Goal: Task Accomplishment & Management: Use online tool/utility

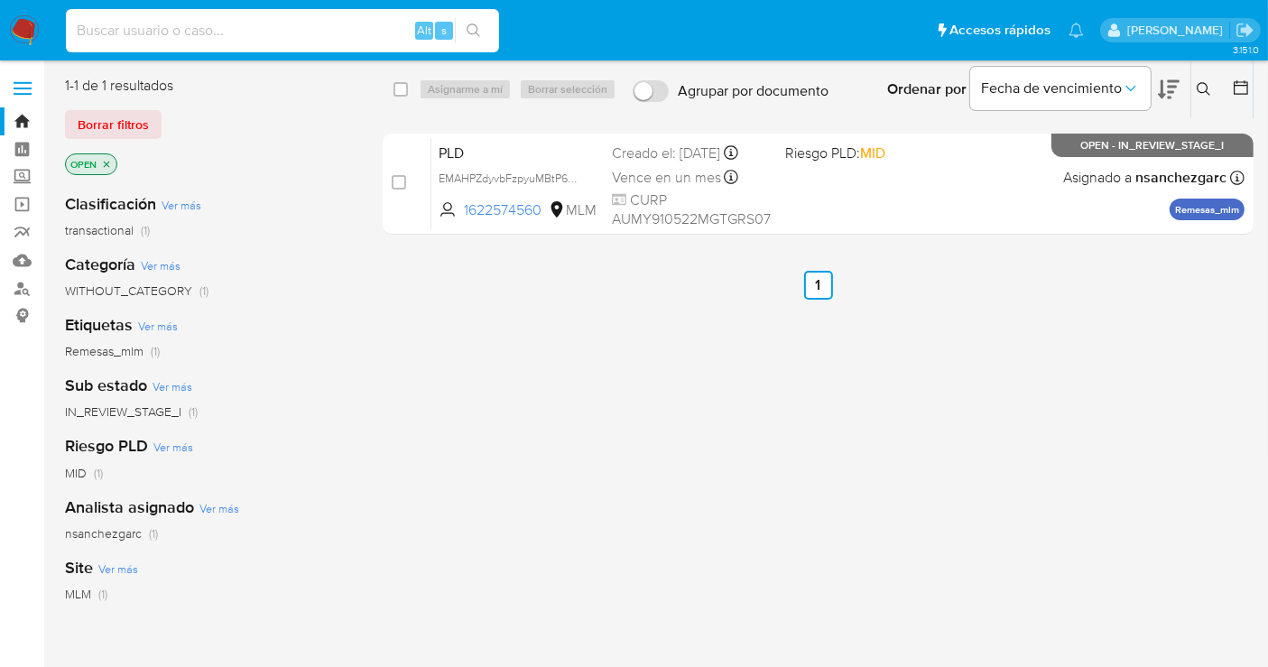
click at [127, 33] on input at bounding box center [282, 30] width 433 height 23
paste input "1091866683"
type input "1091866683"
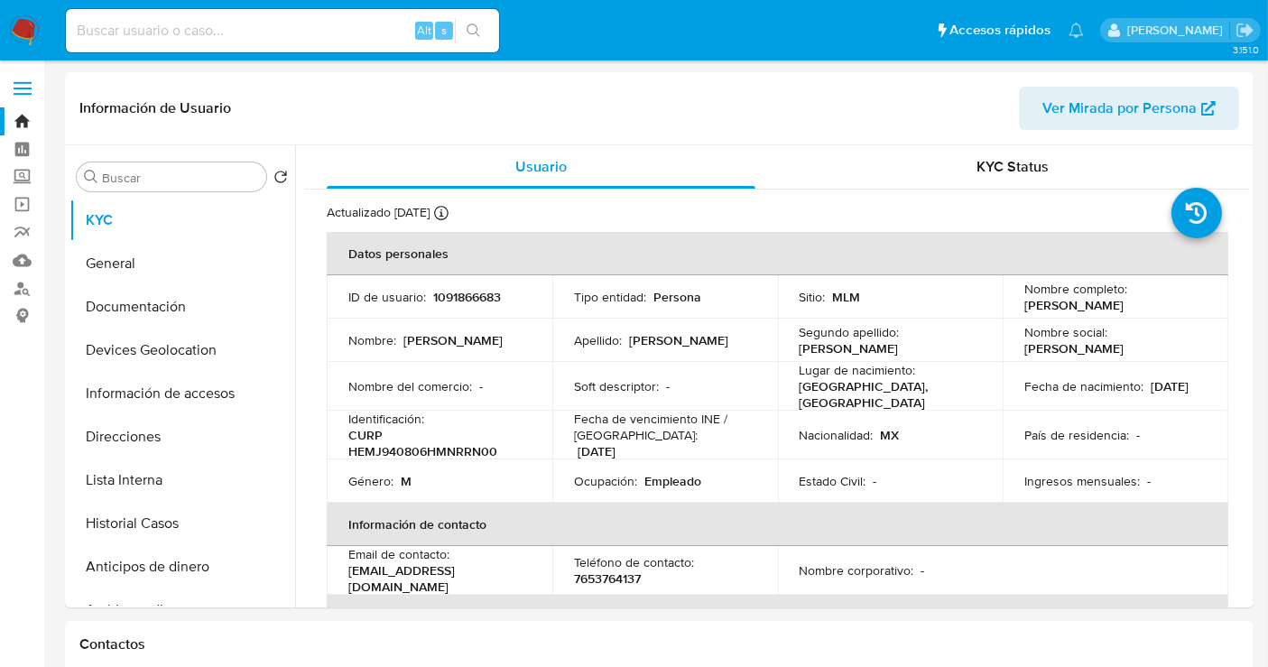
select select "10"
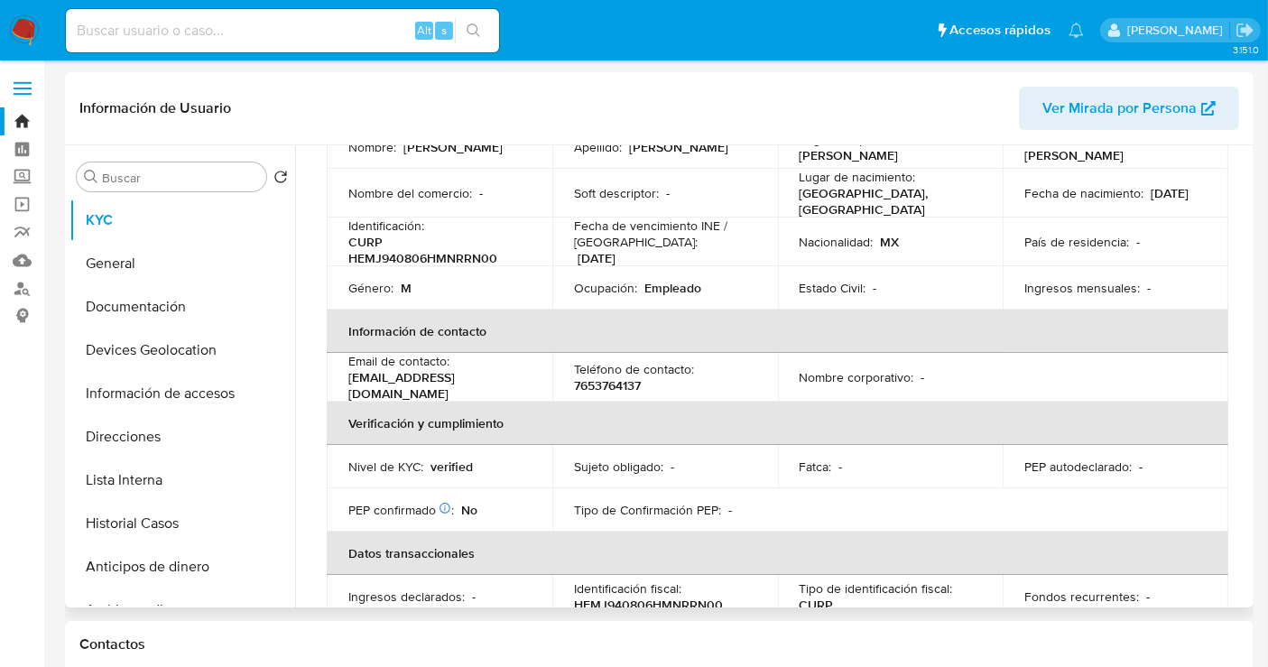
scroll to position [200, 0]
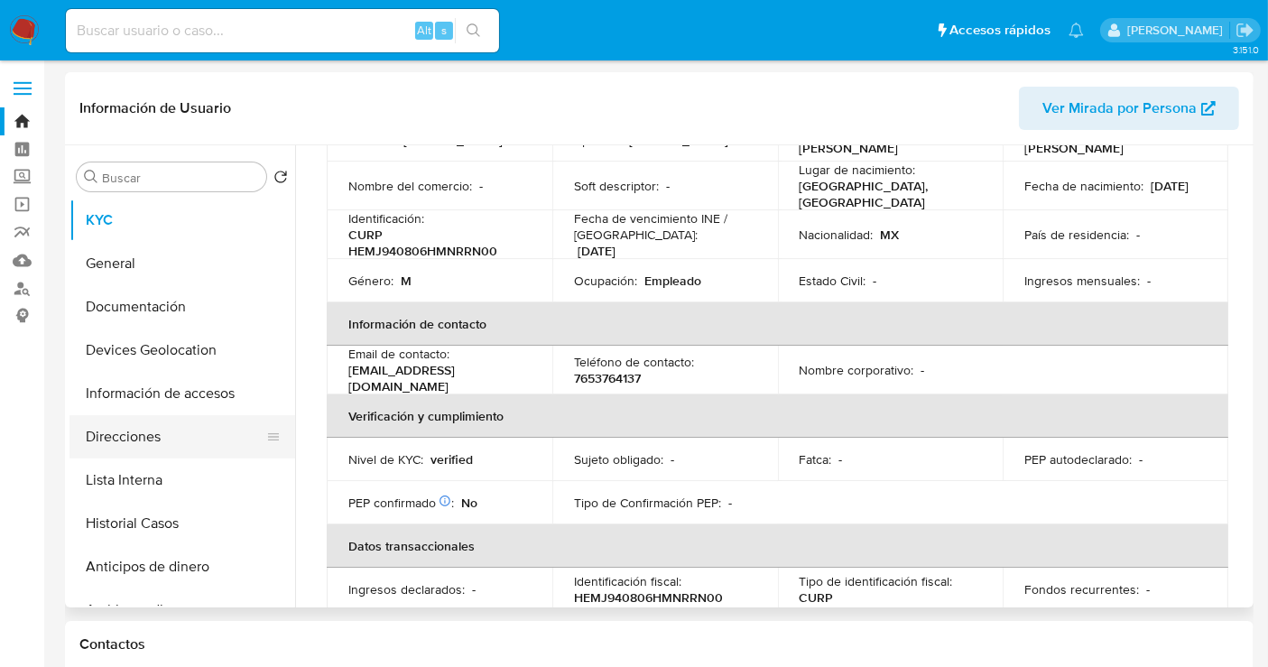
click at [159, 433] on button "Direcciones" at bounding box center [174, 436] width 211 height 43
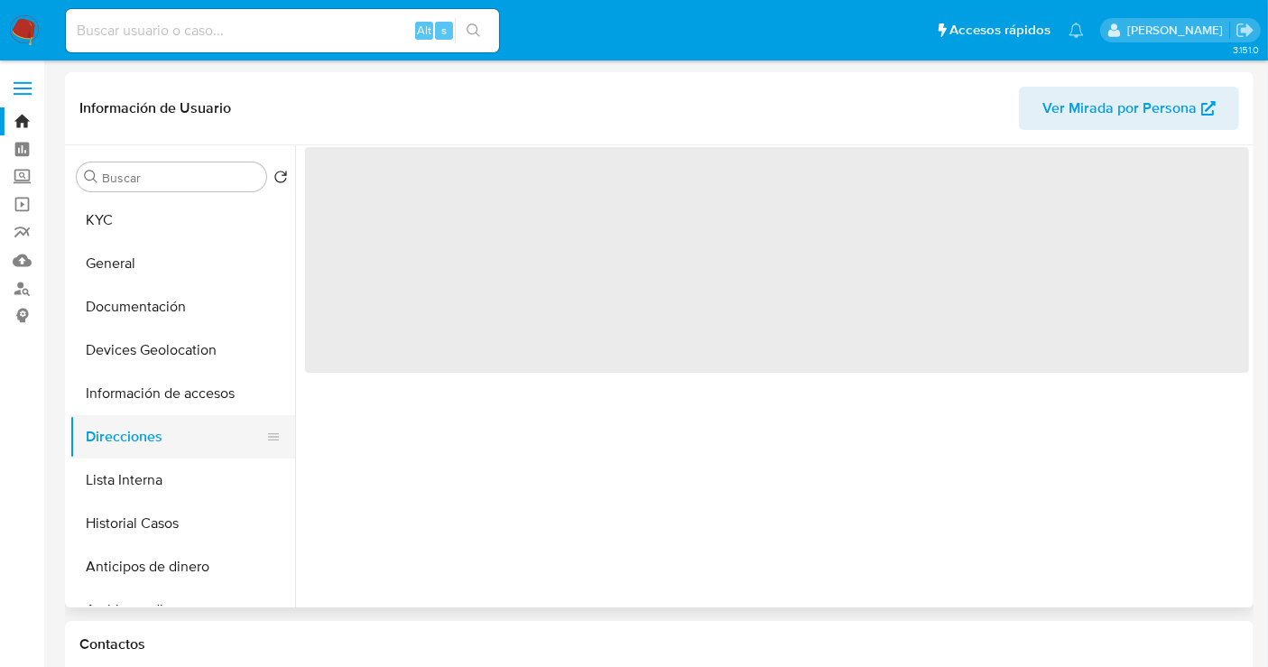
scroll to position [0, 0]
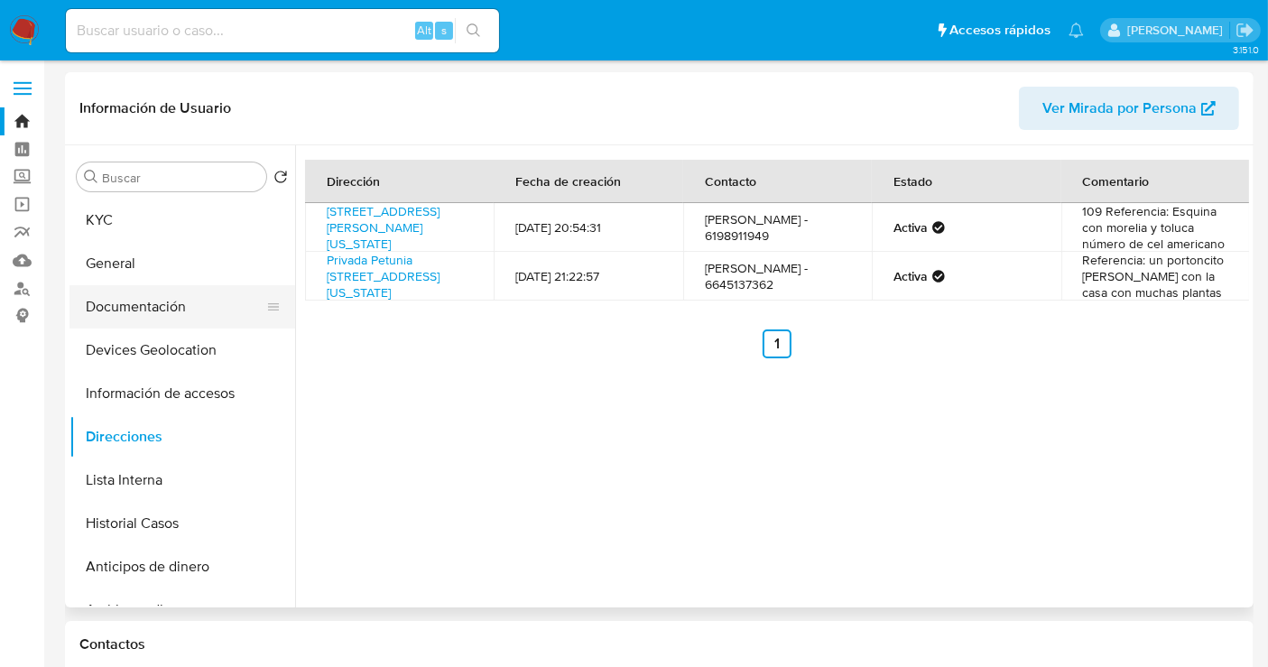
click at [118, 300] on button "Documentación" at bounding box center [174, 306] width 211 height 43
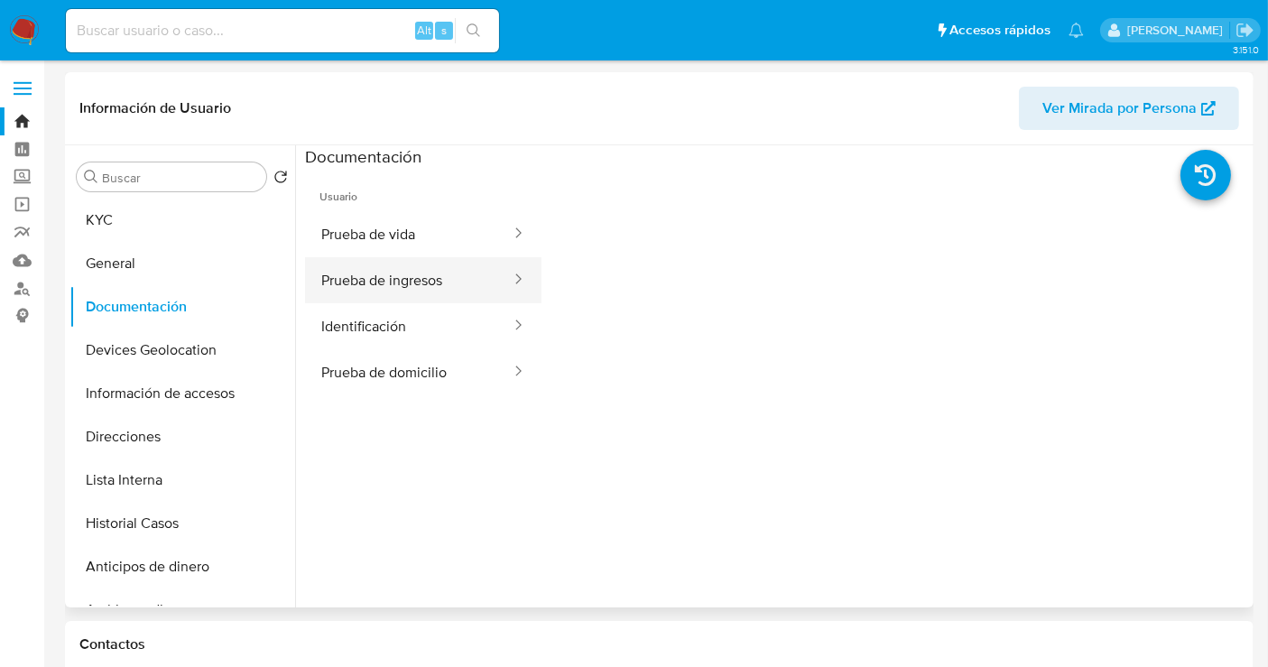
click at [367, 282] on button "Prueba de ingresos" at bounding box center [409, 280] width 208 height 46
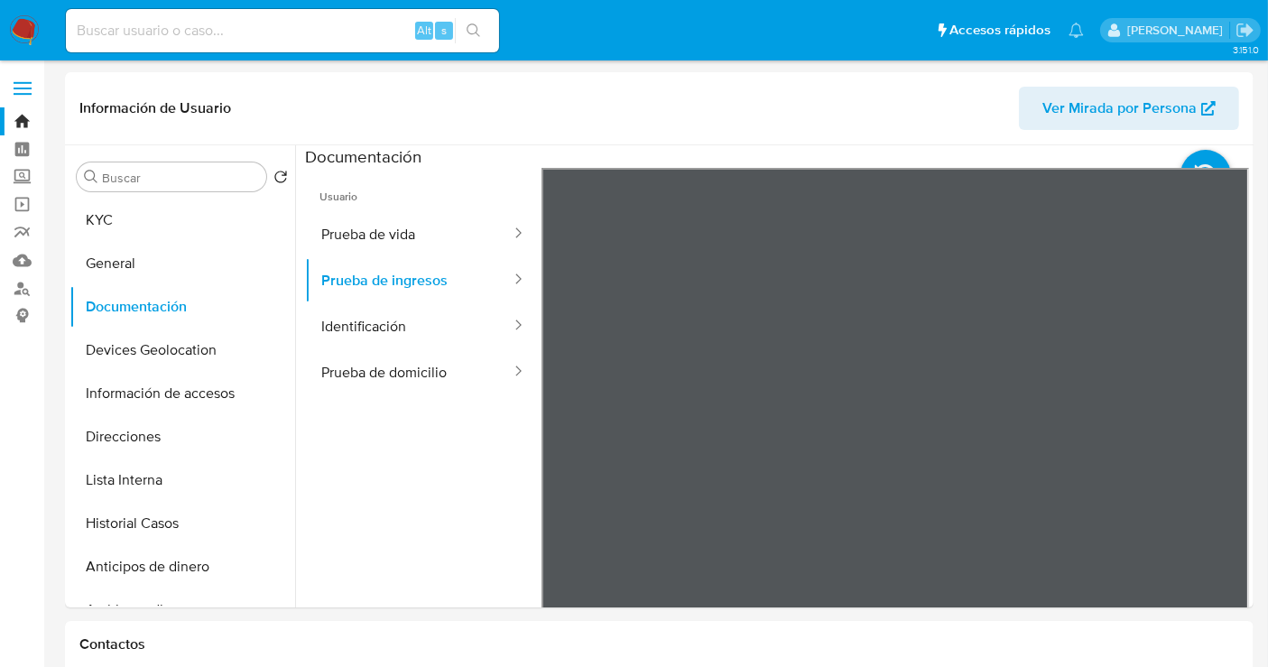
click at [214, 447] on div "Buscar Volver al orden por defecto KYC General Documentación Devices Geolocatio…" at bounding box center [658, 376] width 1179 height 462
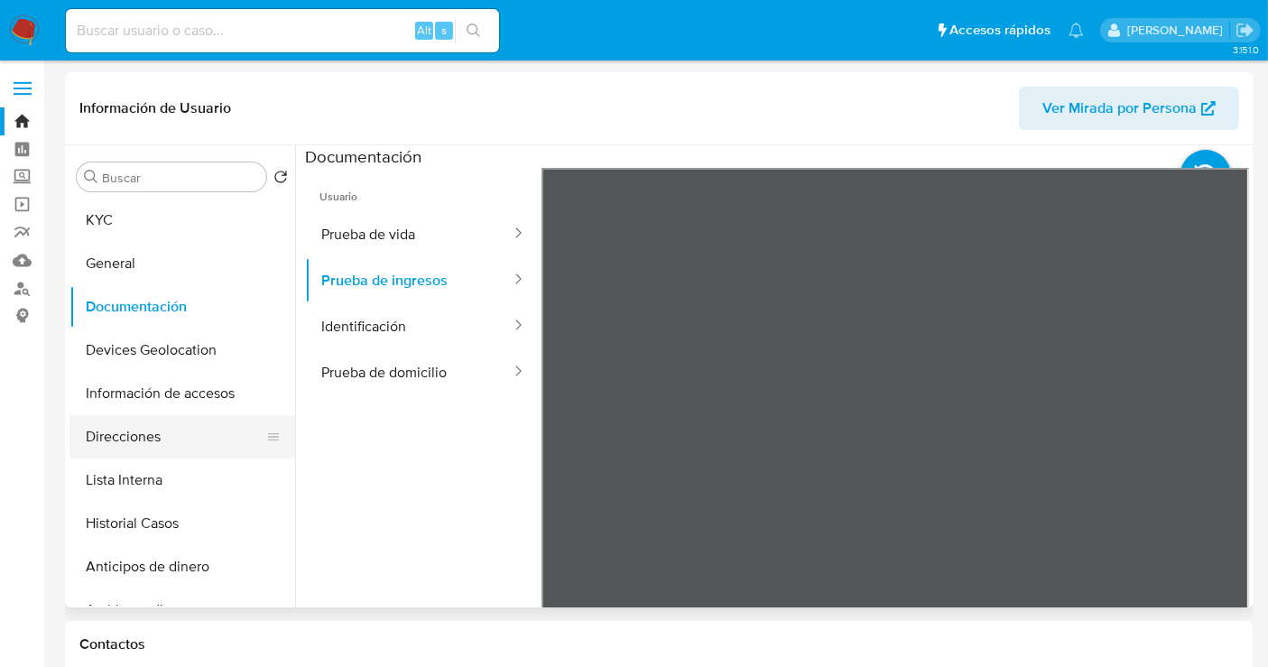
click at [124, 443] on button "Direcciones" at bounding box center [174, 436] width 211 height 43
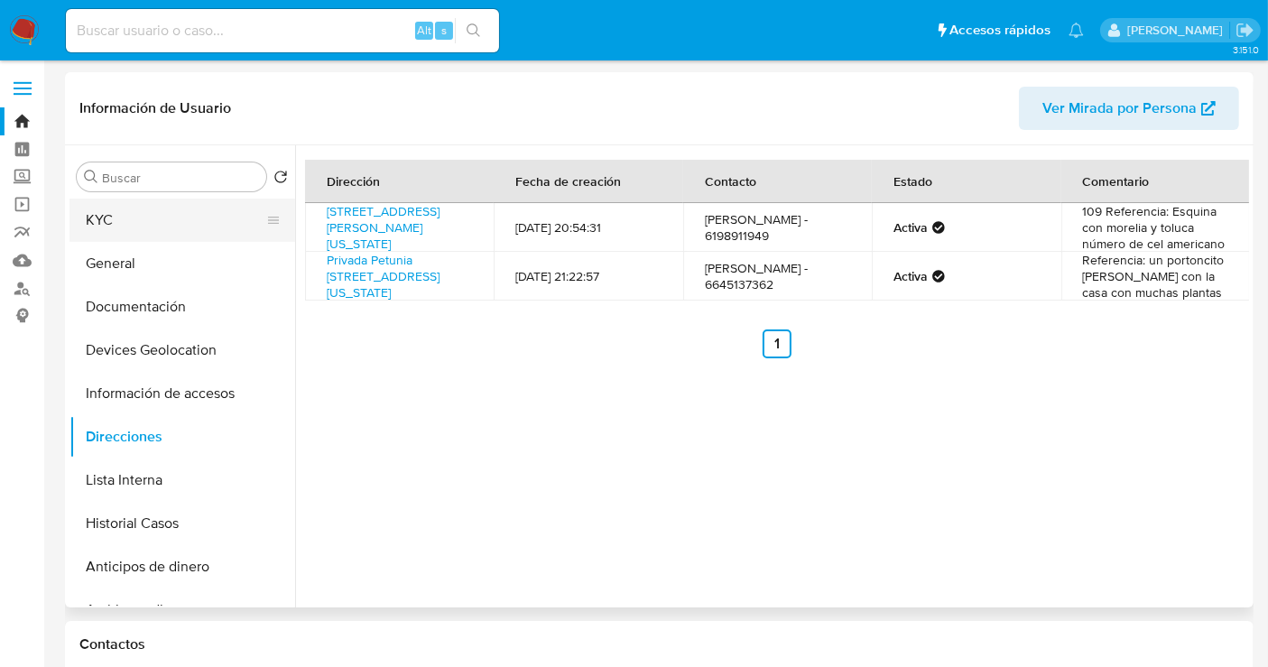
click at [106, 215] on button "KYC" at bounding box center [174, 220] width 211 height 43
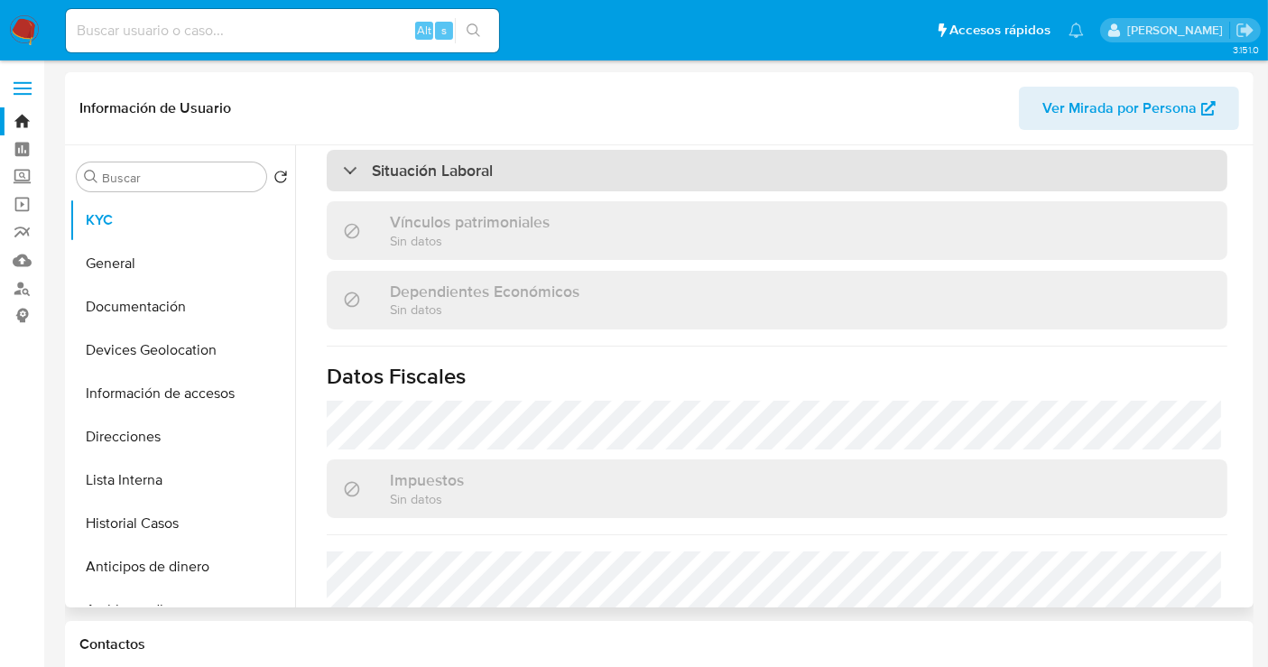
scroll to position [1103, 0]
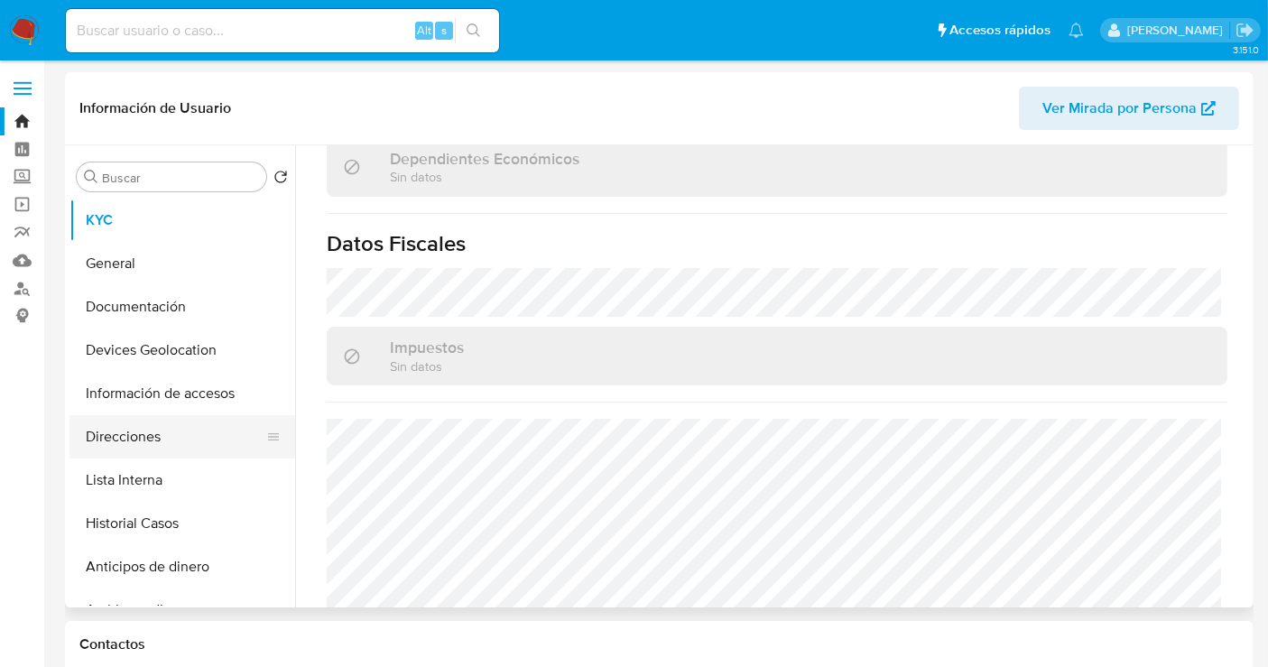
click at [121, 439] on button "Direcciones" at bounding box center [174, 436] width 211 height 43
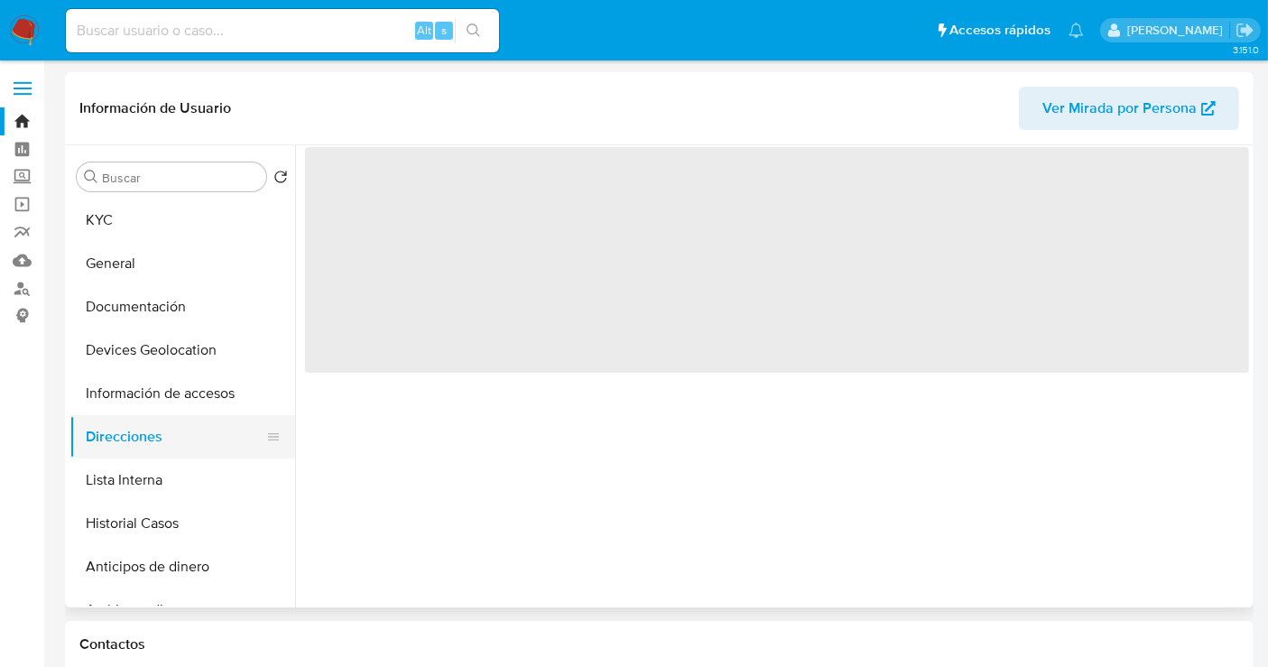
scroll to position [0, 0]
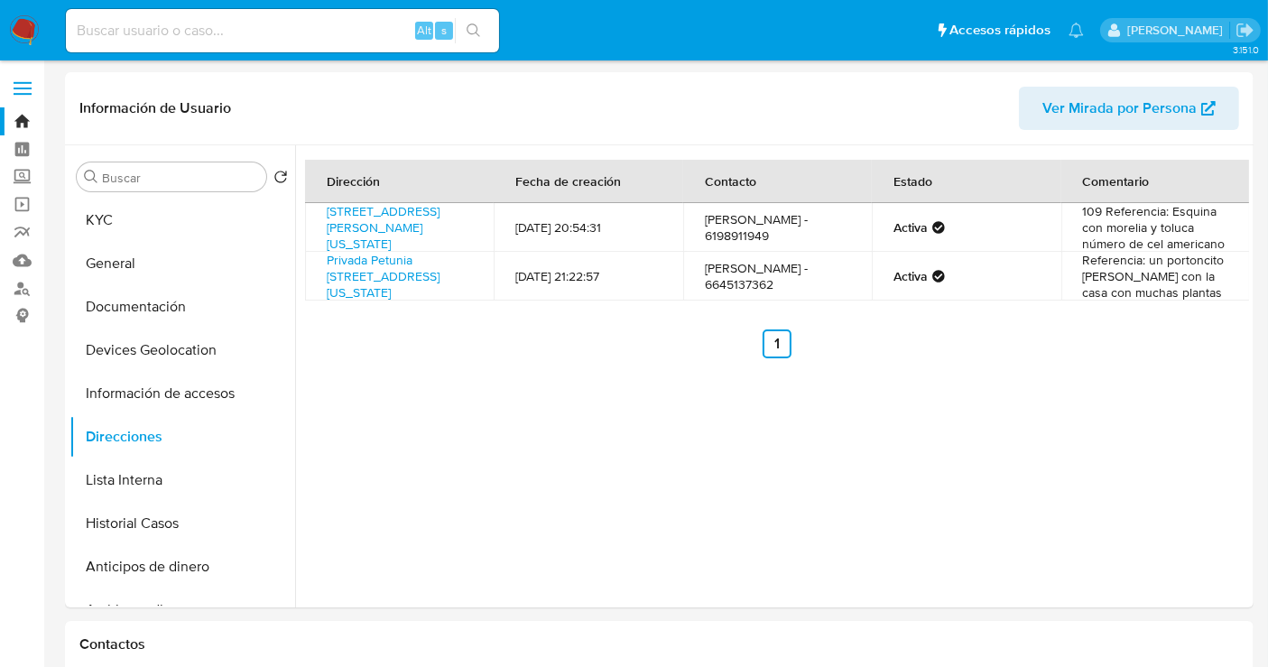
click at [25, 29] on img at bounding box center [24, 30] width 31 height 31
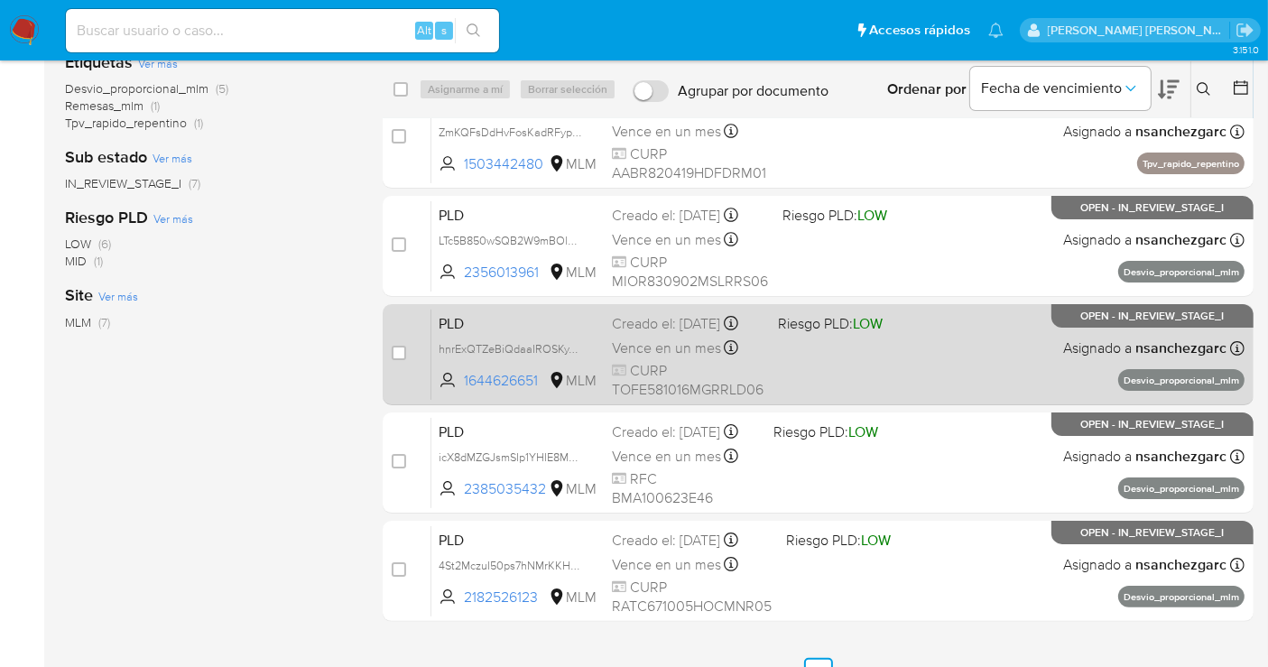
scroll to position [293, 0]
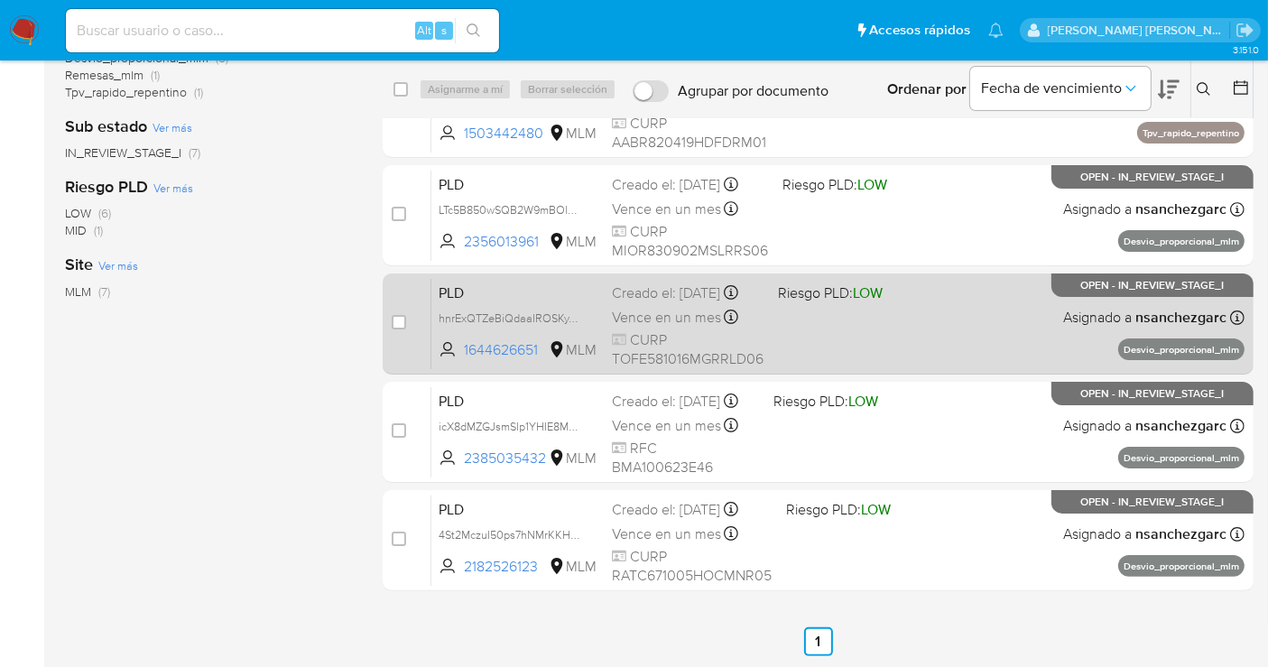
click at [645, 319] on div "Vence en un mes Vence el 10/09/2025 02:08:07" at bounding box center [688, 317] width 152 height 24
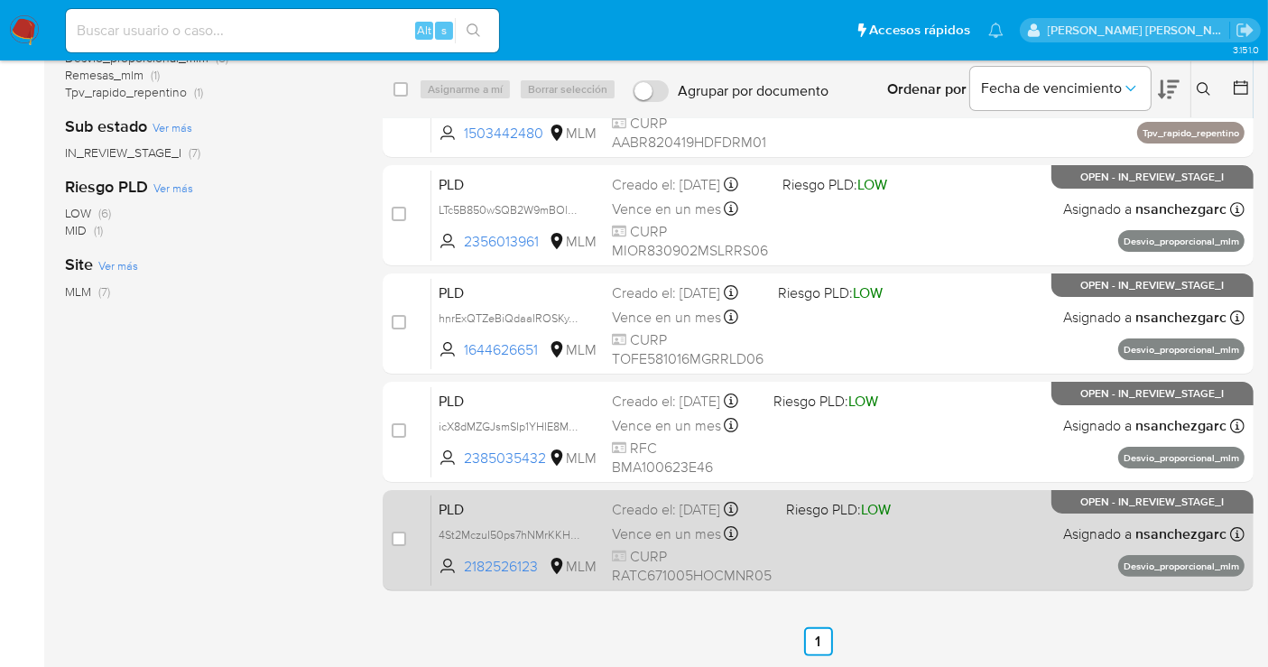
click at [652, 524] on span "Vence en un mes" at bounding box center [666, 534] width 109 height 20
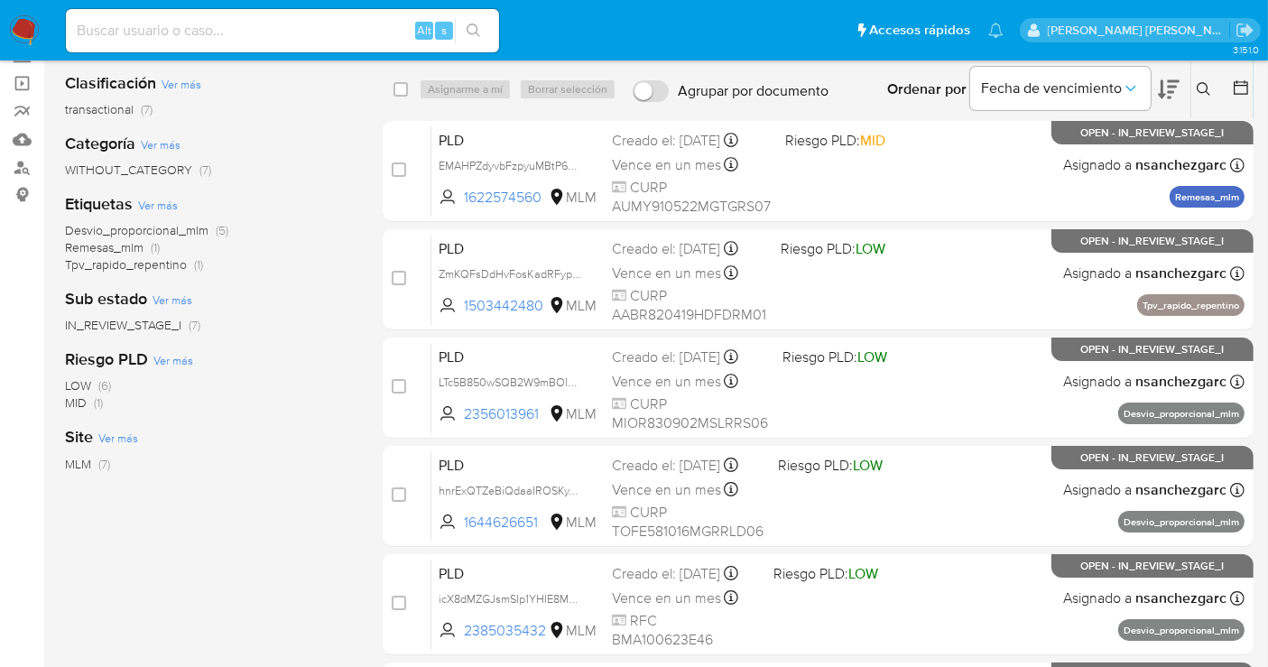
scroll to position [0, 0]
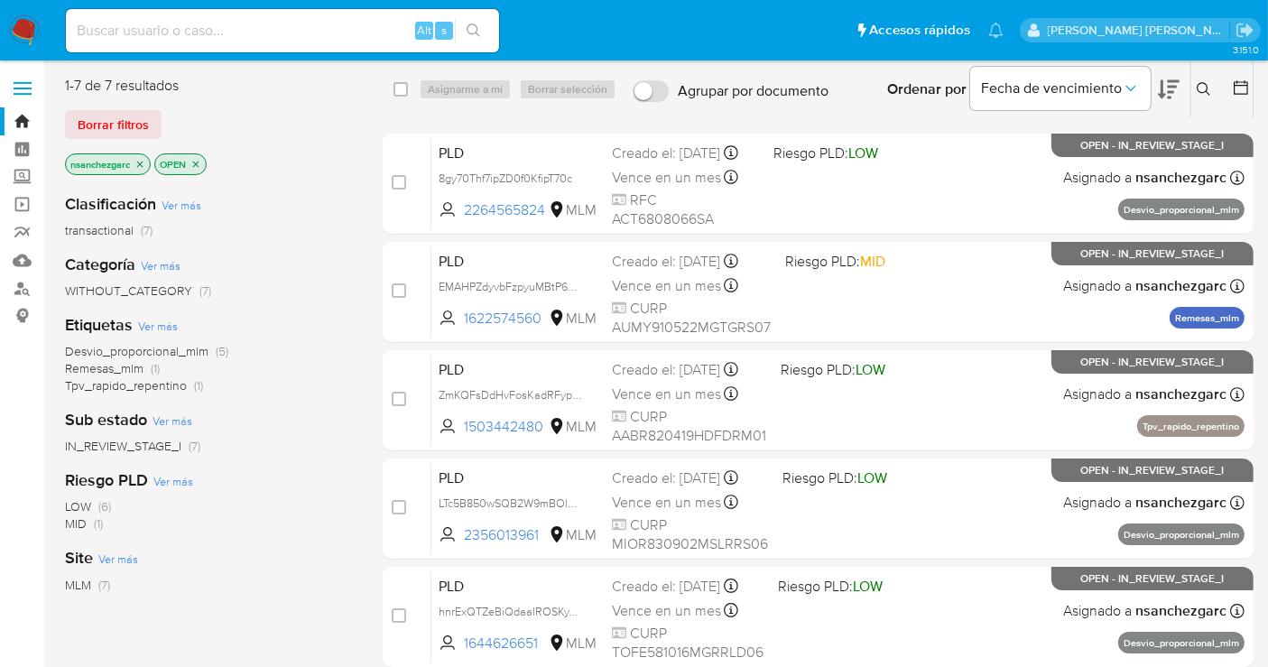
click at [23, 33] on img at bounding box center [24, 30] width 31 height 31
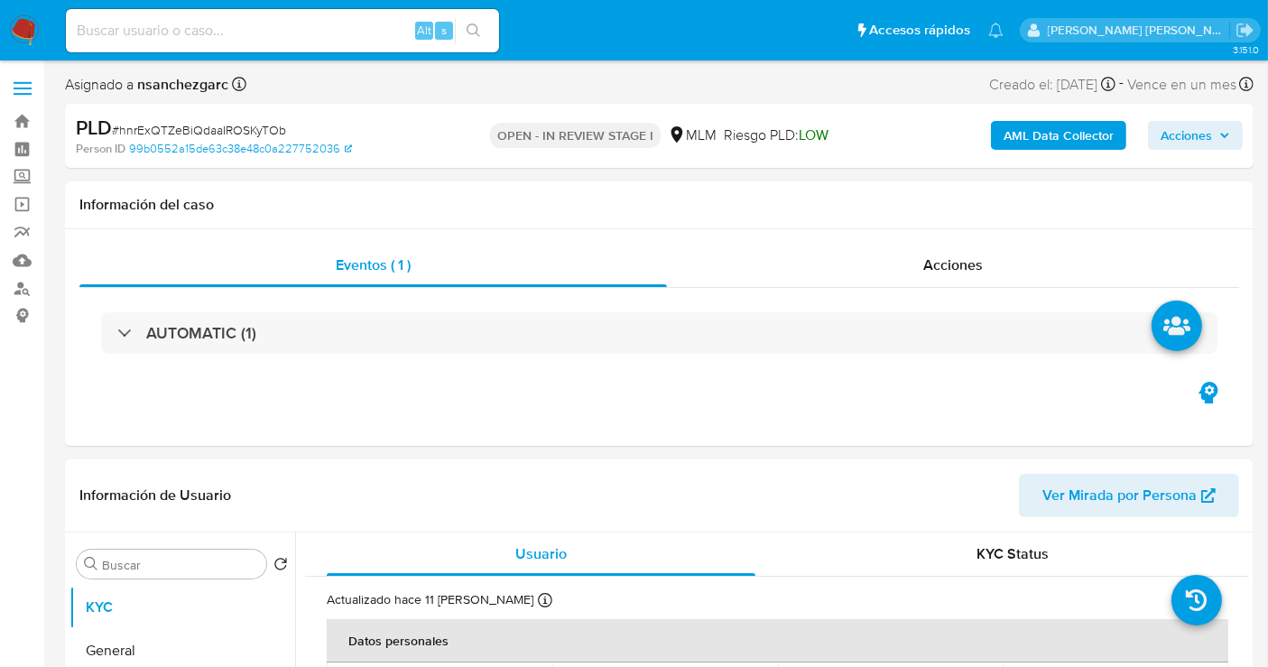
select select "10"
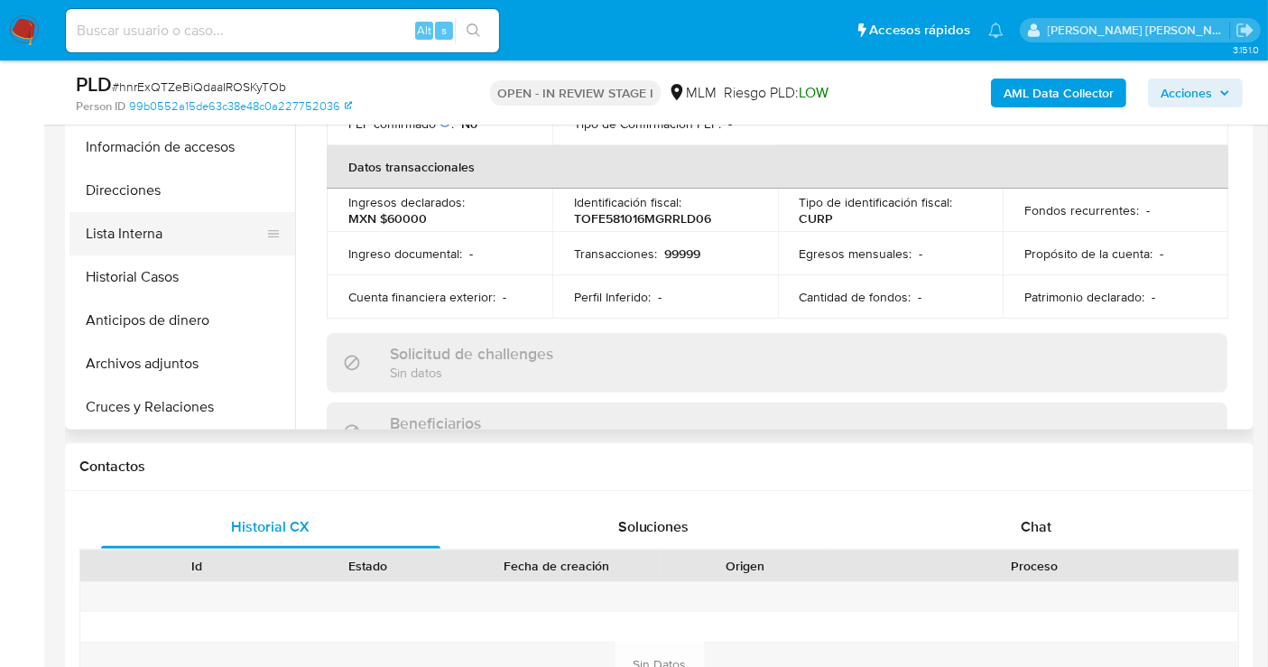
scroll to position [100, 0]
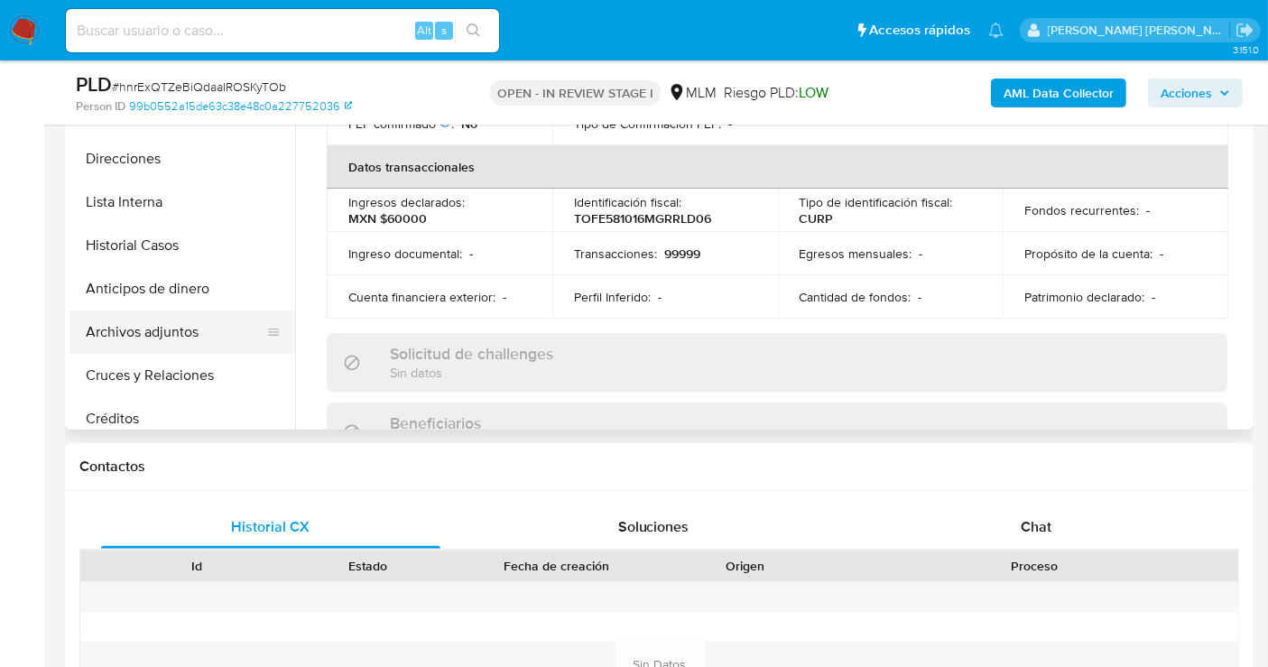
click at [126, 320] on button "Archivos adjuntos" at bounding box center [174, 331] width 211 height 43
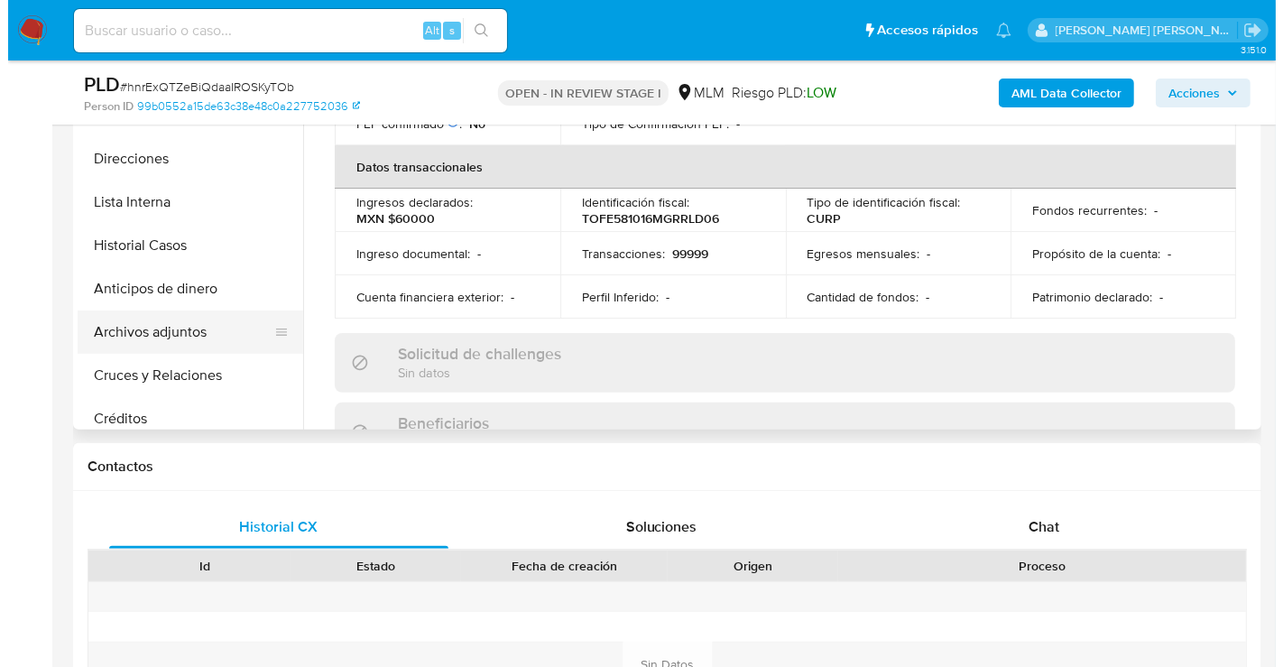
scroll to position [0, 0]
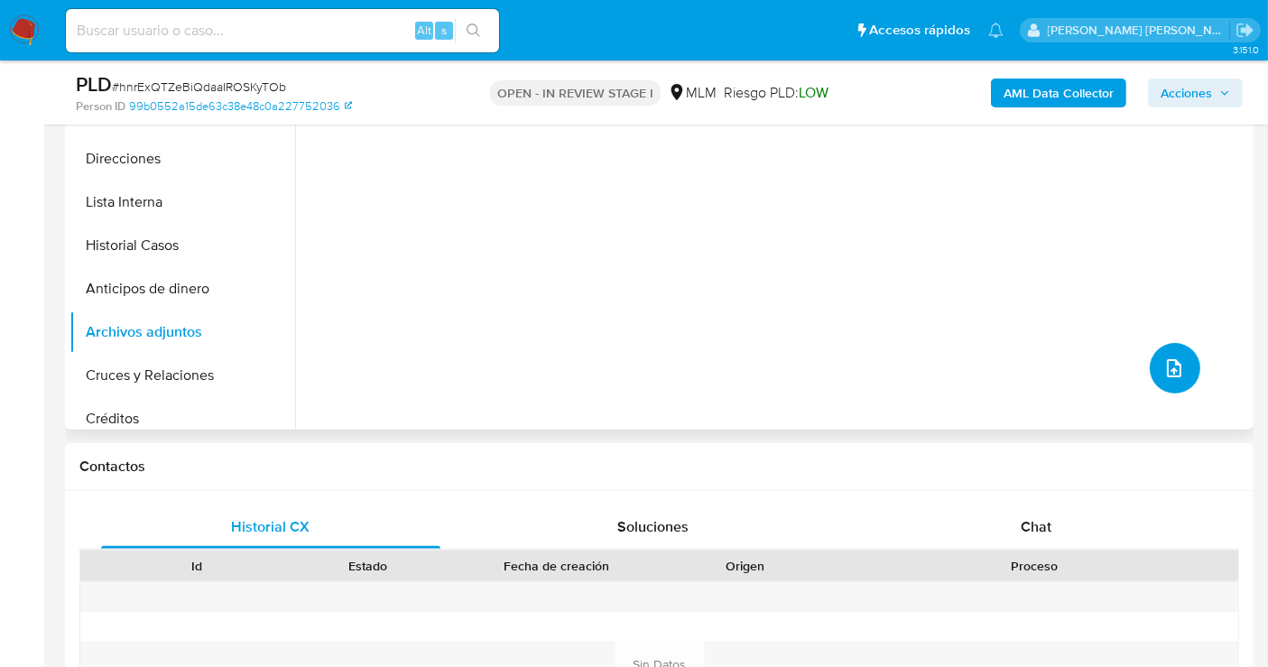
click at [1165, 369] on icon "upload-file" at bounding box center [1174, 368] width 22 height 22
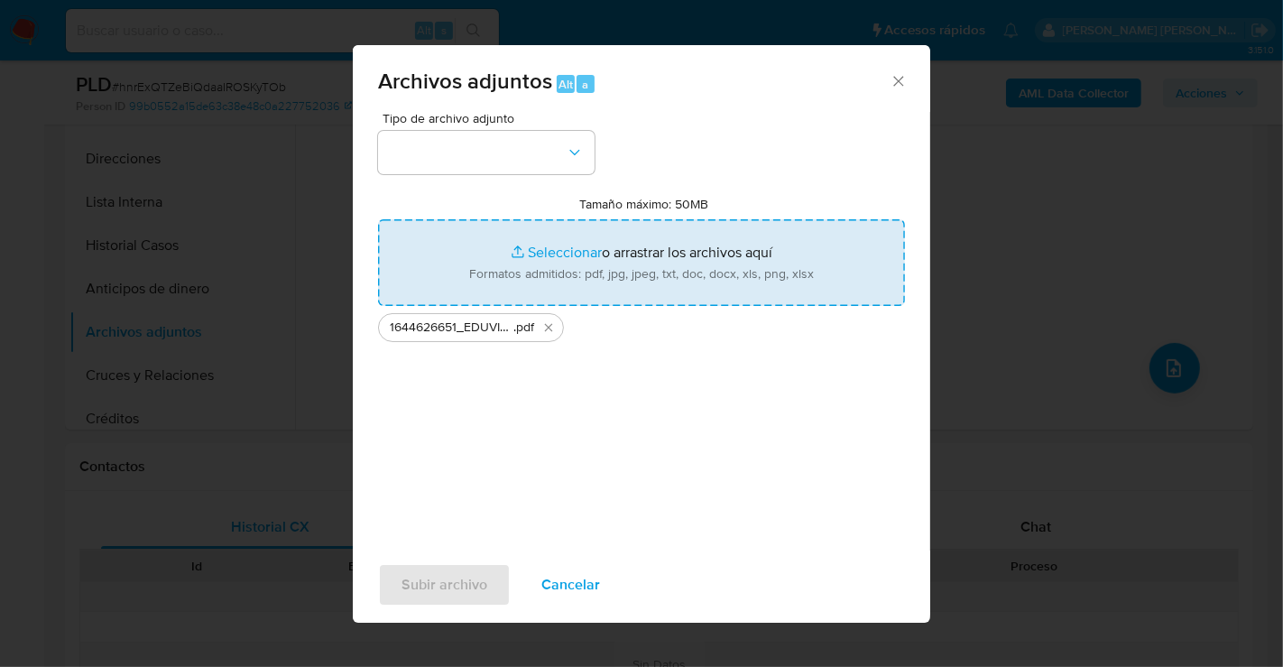
type input "C:\fakepath\1644626651_EDUVIGES TORRES FLORES_JUL25.xlsx"
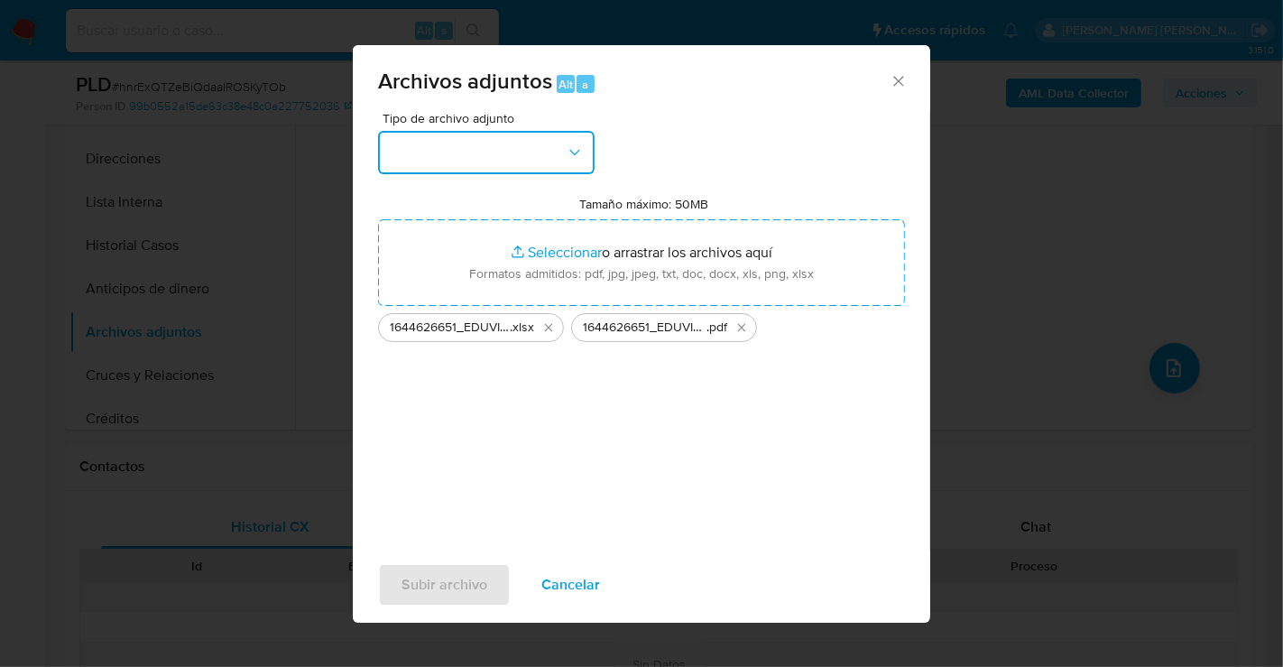
click at [467, 148] on button "button" at bounding box center [486, 152] width 217 height 43
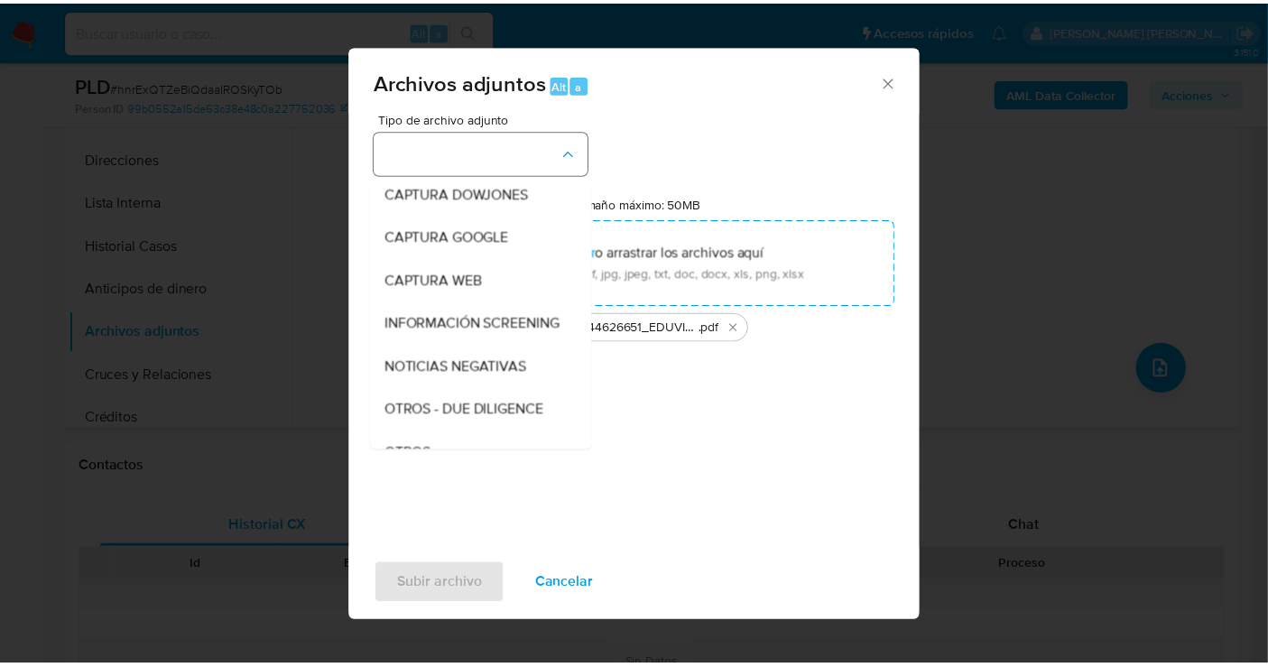
scroll to position [93, 0]
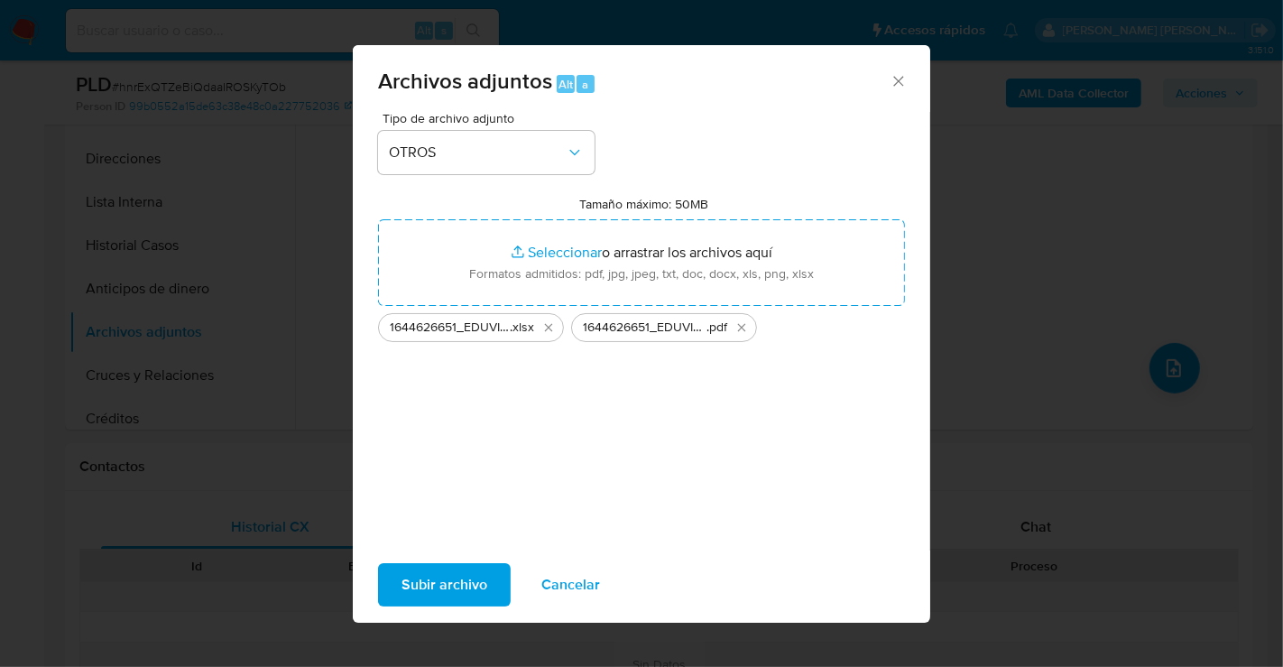
click at [432, 587] on span "Subir archivo" at bounding box center [445, 585] width 86 height 40
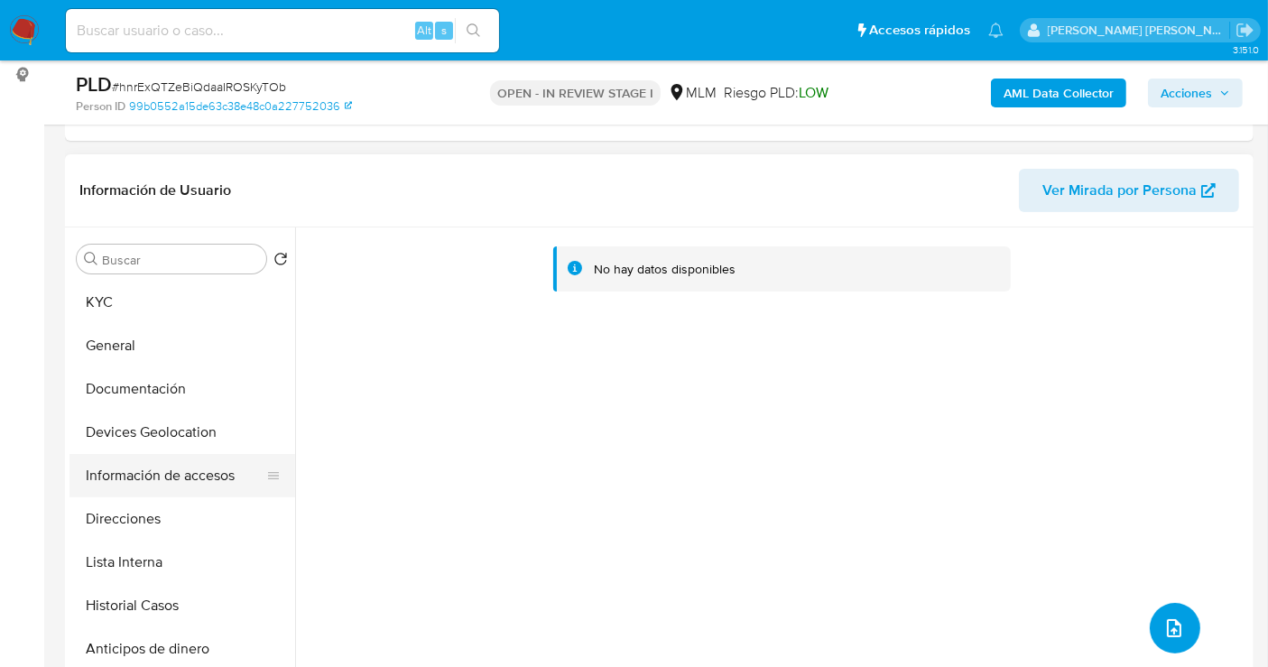
scroll to position [200, 0]
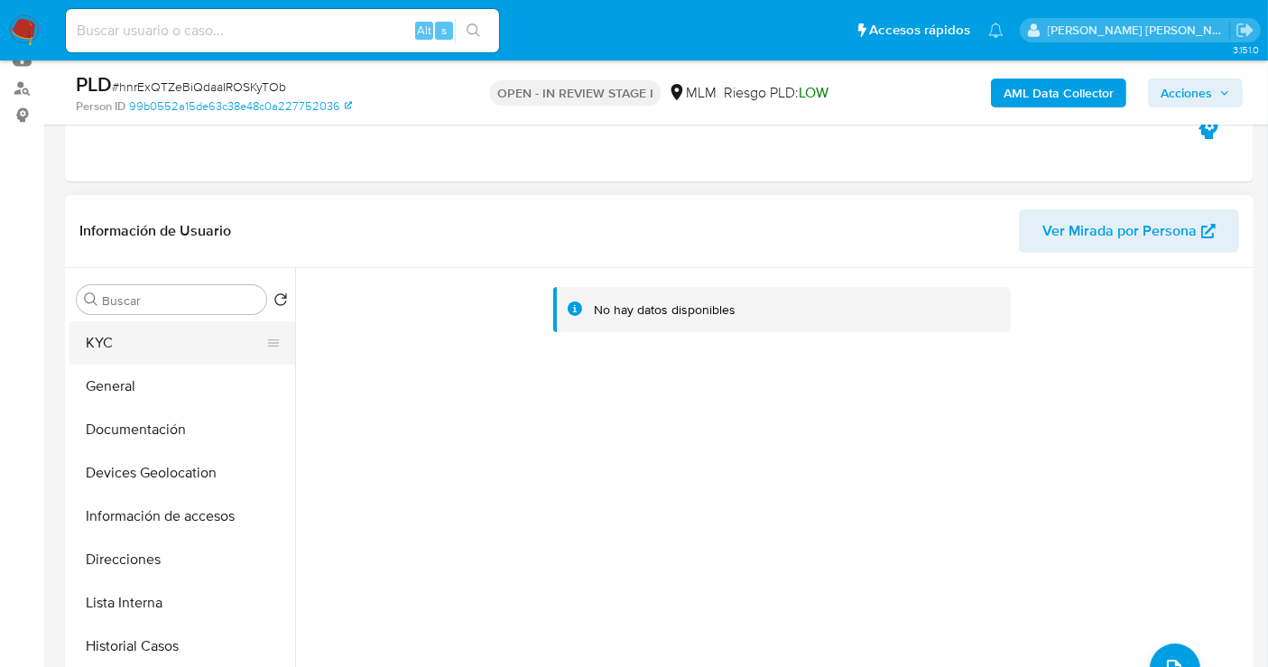
click at [105, 336] on button "KYC" at bounding box center [174, 342] width 211 height 43
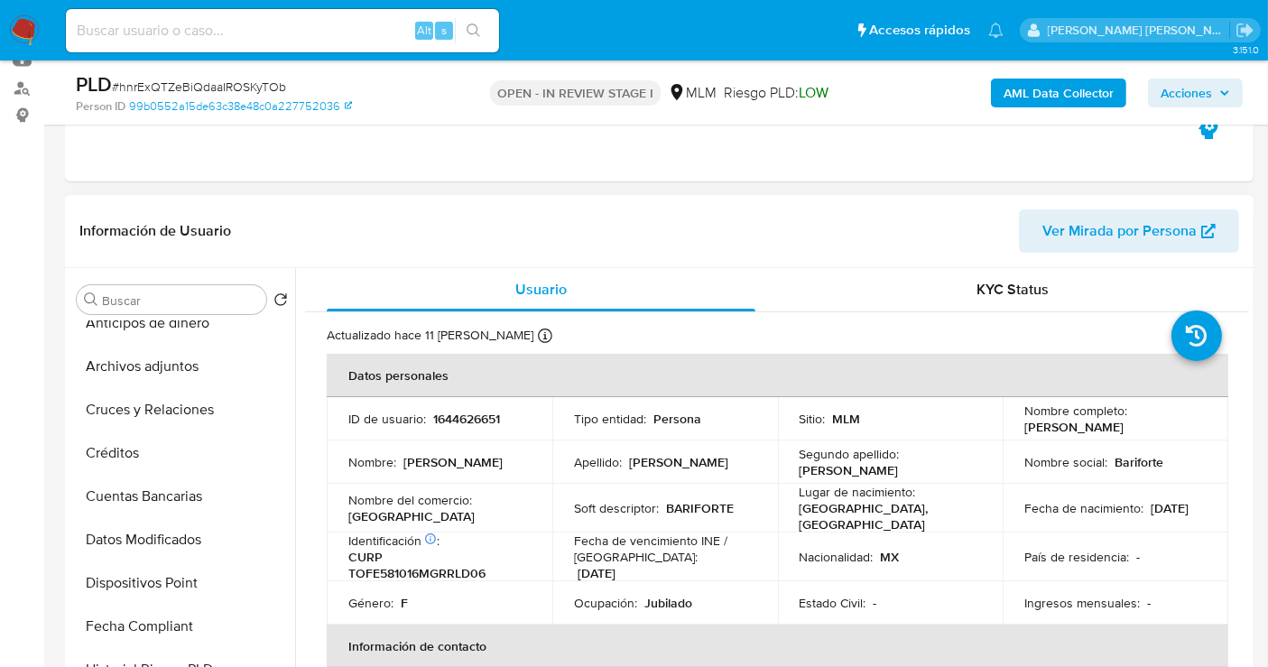
scroll to position [401, 0]
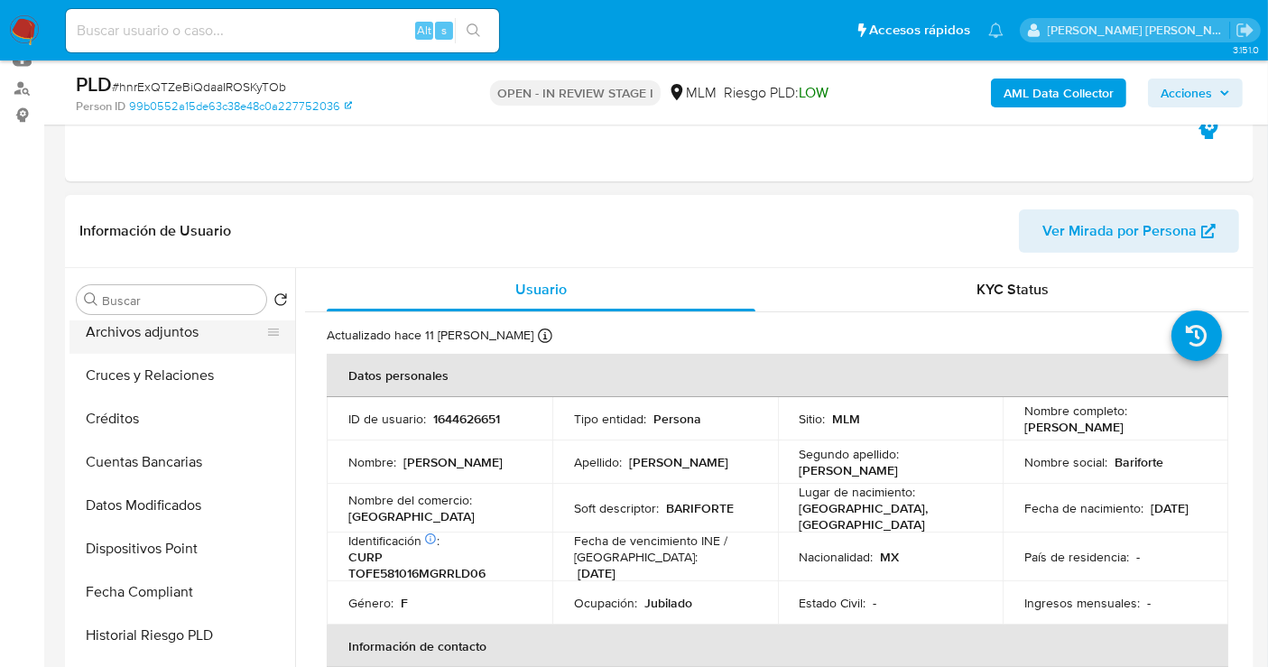
click at [138, 326] on button "Archivos adjuntos" at bounding box center [174, 331] width 211 height 43
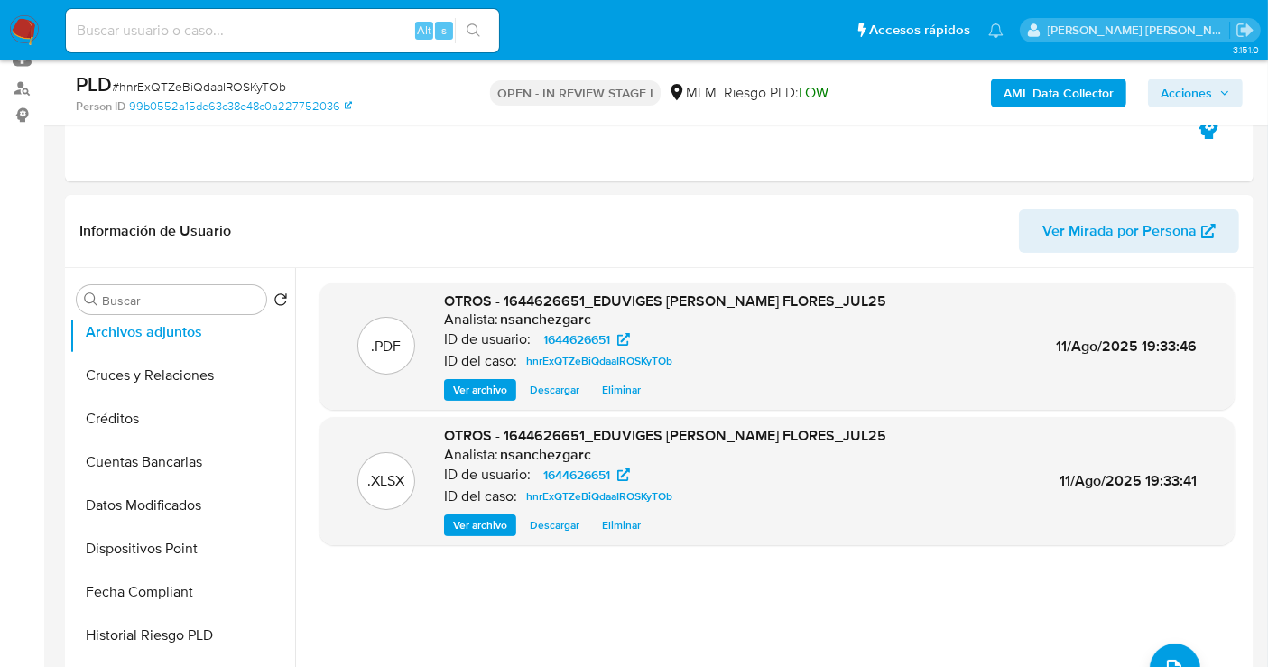
click at [1179, 99] on span "Acciones" at bounding box center [1185, 93] width 51 height 29
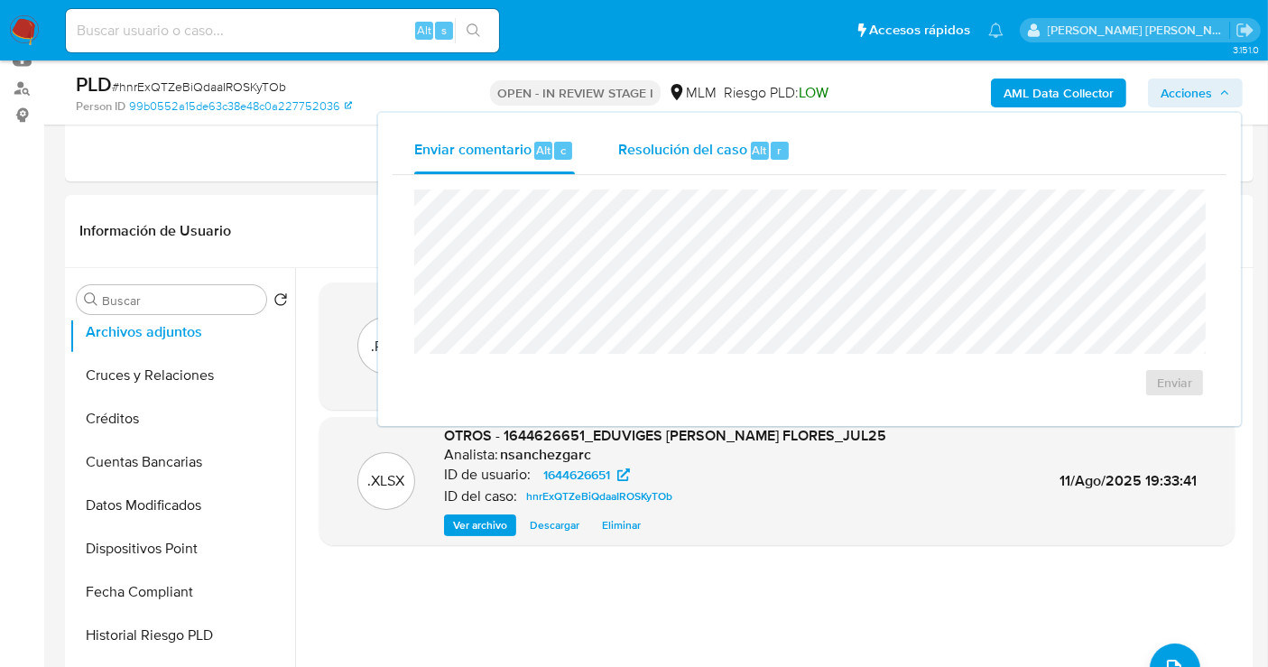
click at [717, 145] on span "Resolución del caso" at bounding box center [682, 149] width 129 height 21
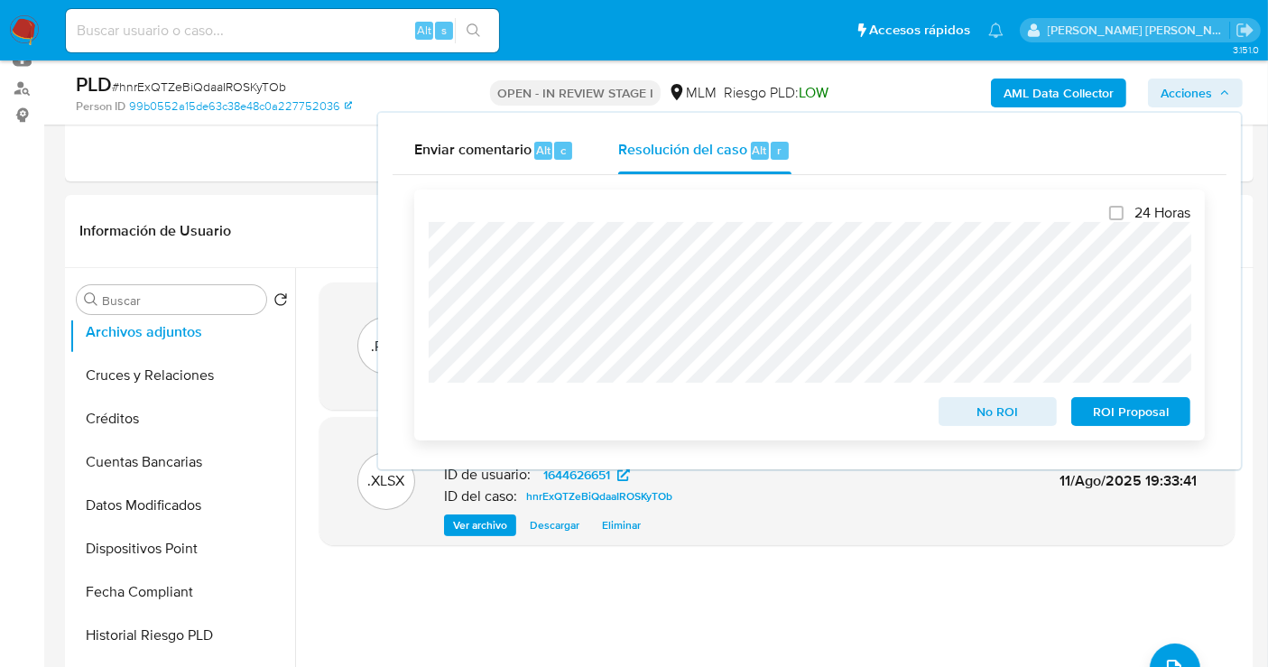
click at [989, 416] on span "No ROI" at bounding box center [998, 411] width 94 height 25
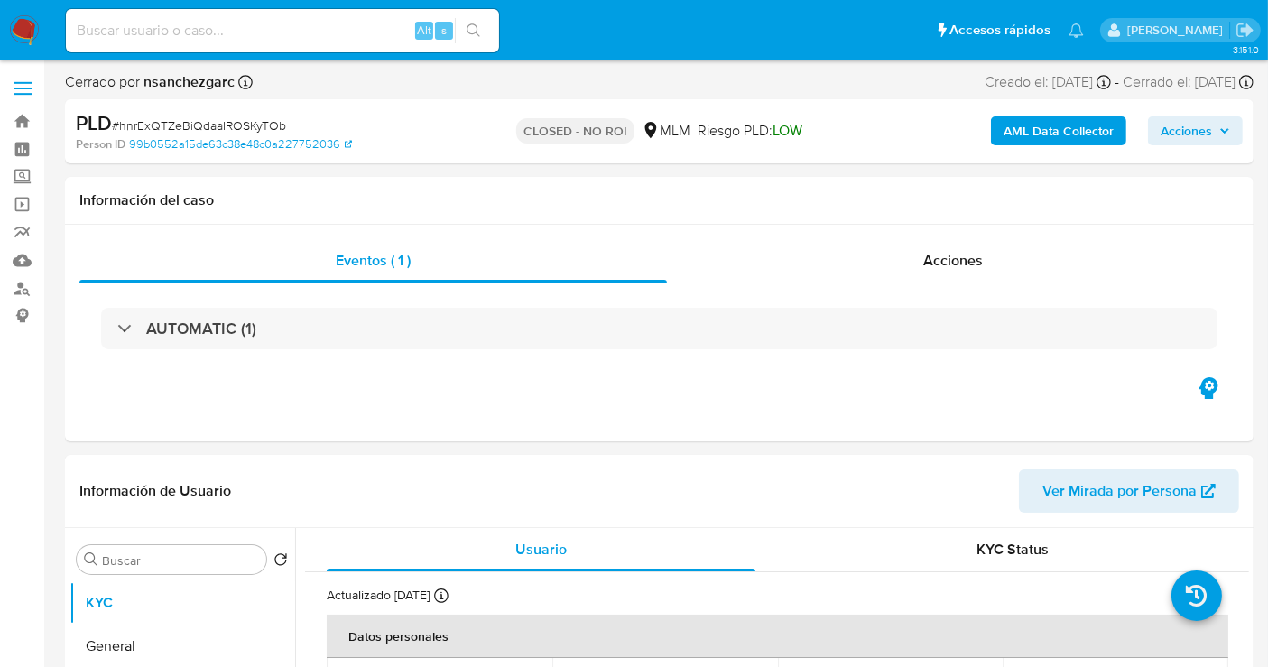
select select "10"
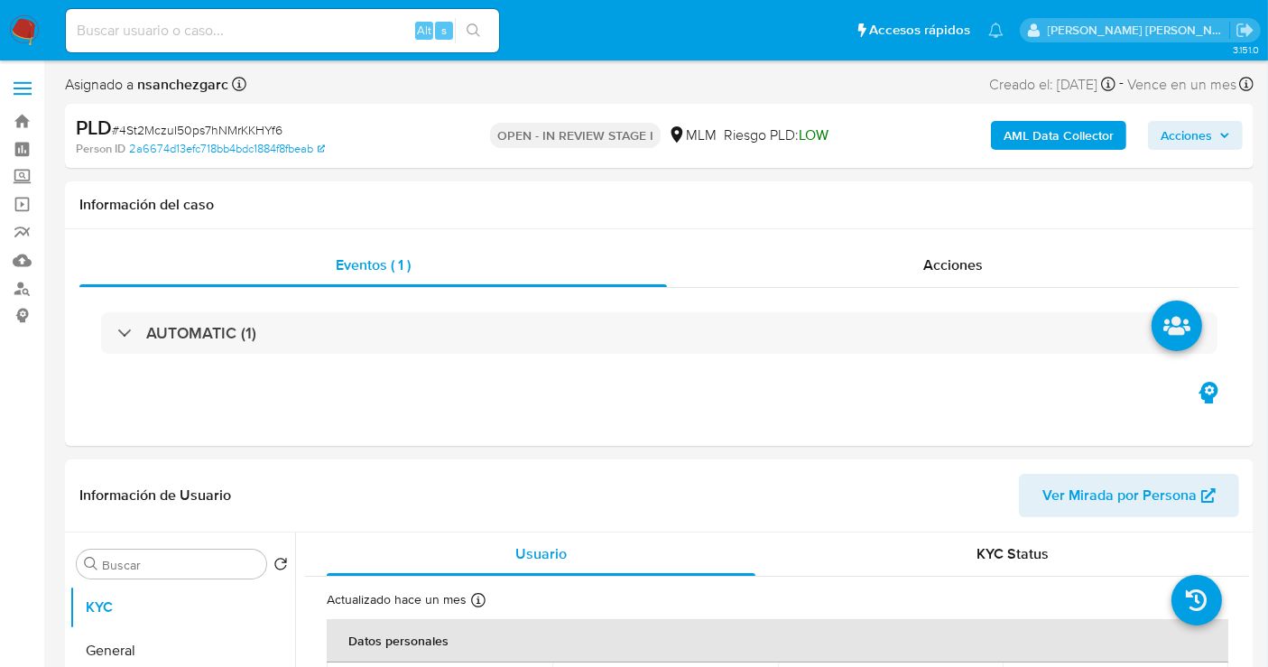
select select "10"
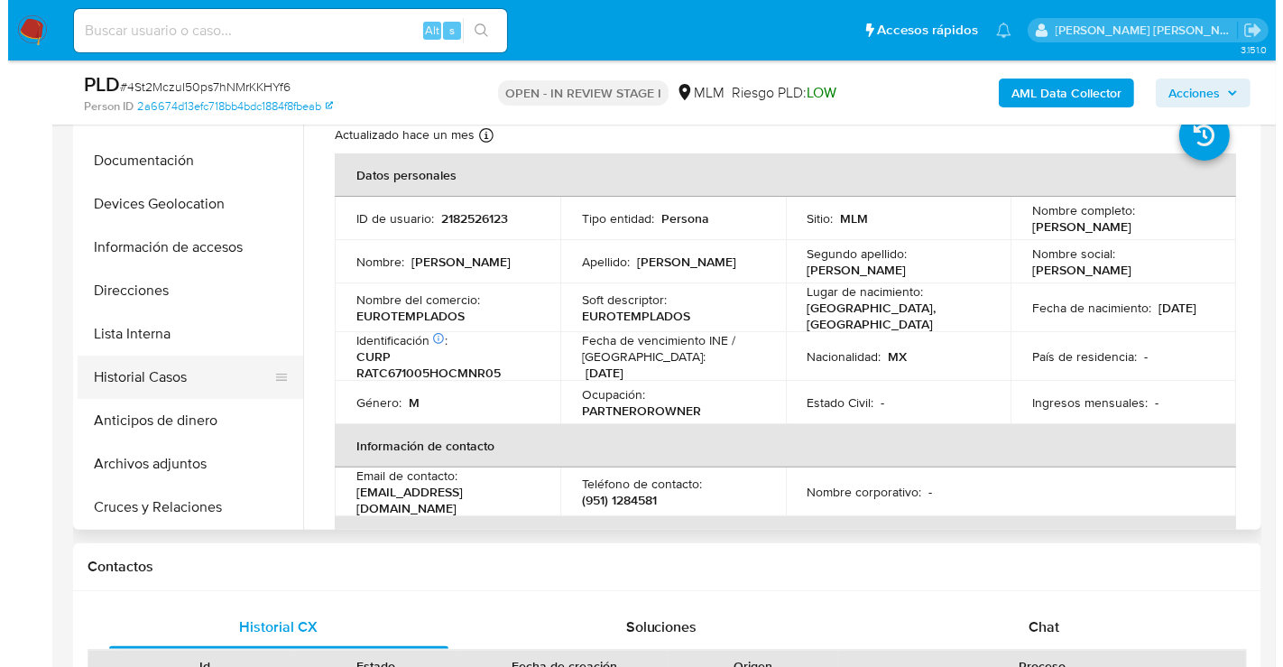
scroll to position [100, 0]
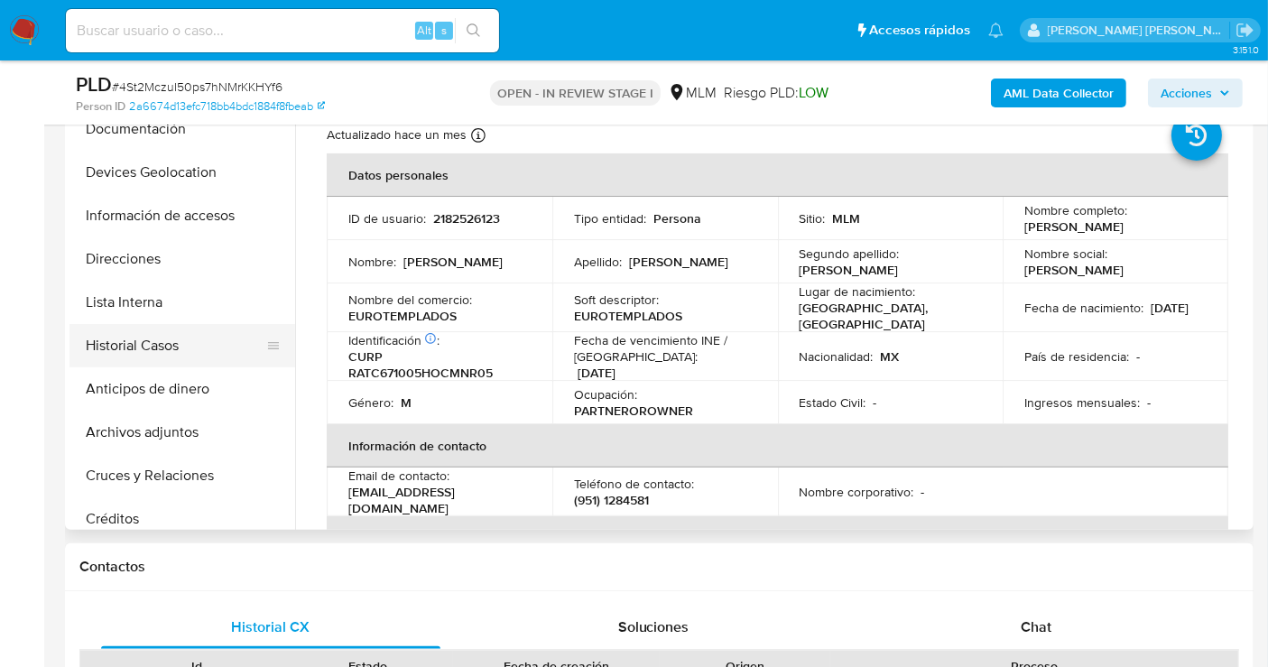
click at [132, 437] on button "Archivos adjuntos" at bounding box center [182, 432] width 226 height 43
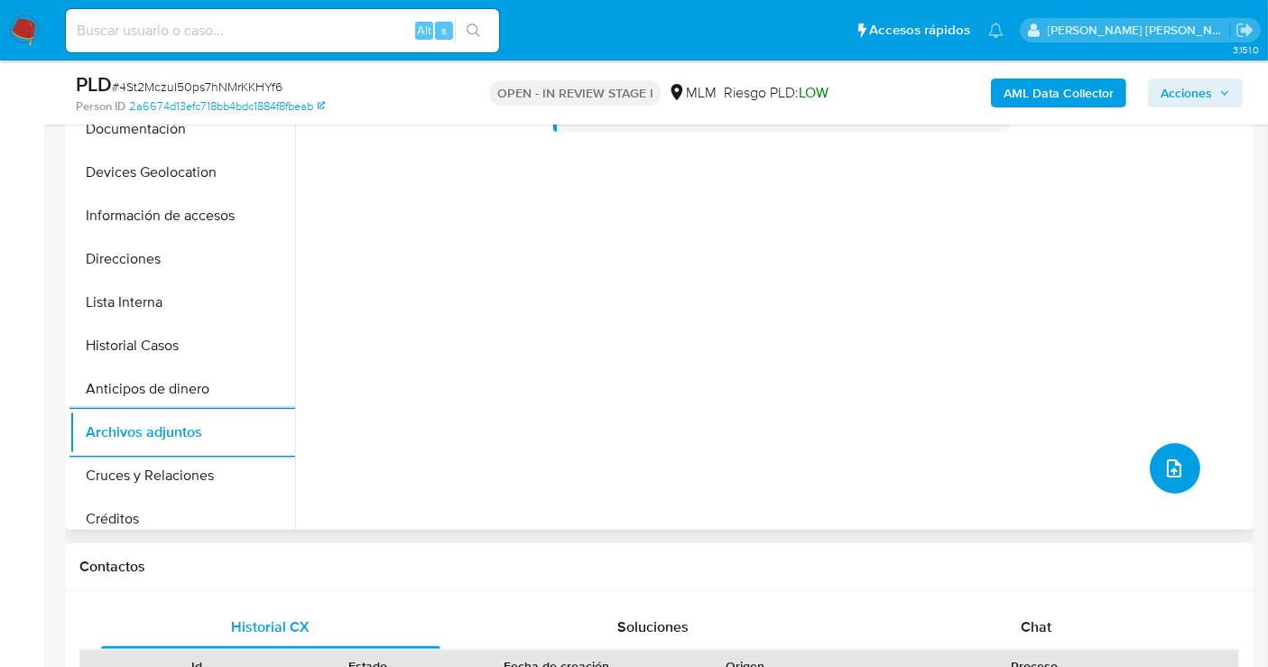
click at [1174, 459] on icon "upload-file" at bounding box center [1174, 469] width 22 height 22
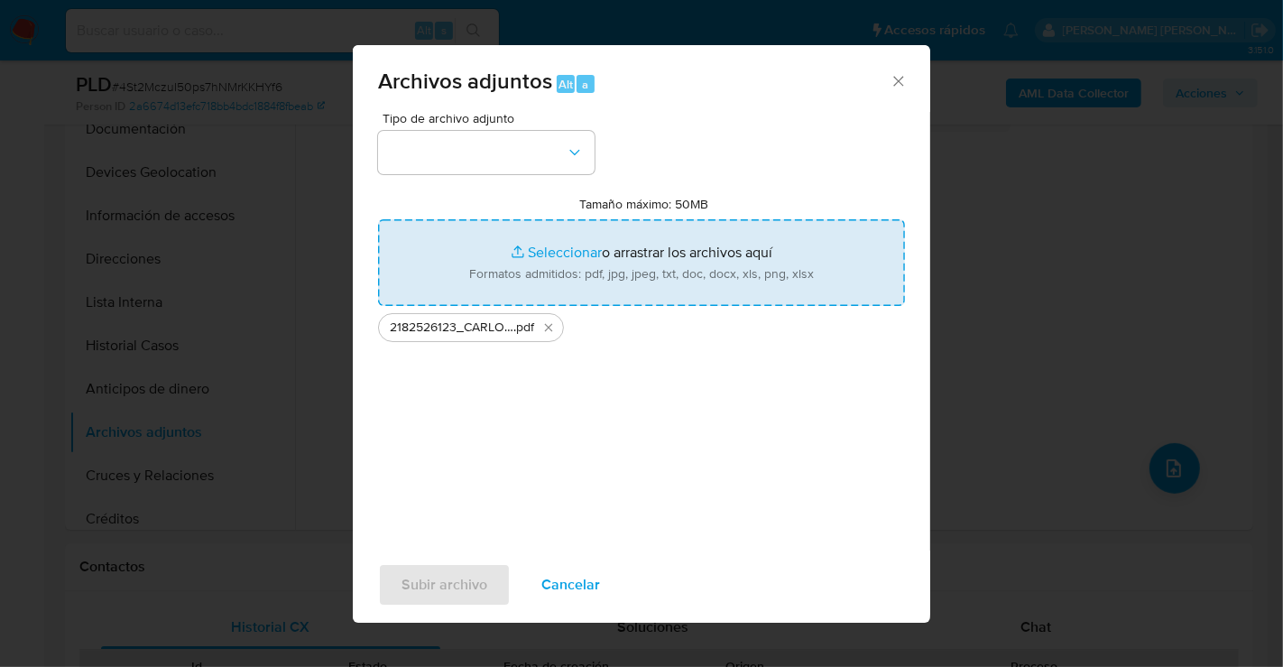
type input "C:\fakepath\2182526123_CARLOS RAMIREZ TENORIO_JUL25.xlsx"
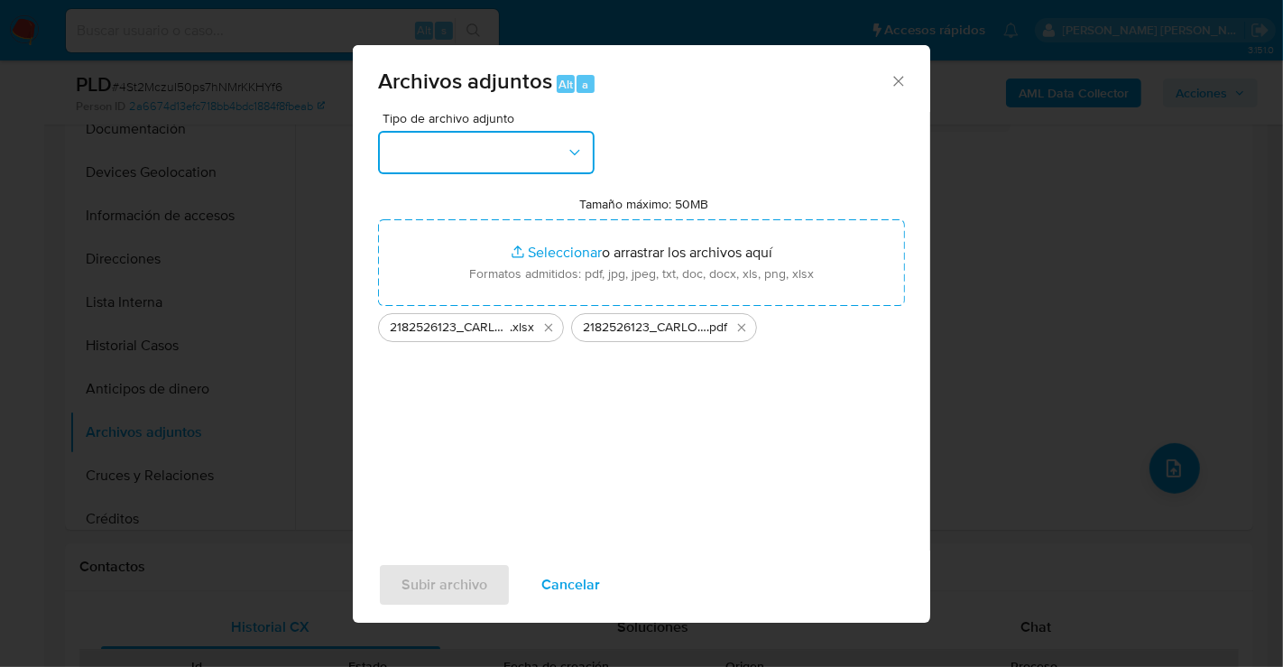
click at [515, 158] on button "button" at bounding box center [486, 152] width 217 height 43
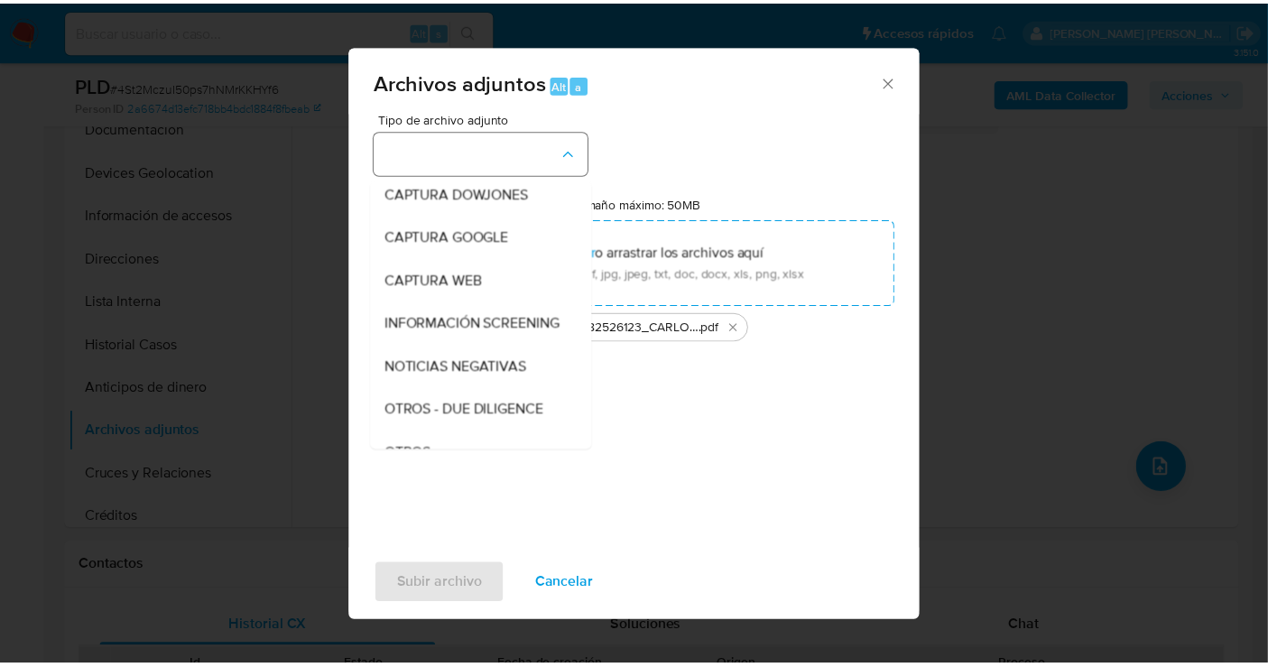
scroll to position [93, 0]
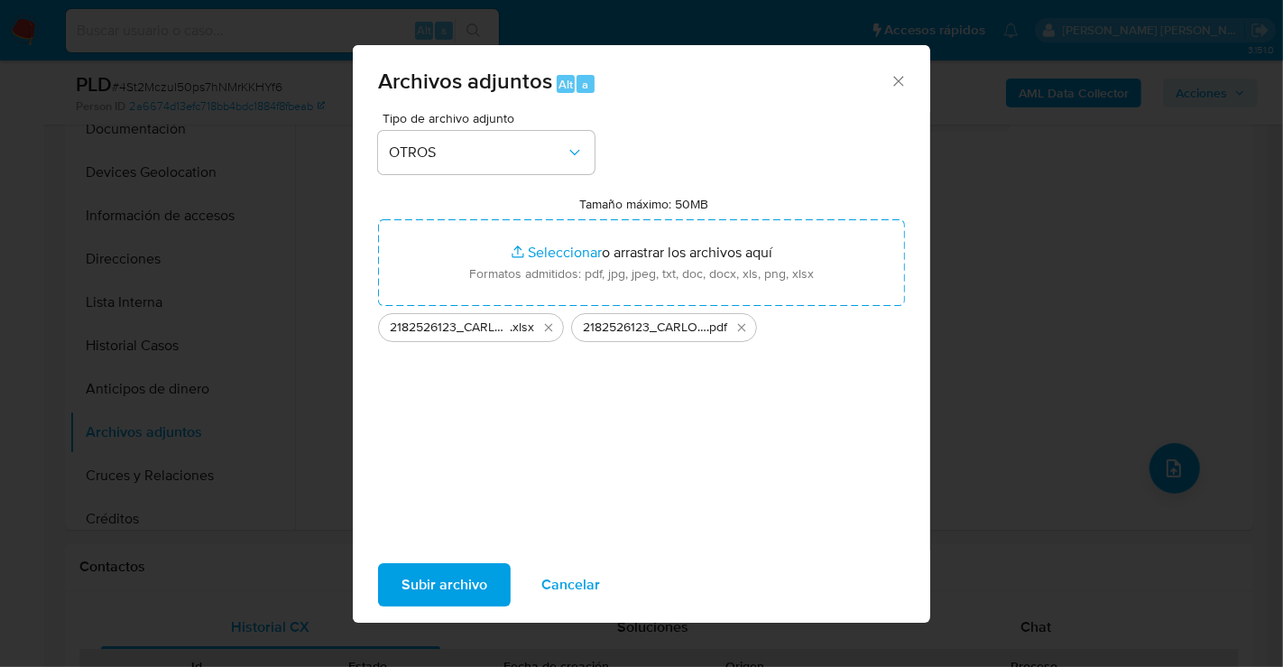
click at [419, 596] on span "Subir archivo" at bounding box center [445, 585] width 86 height 40
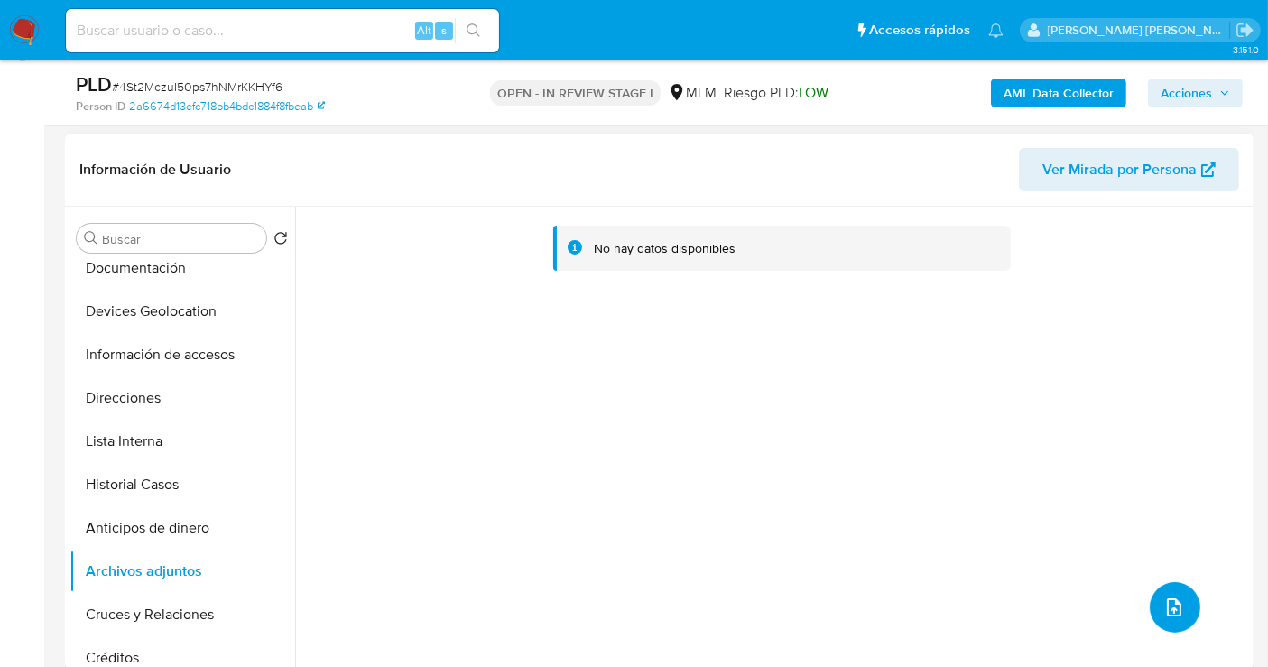
scroll to position [401, 0]
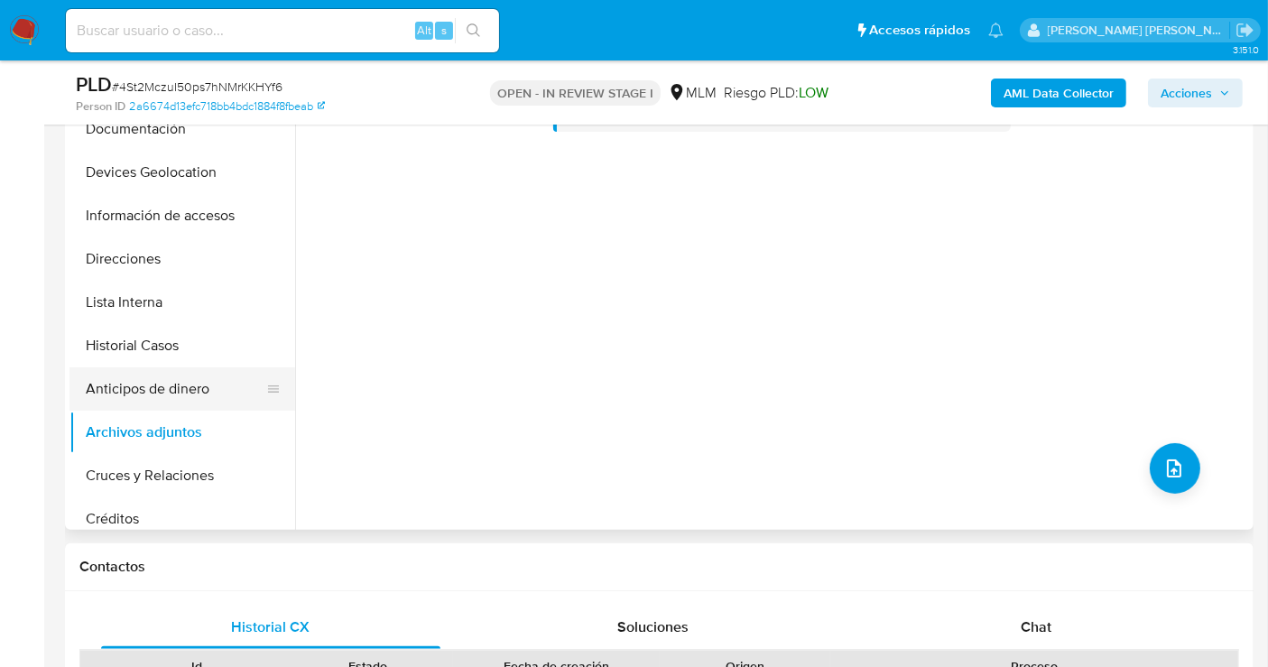
click at [152, 401] on button "Anticipos de dinero" at bounding box center [174, 388] width 211 height 43
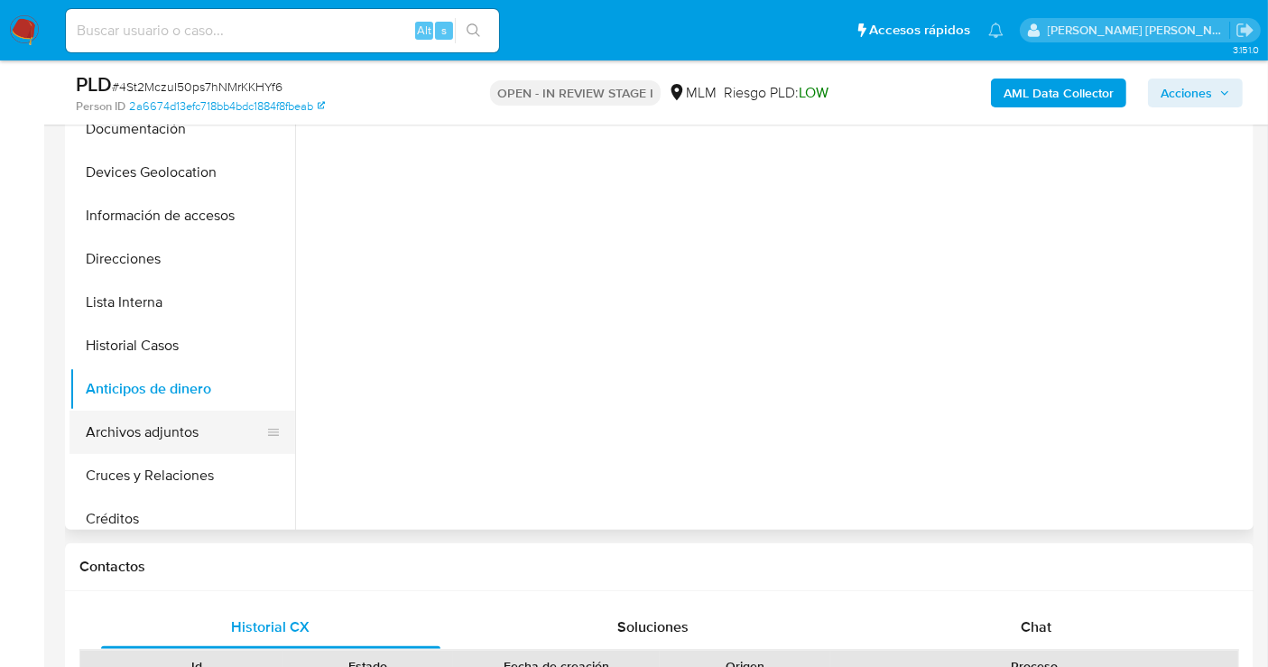
click at [152, 431] on button "Archivos adjuntos" at bounding box center [174, 432] width 211 height 43
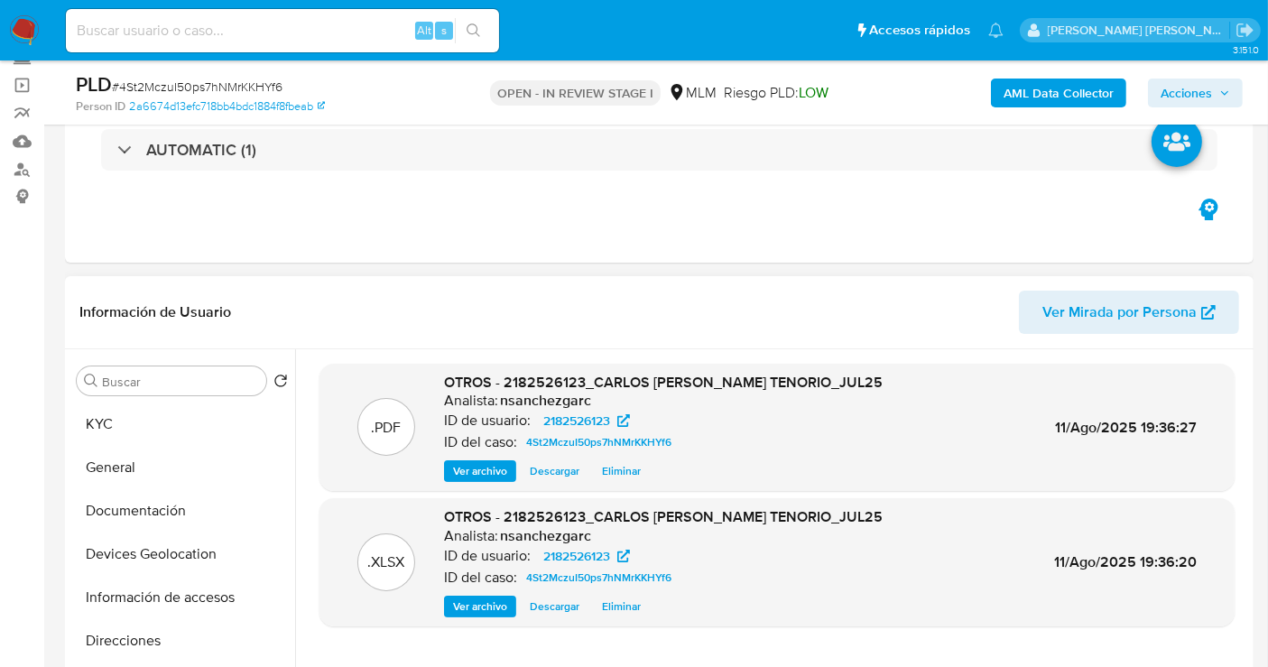
scroll to position [100, 0]
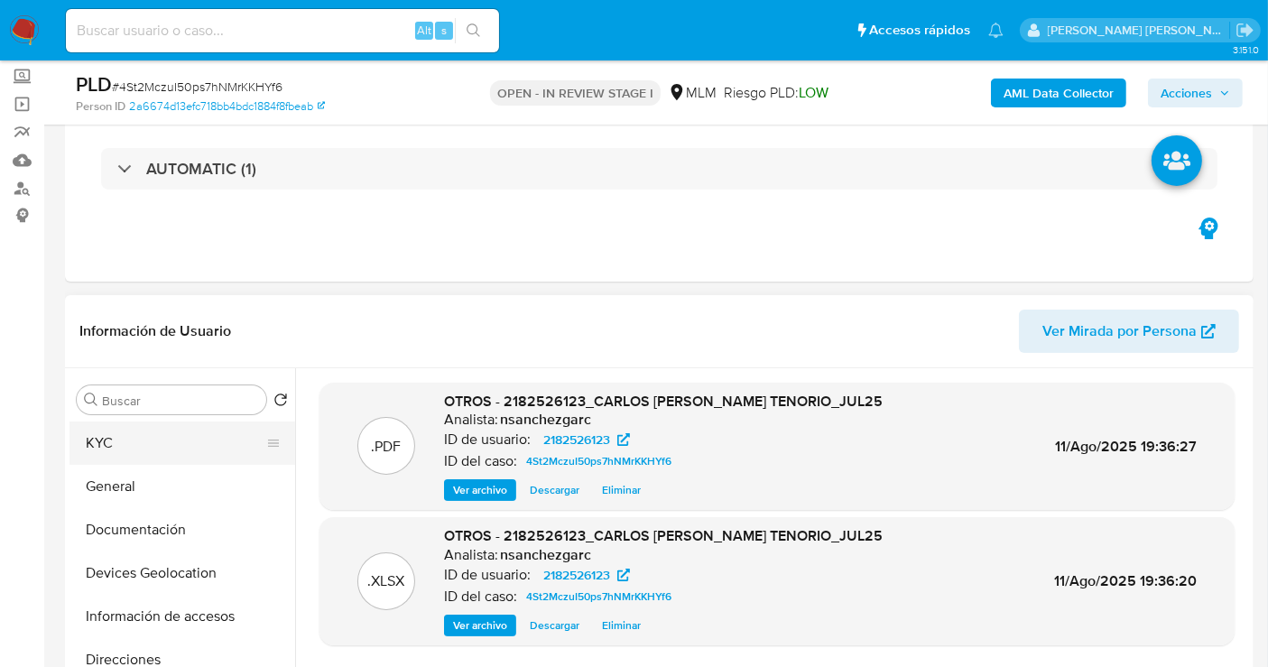
click at [113, 442] on button "KYC" at bounding box center [174, 442] width 211 height 43
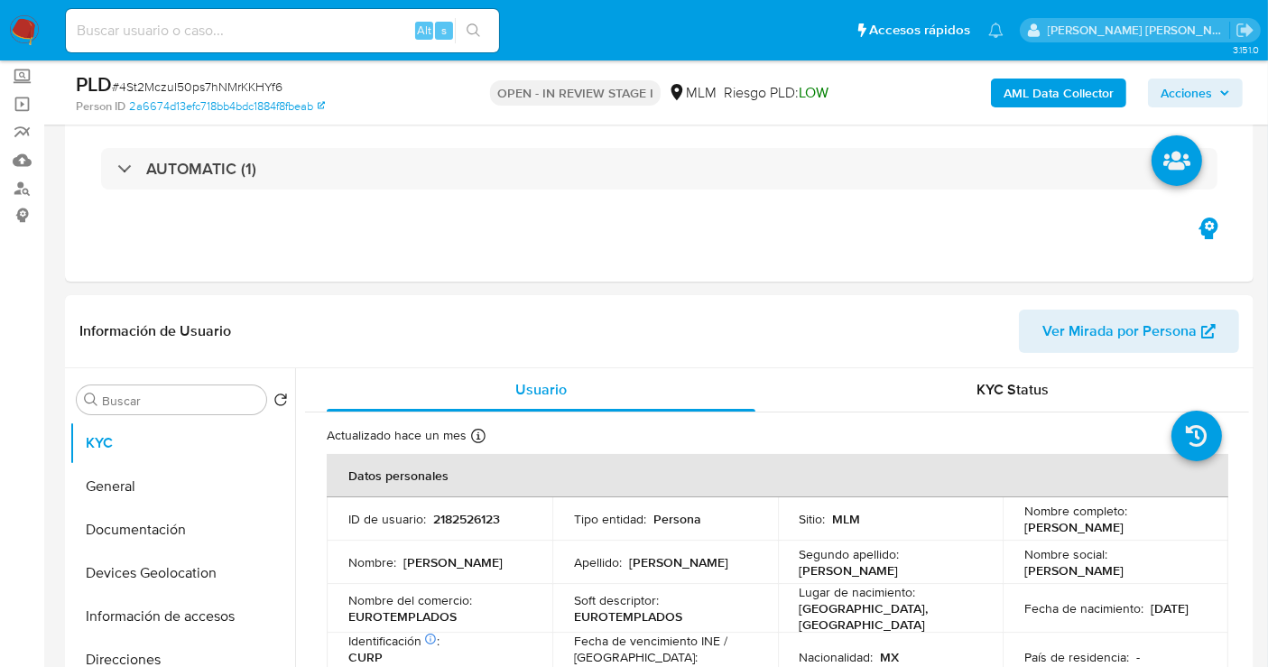
click at [1187, 95] on span "Acciones" at bounding box center [1185, 93] width 51 height 29
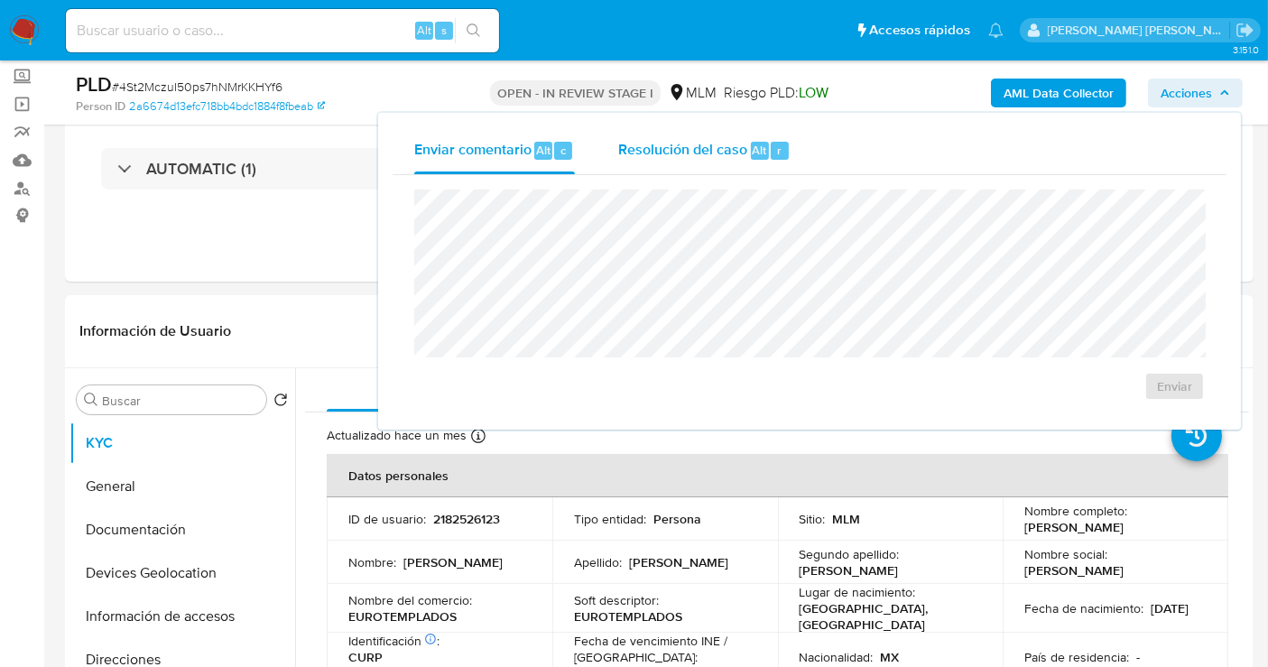
click at [669, 164] on div "Resolución del caso Alt r" at bounding box center [704, 150] width 172 height 47
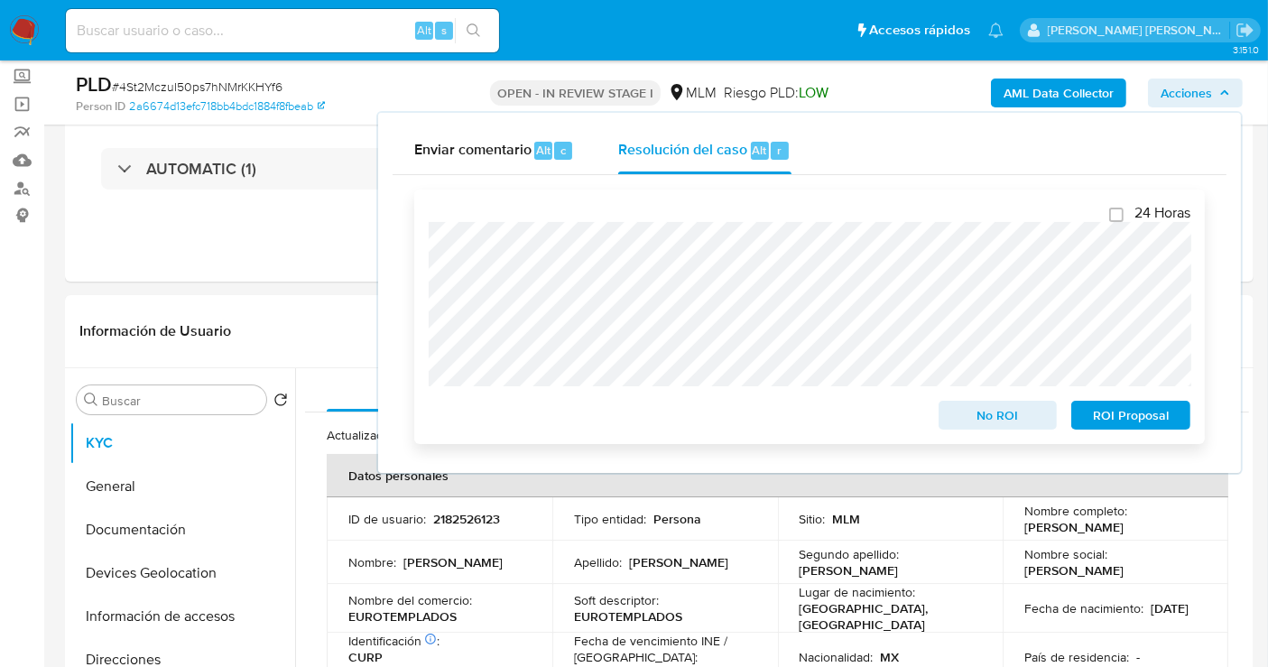
scroll to position [200, 0]
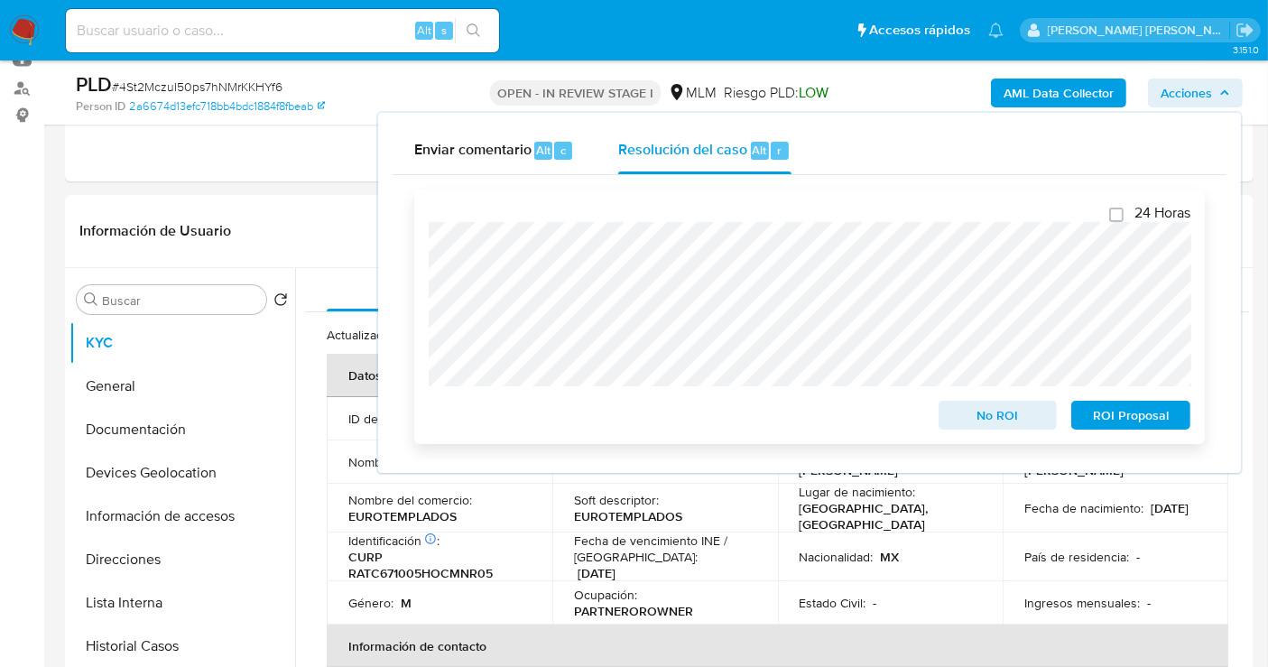
click at [981, 421] on span "No ROI" at bounding box center [998, 414] width 94 height 25
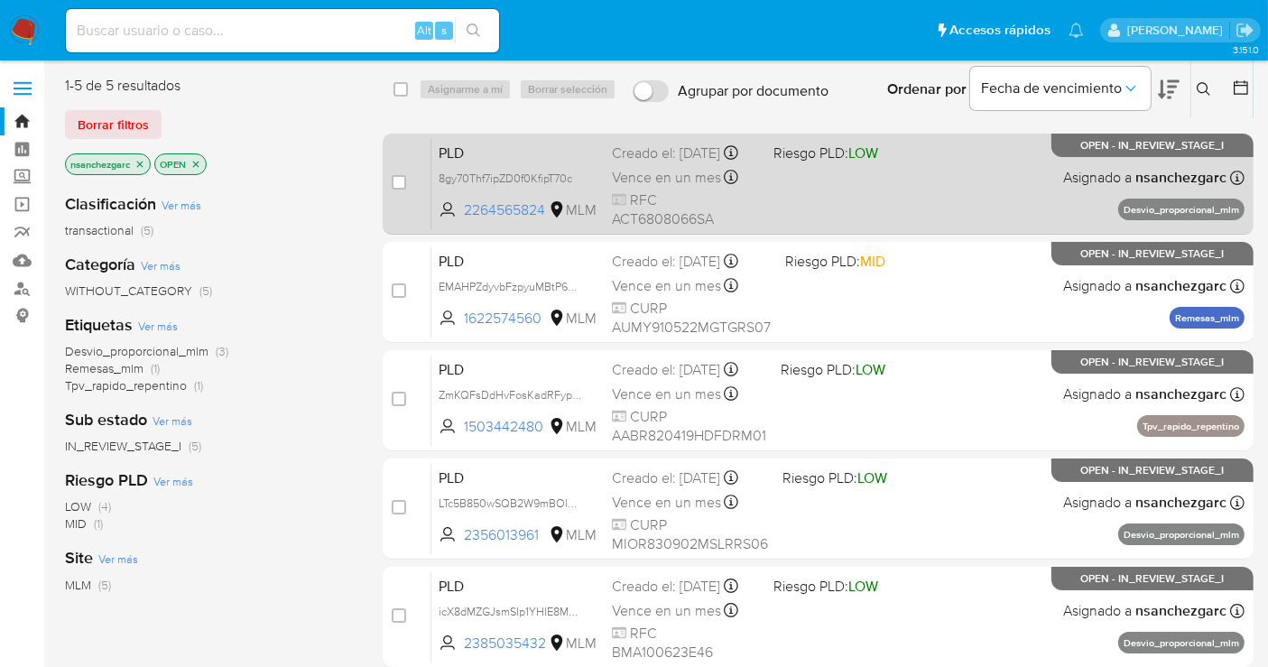
click at [650, 188] on span "Vence en un mes" at bounding box center [666, 178] width 109 height 20
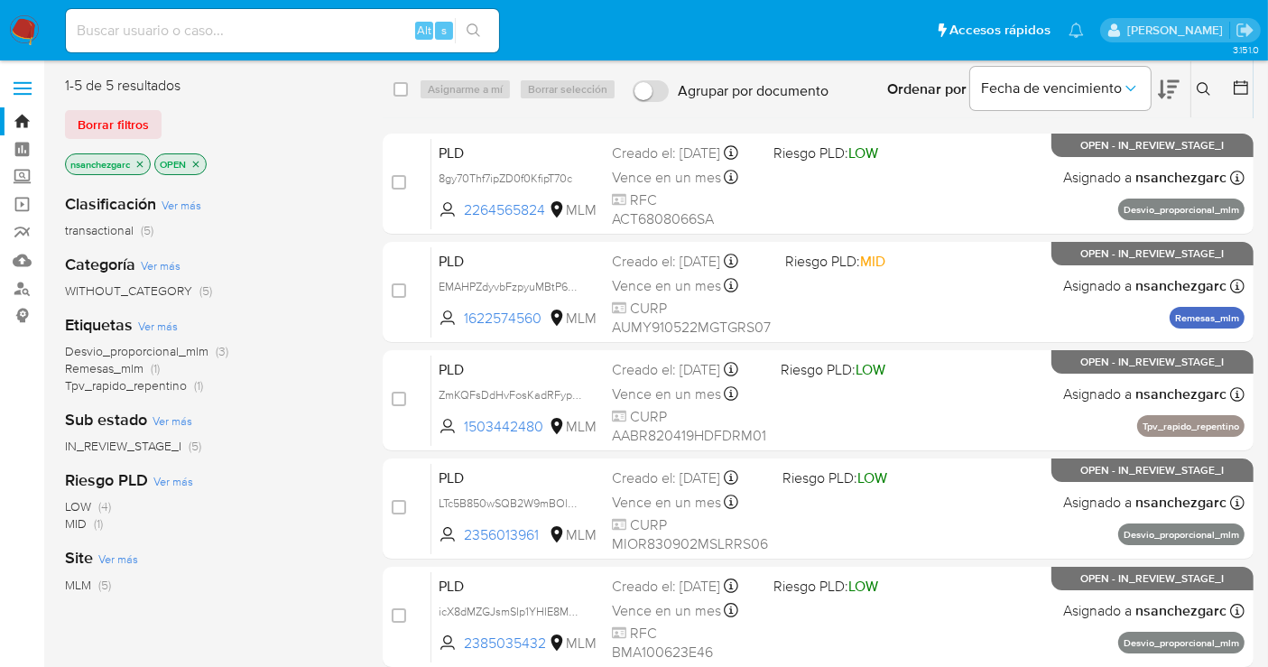
click at [29, 22] on img at bounding box center [24, 30] width 31 height 31
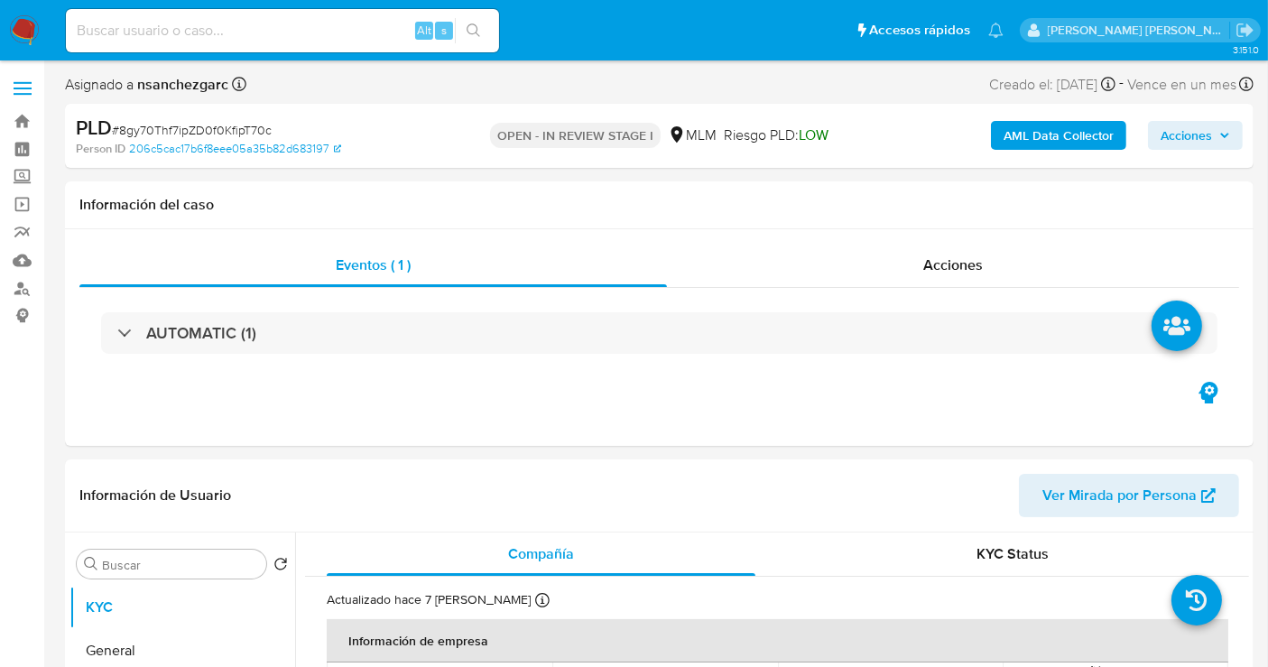
select select "10"
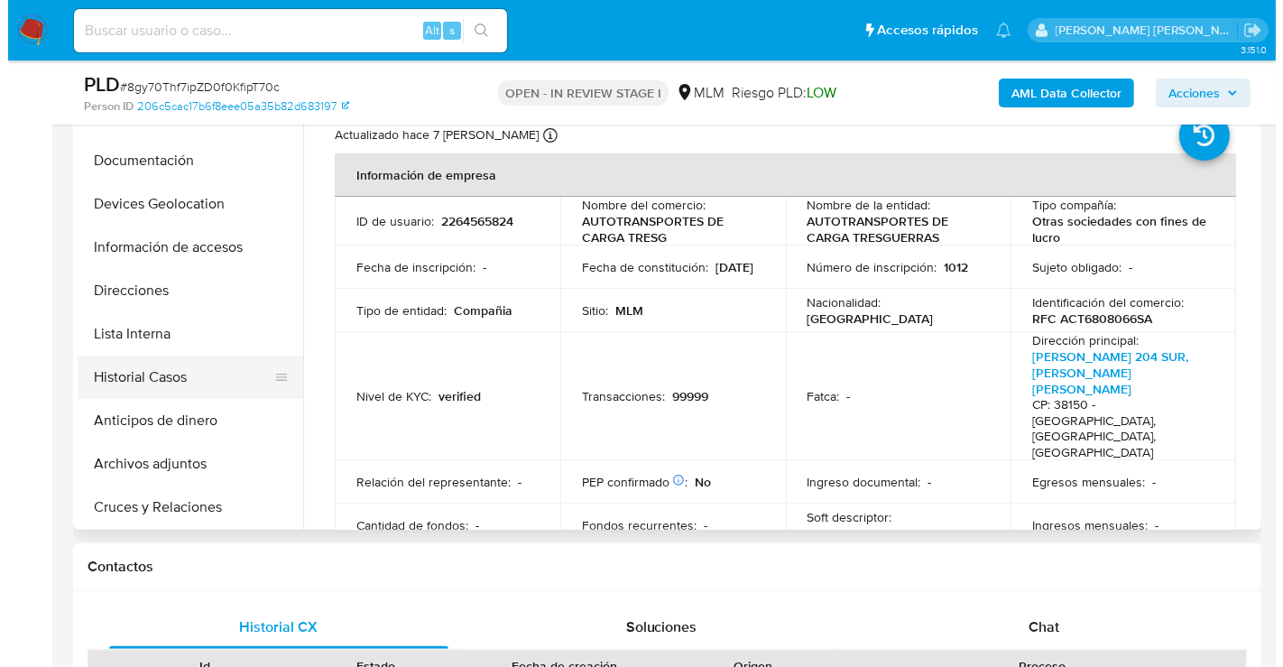
scroll to position [100, 0]
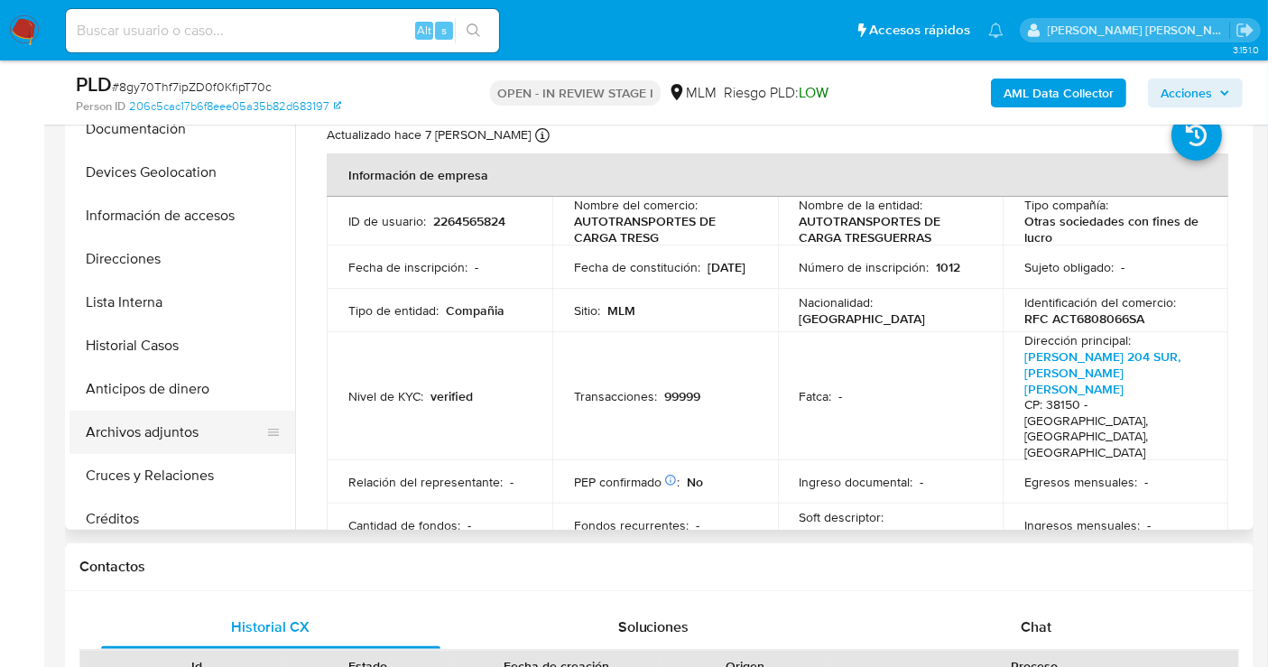
click at [152, 440] on button "Archivos adjuntos" at bounding box center [174, 432] width 211 height 43
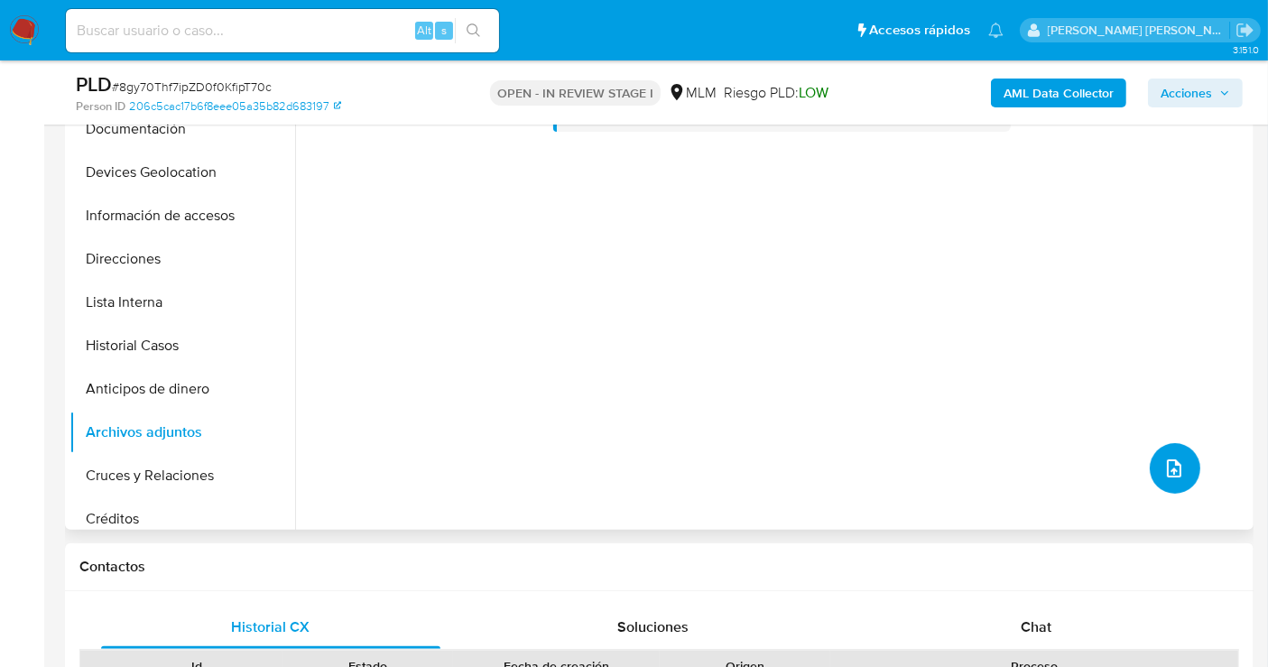
click at [1167, 461] on icon "upload-file" at bounding box center [1174, 468] width 14 height 18
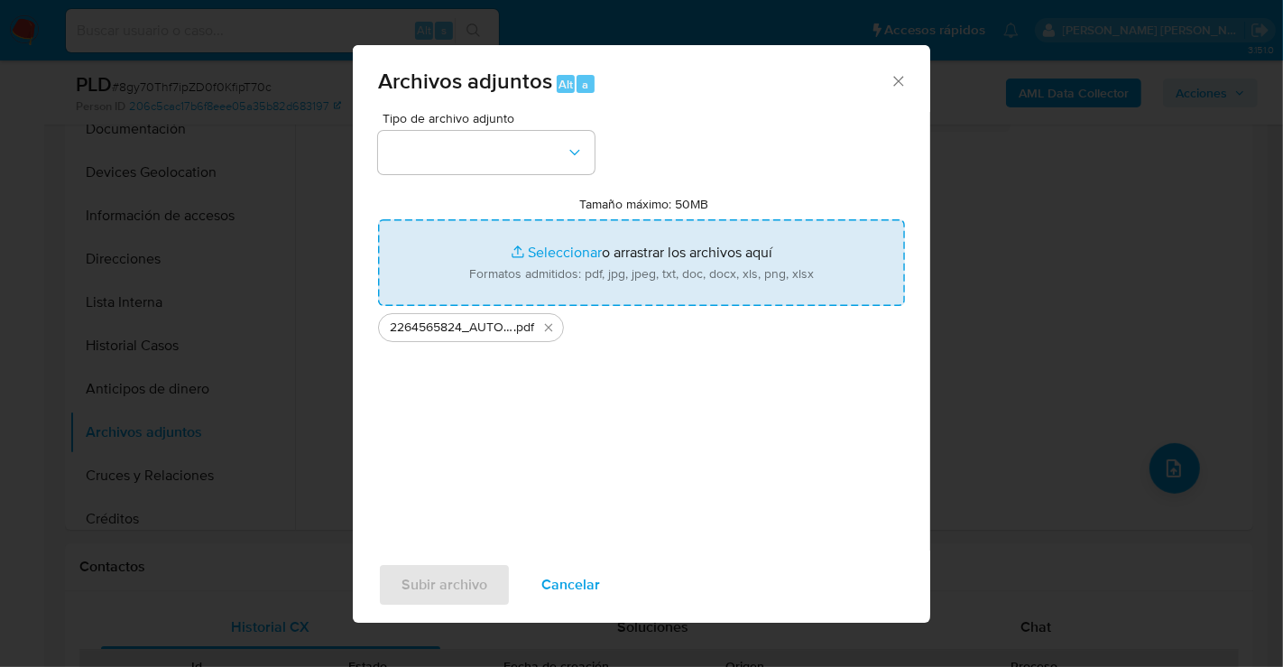
type input "C:\fakepath\2264565824_AUTOTRANSPORTES DE CARGA TRESGUERRAS_JUL25.xlsx"
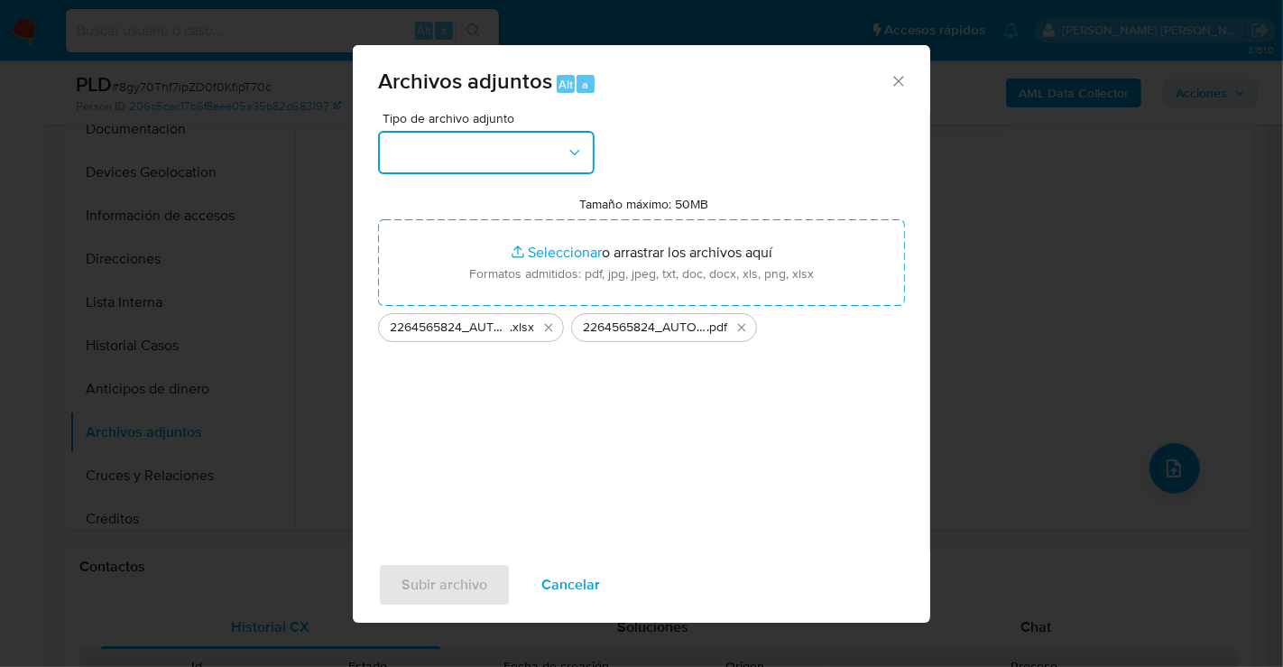
click at [489, 149] on button "button" at bounding box center [486, 152] width 217 height 43
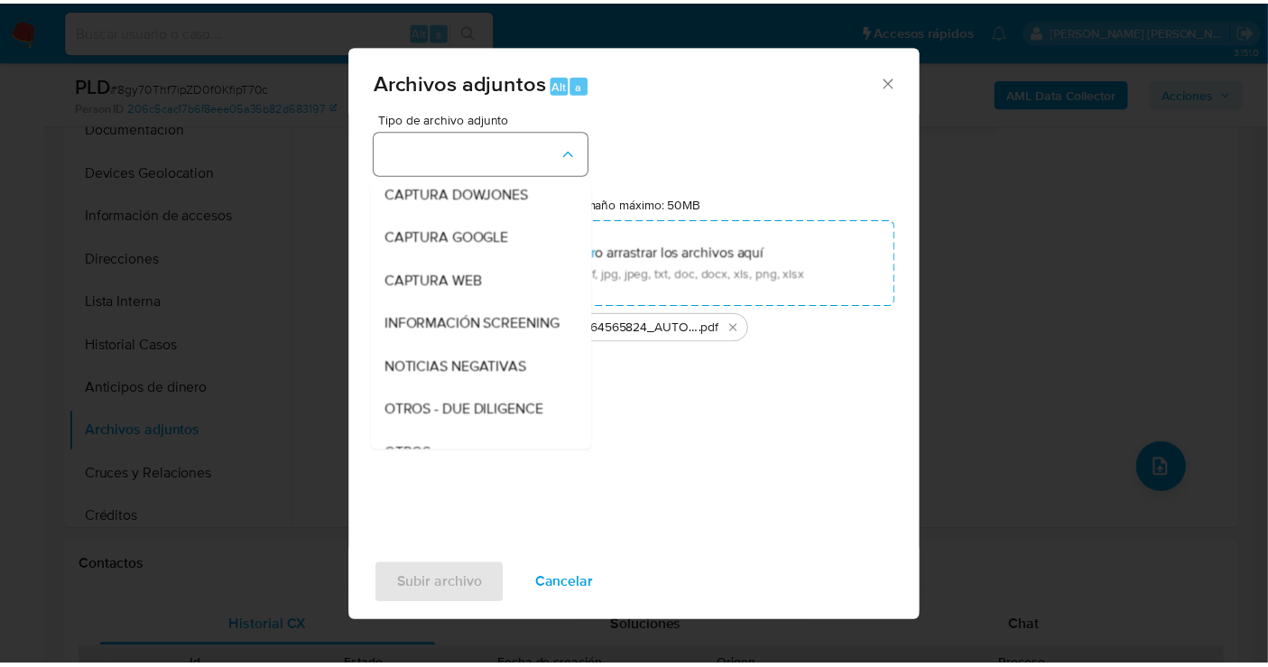
scroll to position [93, 0]
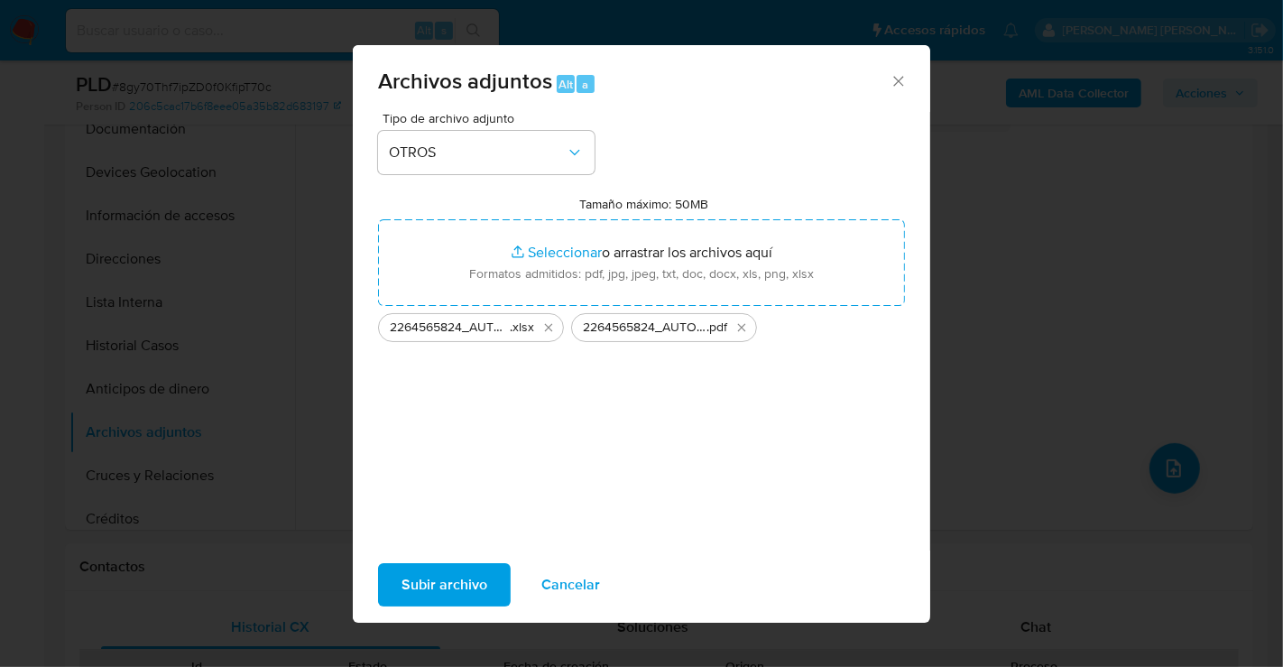
click at [430, 591] on span "Subir archivo" at bounding box center [445, 585] width 86 height 40
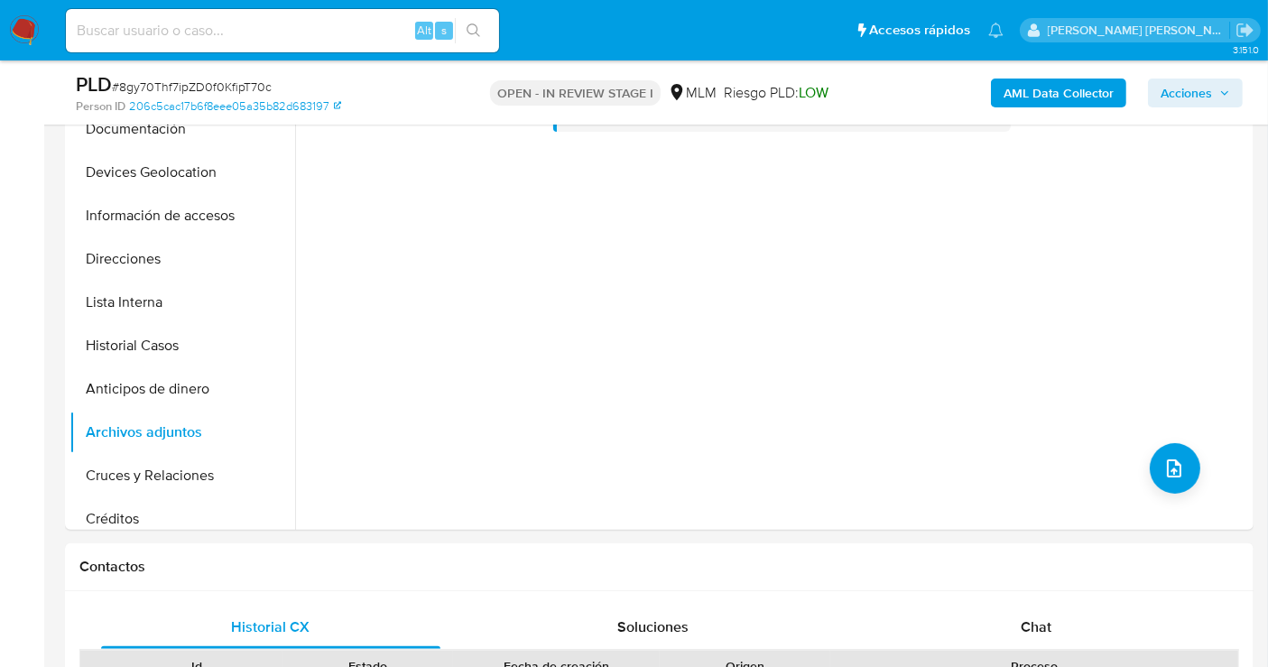
click at [1183, 100] on span "Acciones" at bounding box center [1185, 93] width 51 height 29
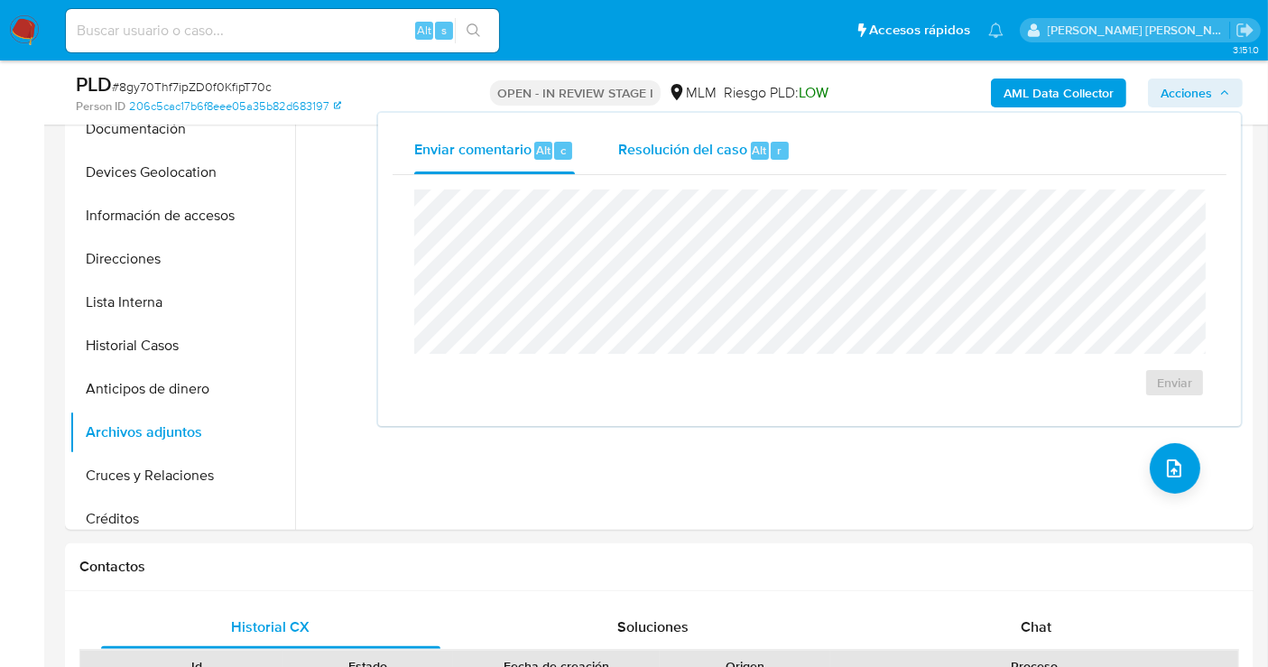
click at [704, 158] on span "Resolución del caso" at bounding box center [682, 149] width 129 height 21
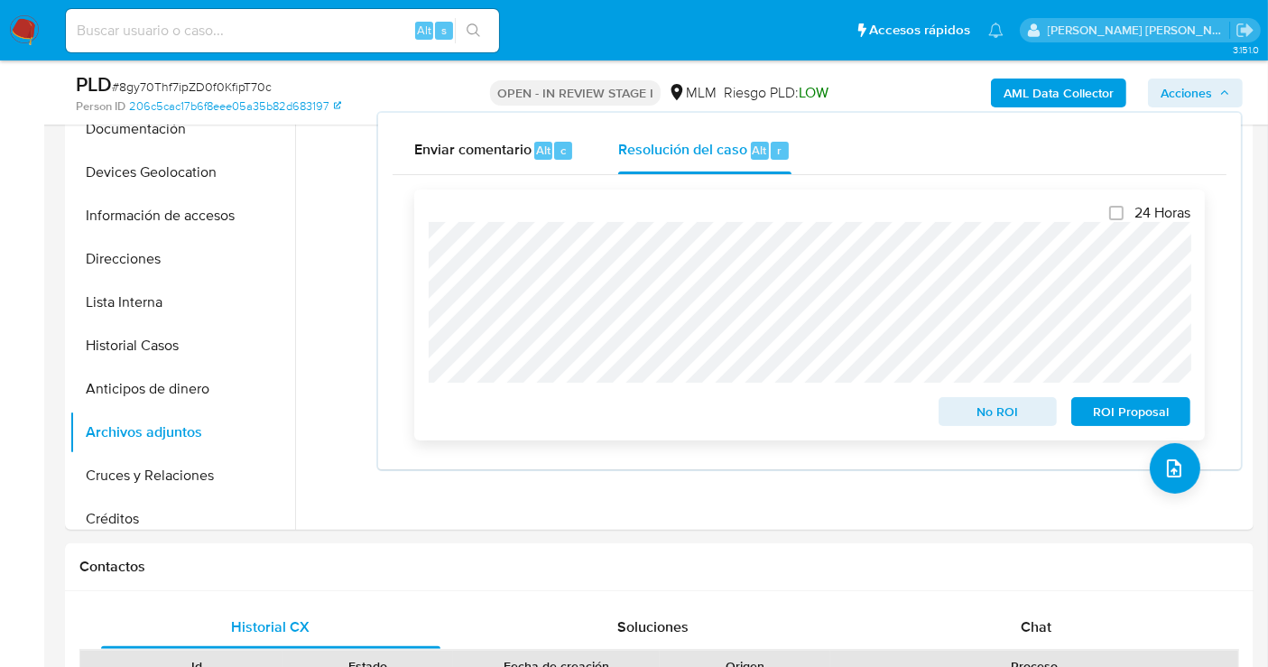
click at [986, 411] on span "No ROI" at bounding box center [998, 411] width 94 height 25
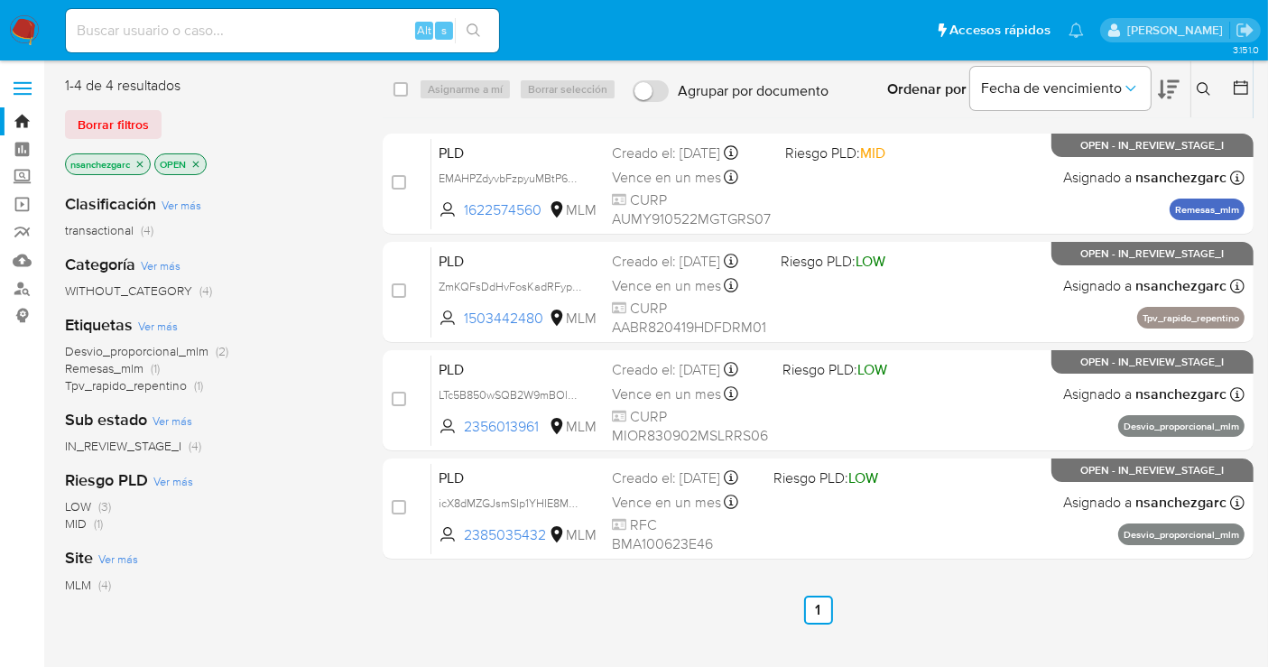
click at [1204, 91] on icon at bounding box center [1204, 89] width 14 height 14
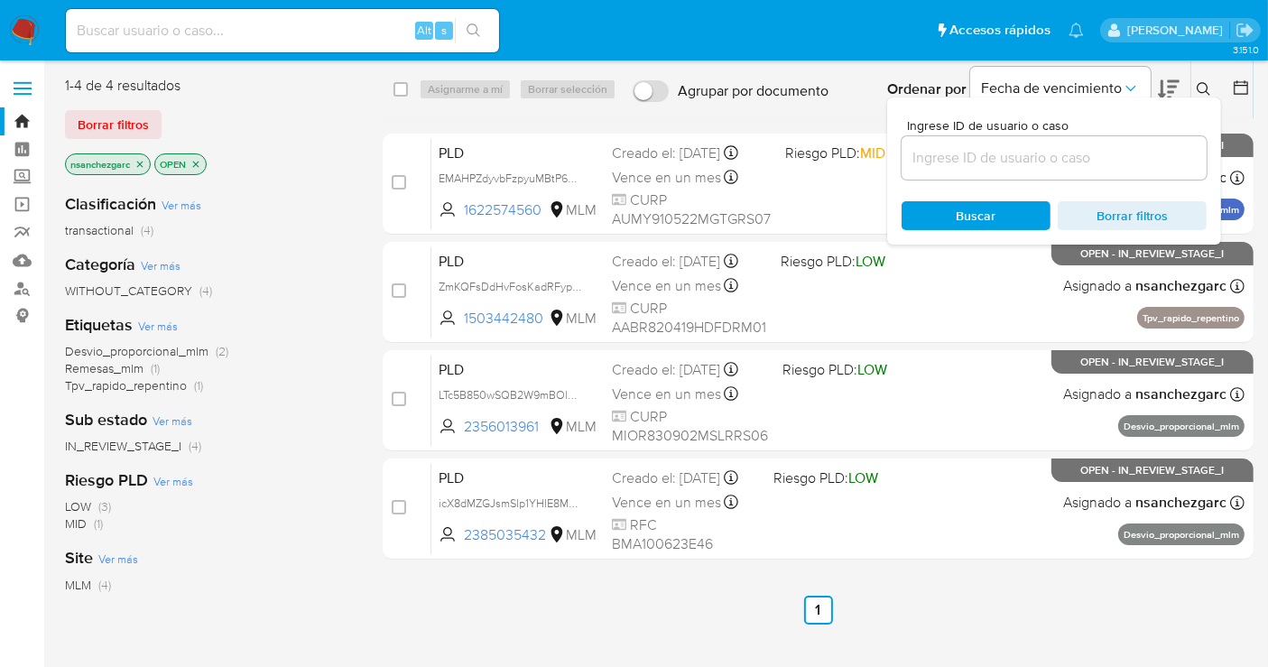
click at [992, 162] on input at bounding box center [1053, 157] width 305 height 23
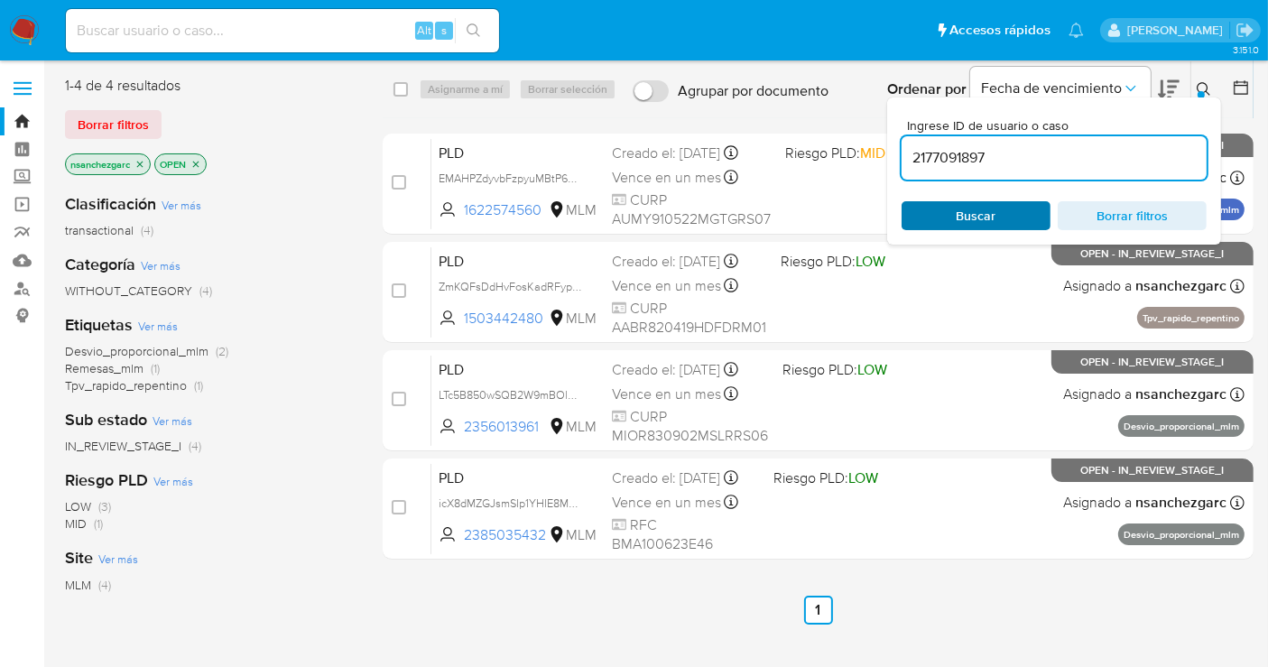
type input "2177091897"
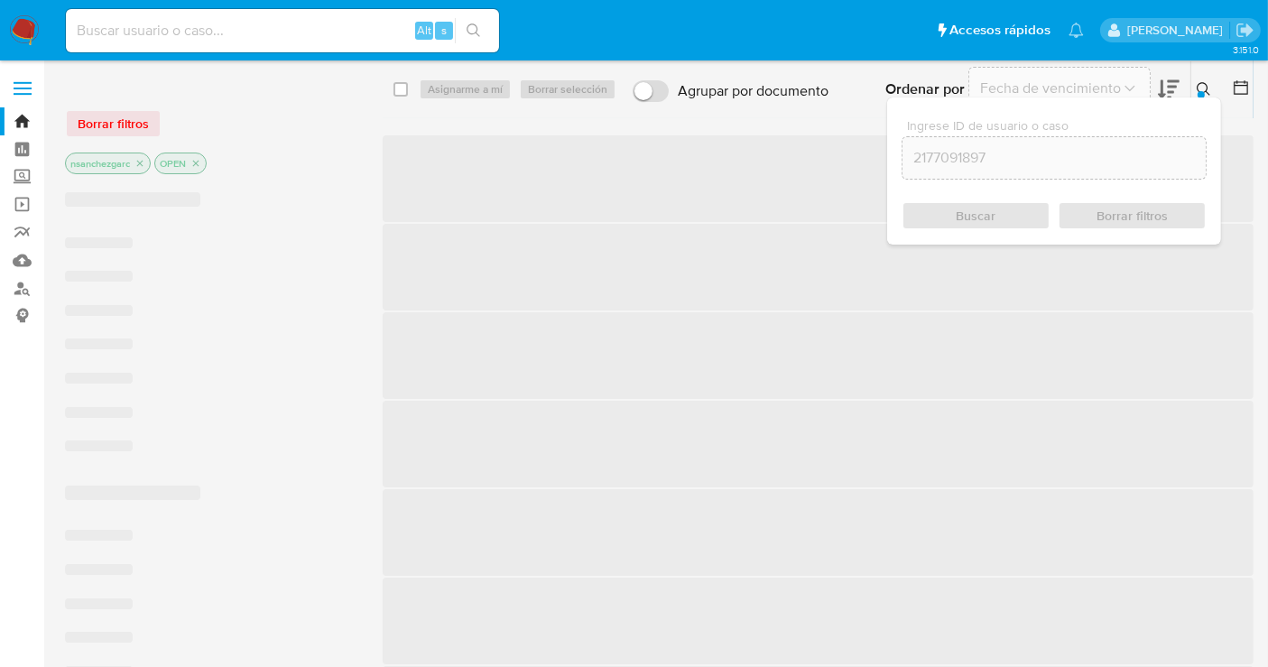
click at [953, 204] on span "Buscar" at bounding box center [976, 215] width 124 height 25
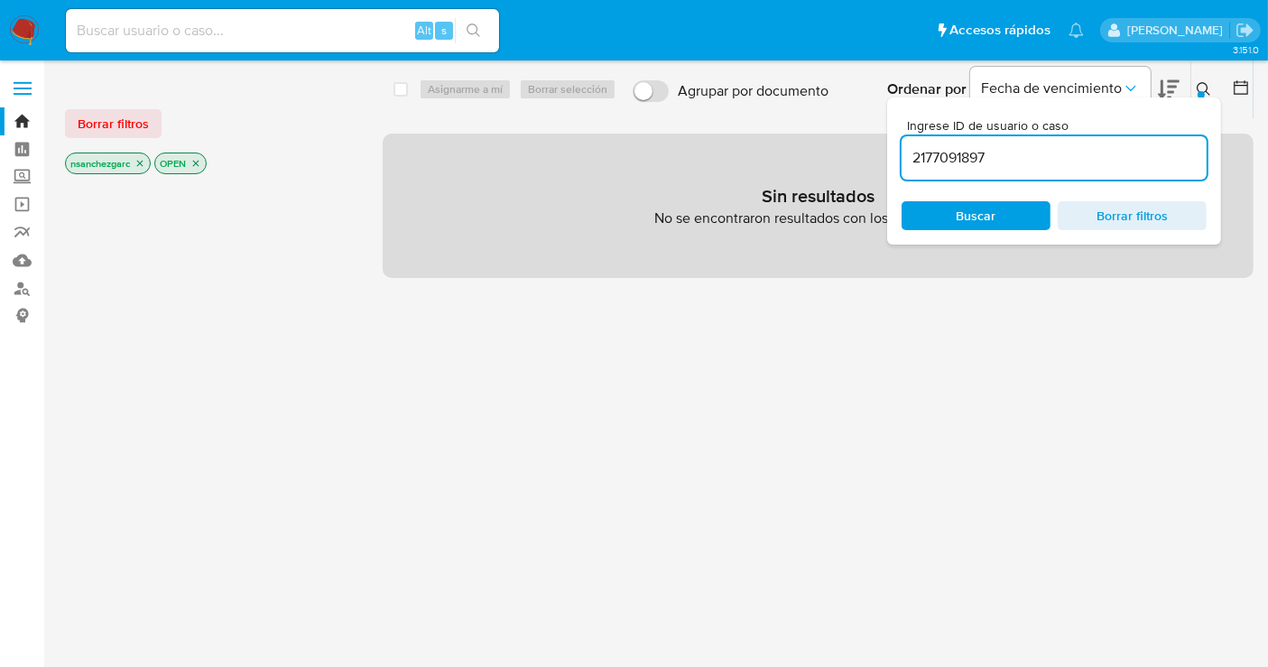
click at [142, 162] on icon "close-filter" at bounding box center [140, 164] width 6 height 6
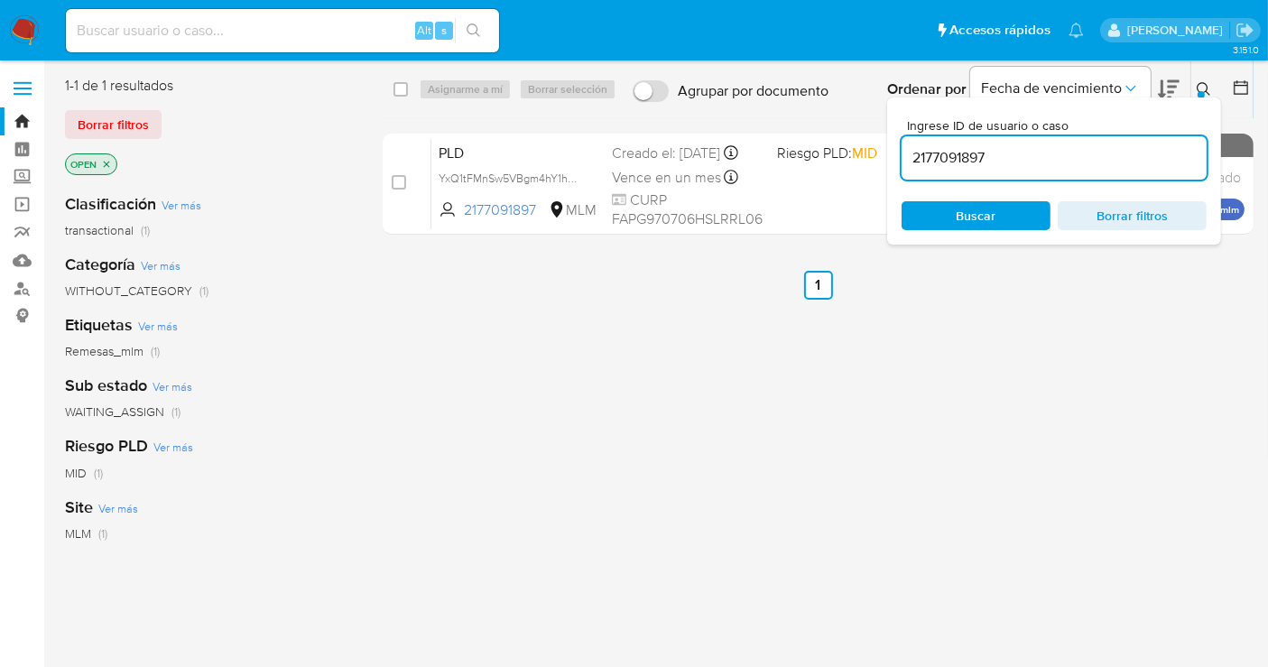
click at [1188, 83] on div "Ordenar por Fecha de vencimiento" at bounding box center [1032, 89] width 318 height 56
click at [1198, 91] on div at bounding box center [1200, 94] width 7 height 7
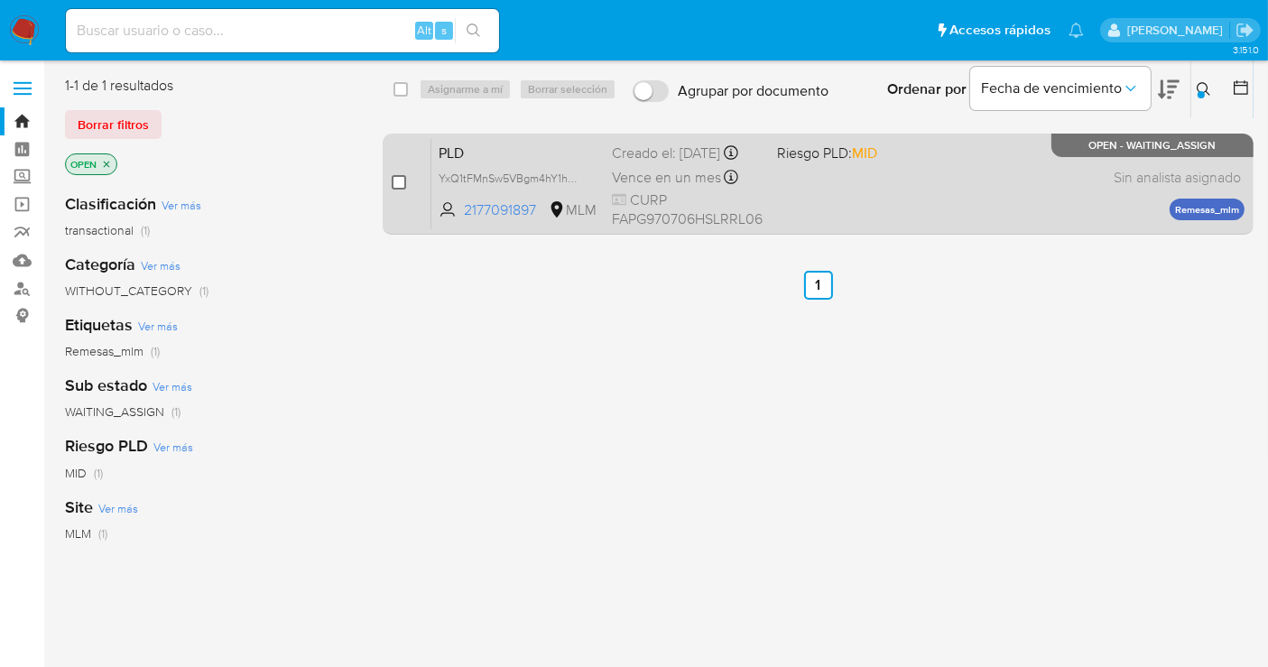
click at [398, 180] on input "checkbox" at bounding box center [399, 182] width 14 height 14
checkbox input "true"
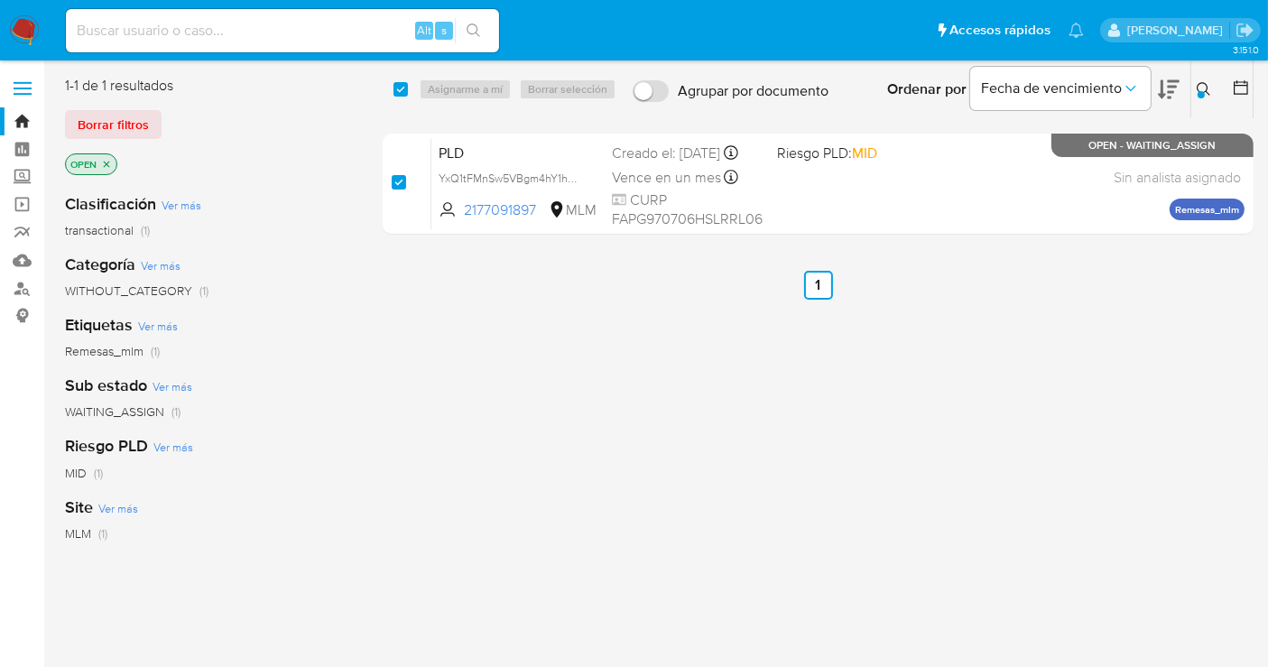
checkbox input "true"
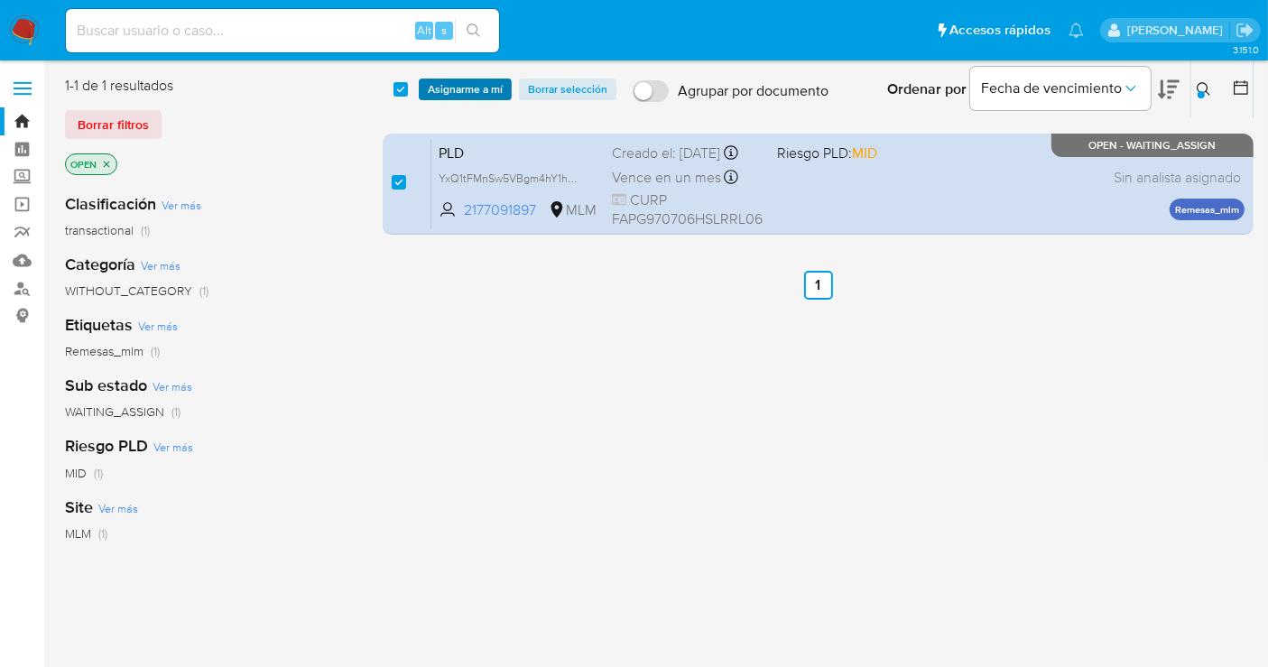
click at [438, 80] on span "Asignarme a mí" at bounding box center [465, 89] width 75 height 18
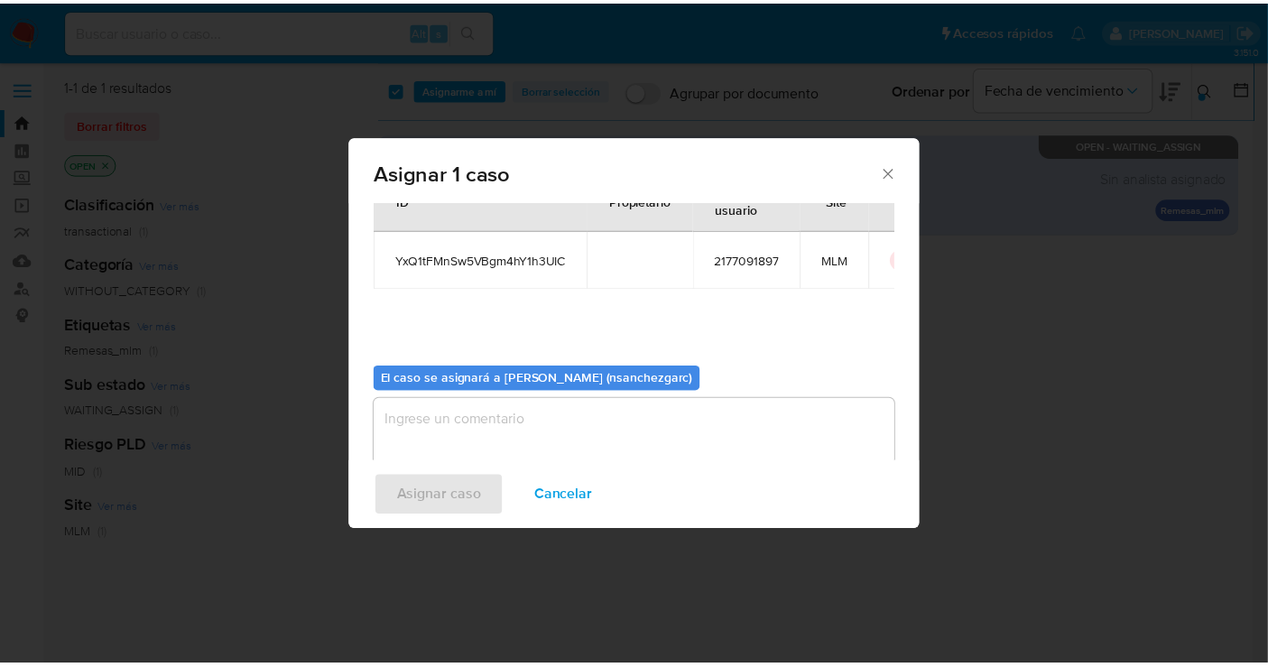
scroll to position [92, 0]
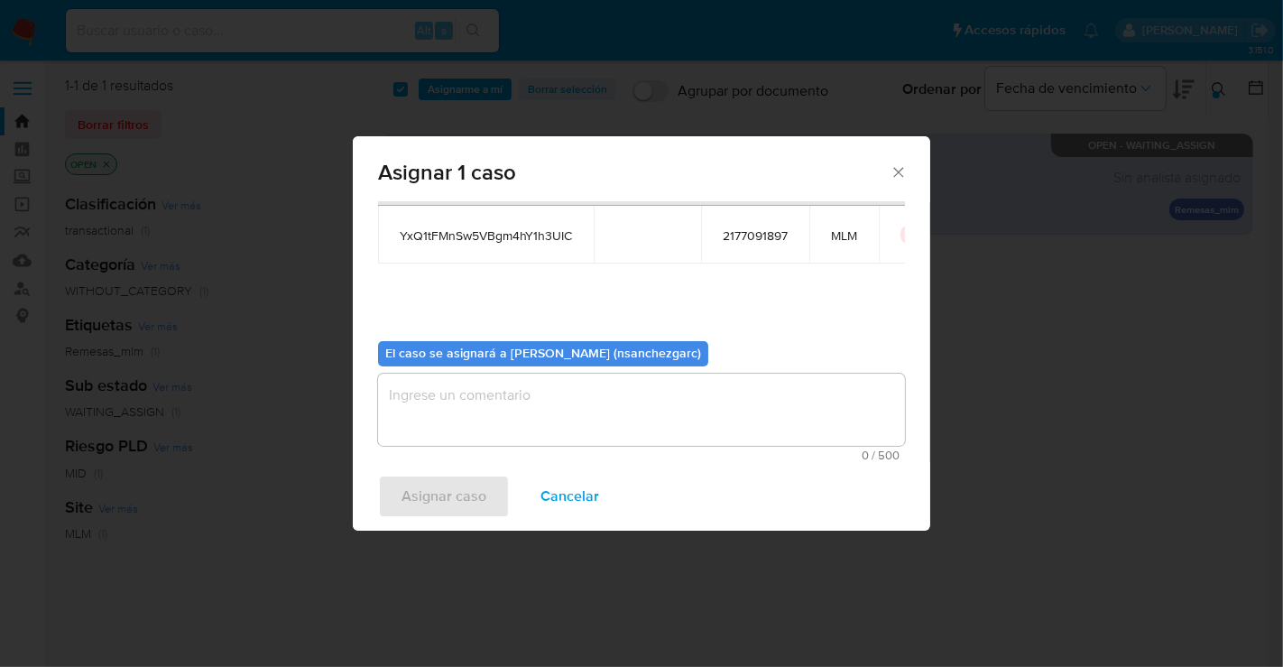
click at [397, 400] on textarea "assign-modal" at bounding box center [641, 410] width 527 height 72
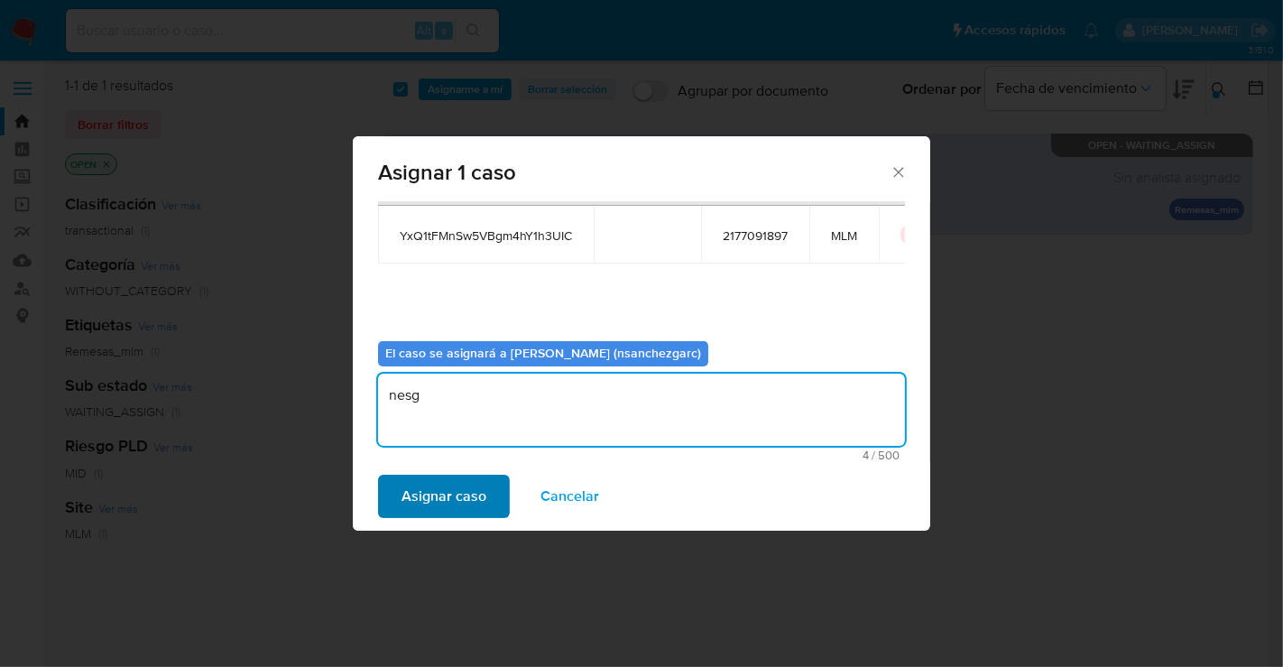
type textarea "nesg"
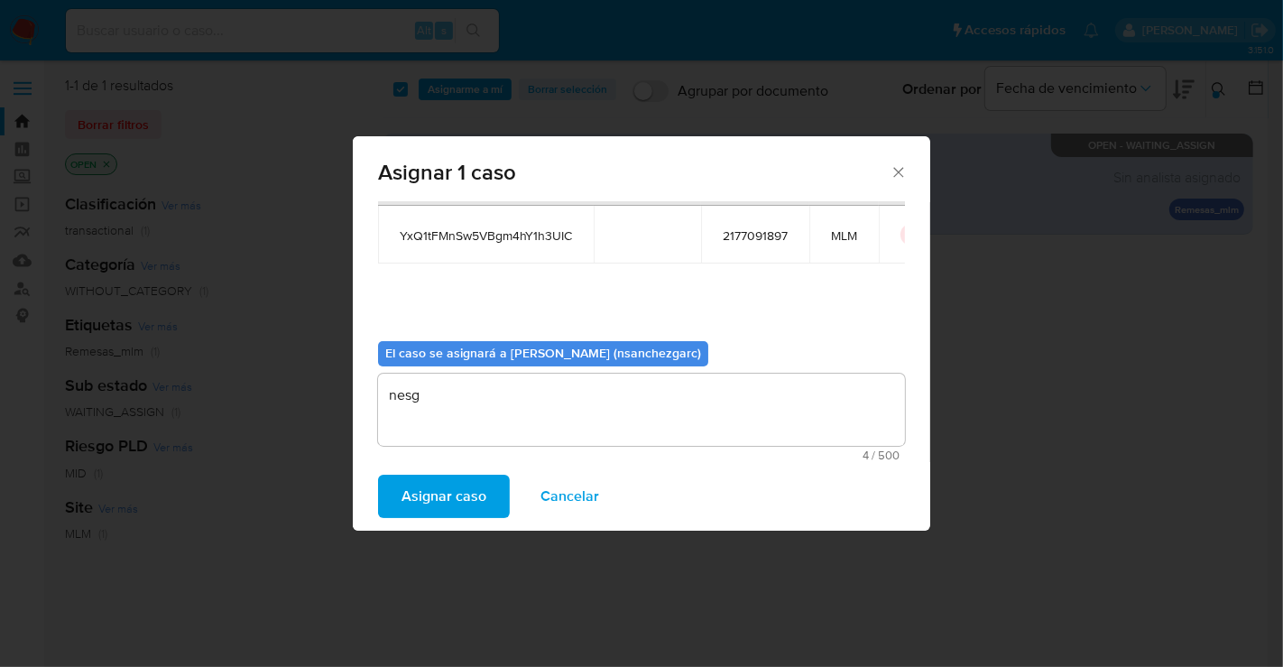
click at [472, 490] on span "Asignar caso" at bounding box center [444, 496] width 85 height 40
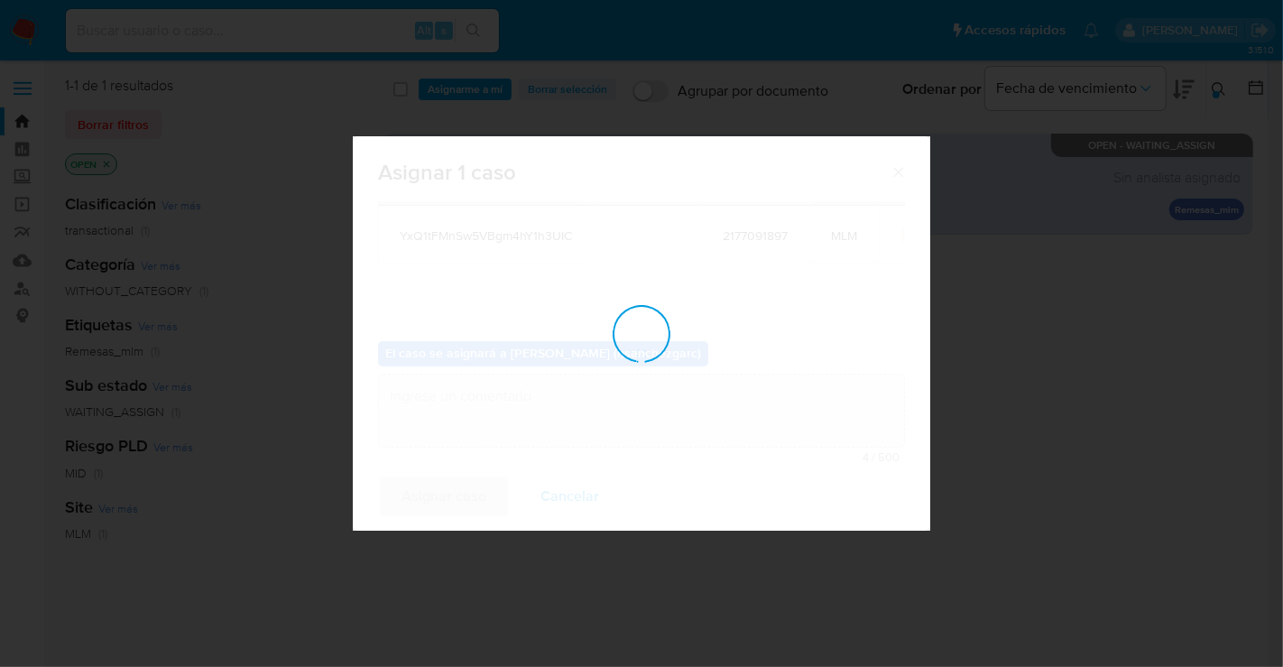
checkbox input "false"
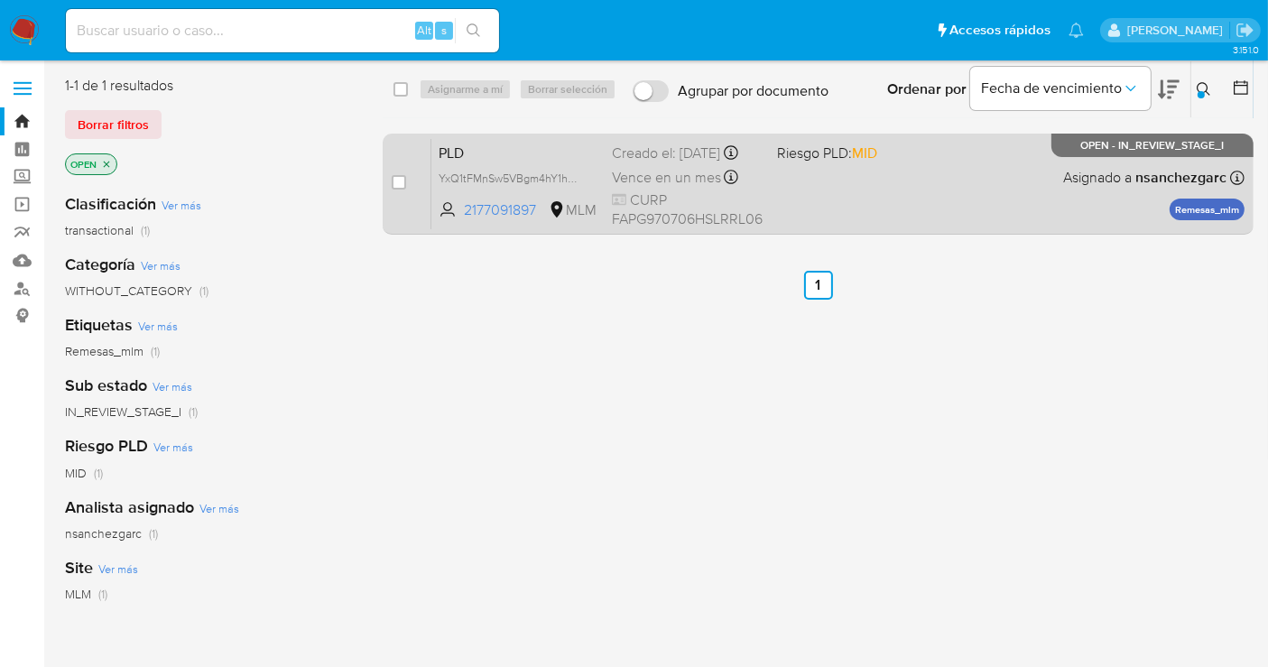
click at [696, 180] on div "Vence en un mes Vence el [DATE] 02:07:50" at bounding box center [687, 177] width 151 height 24
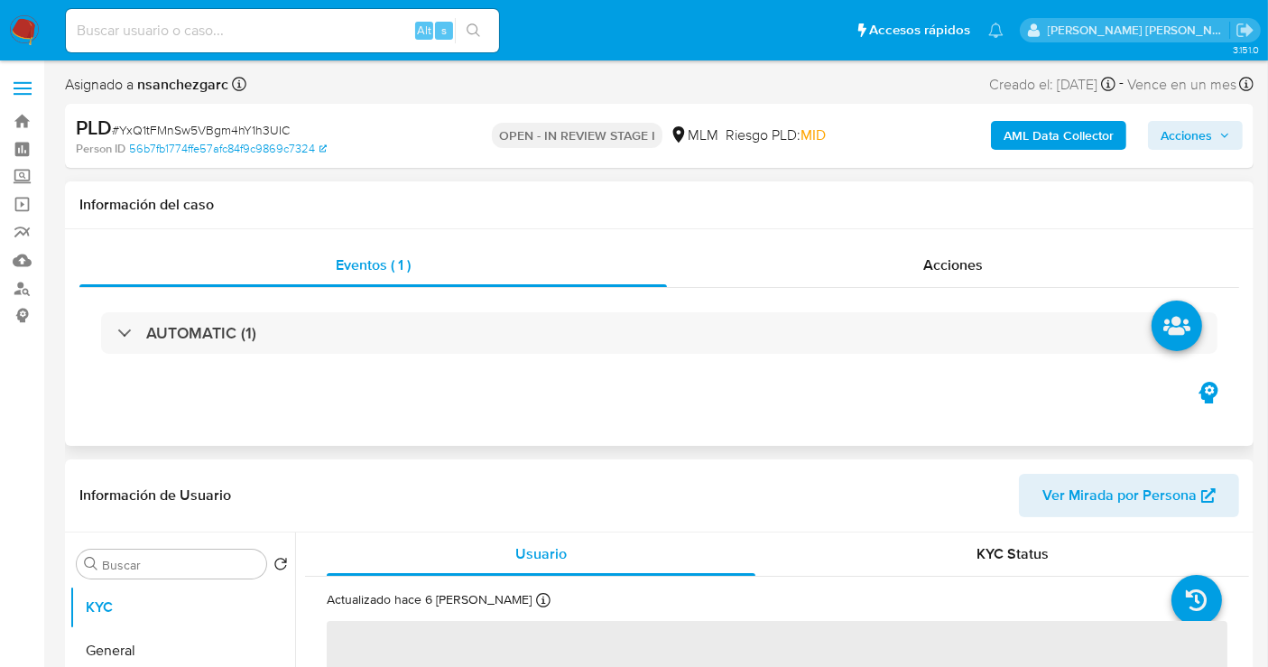
scroll to position [100, 0]
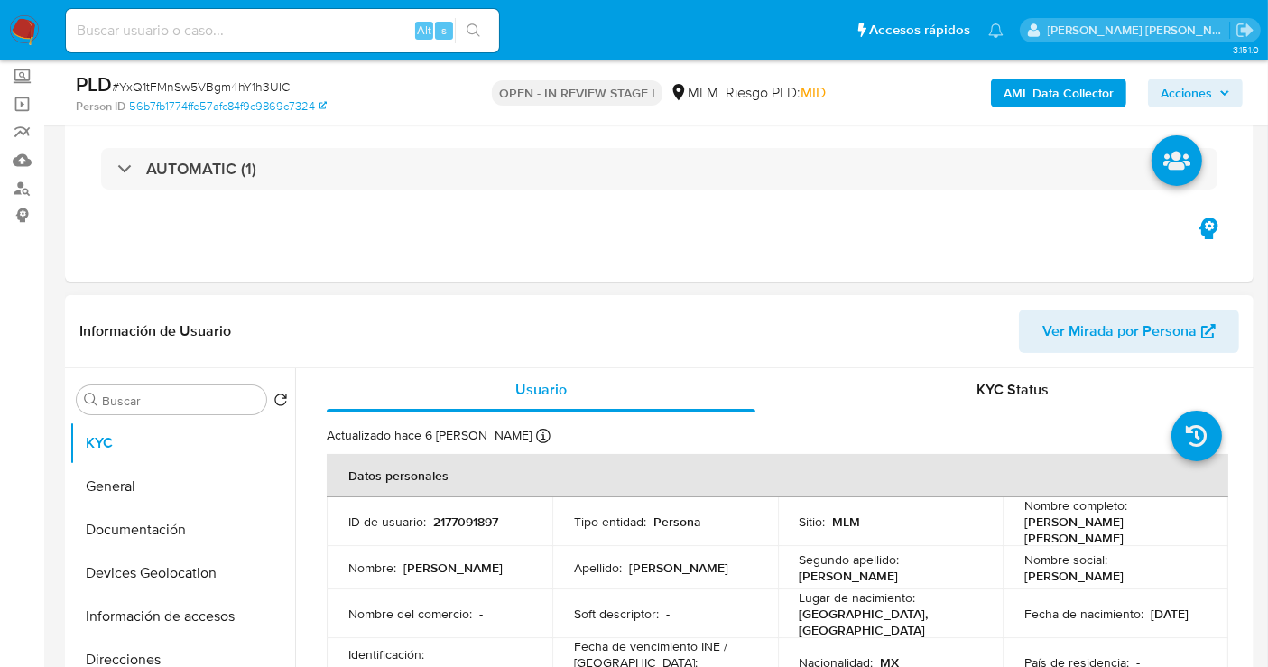
select select "10"
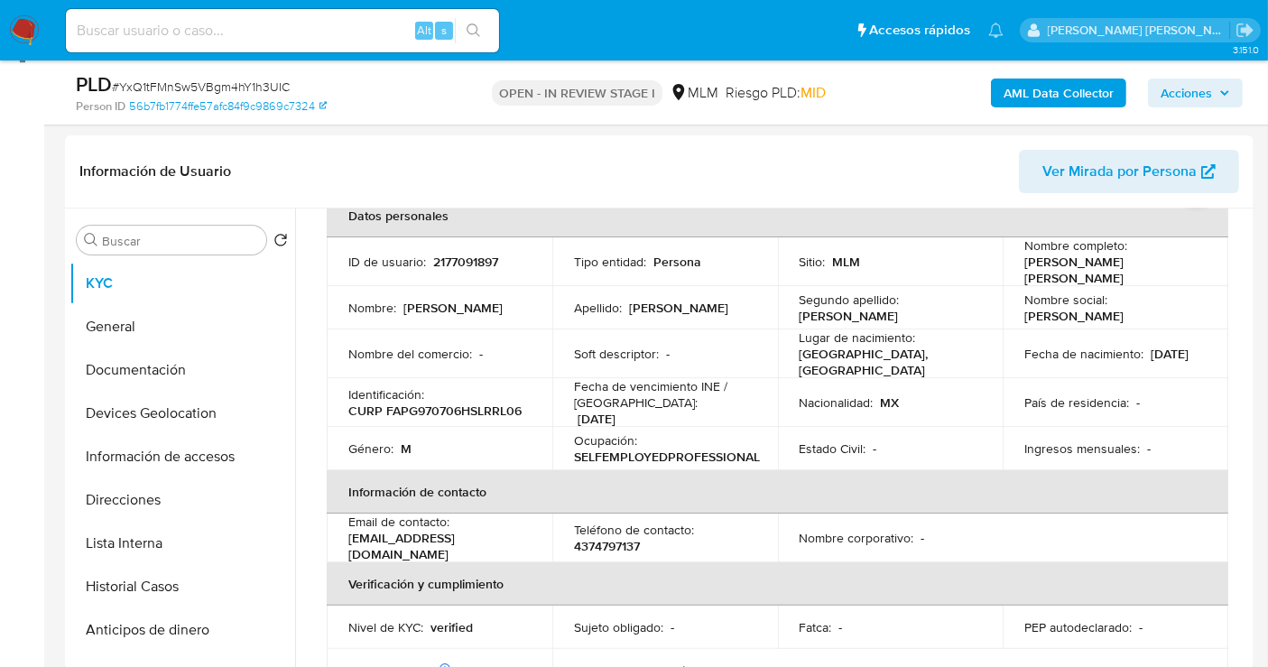
scroll to position [300, 0]
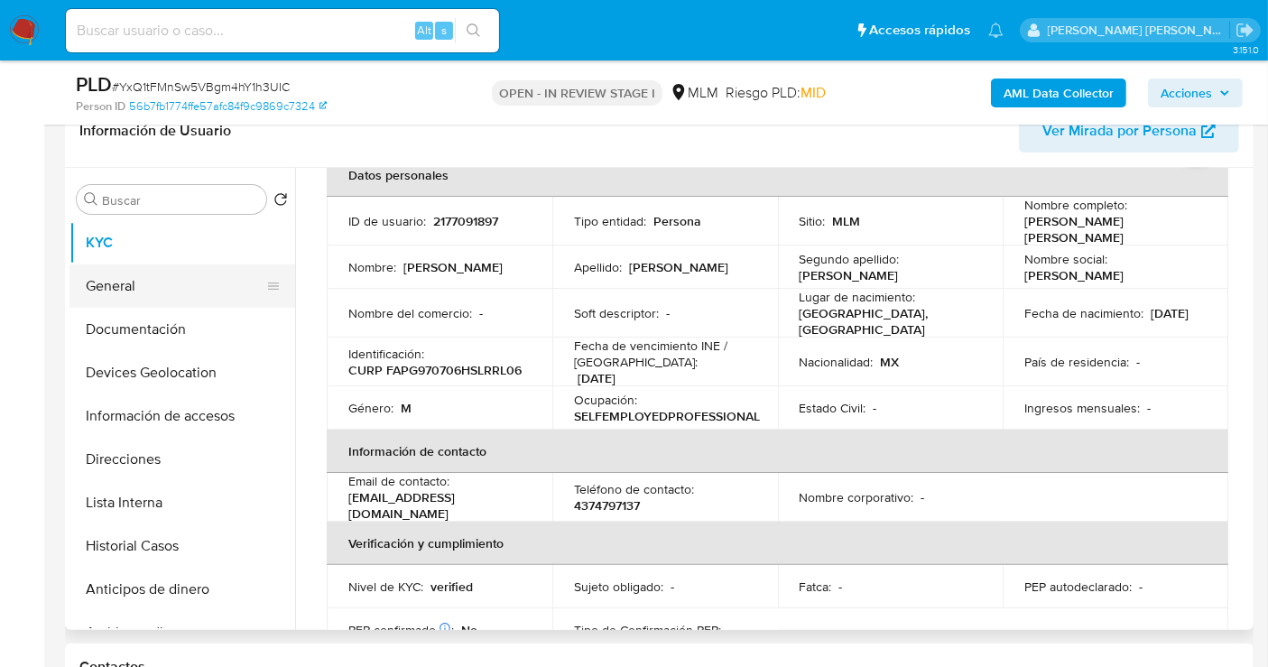
click at [89, 290] on button "General" at bounding box center [174, 285] width 211 height 43
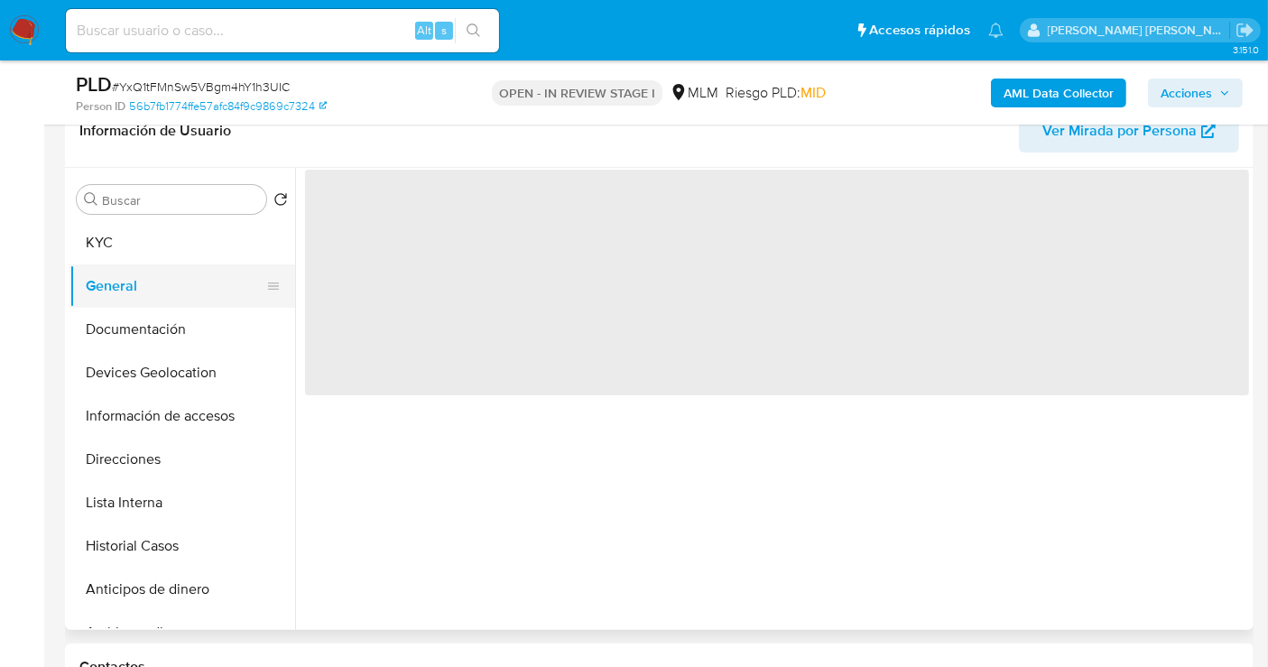
scroll to position [0, 0]
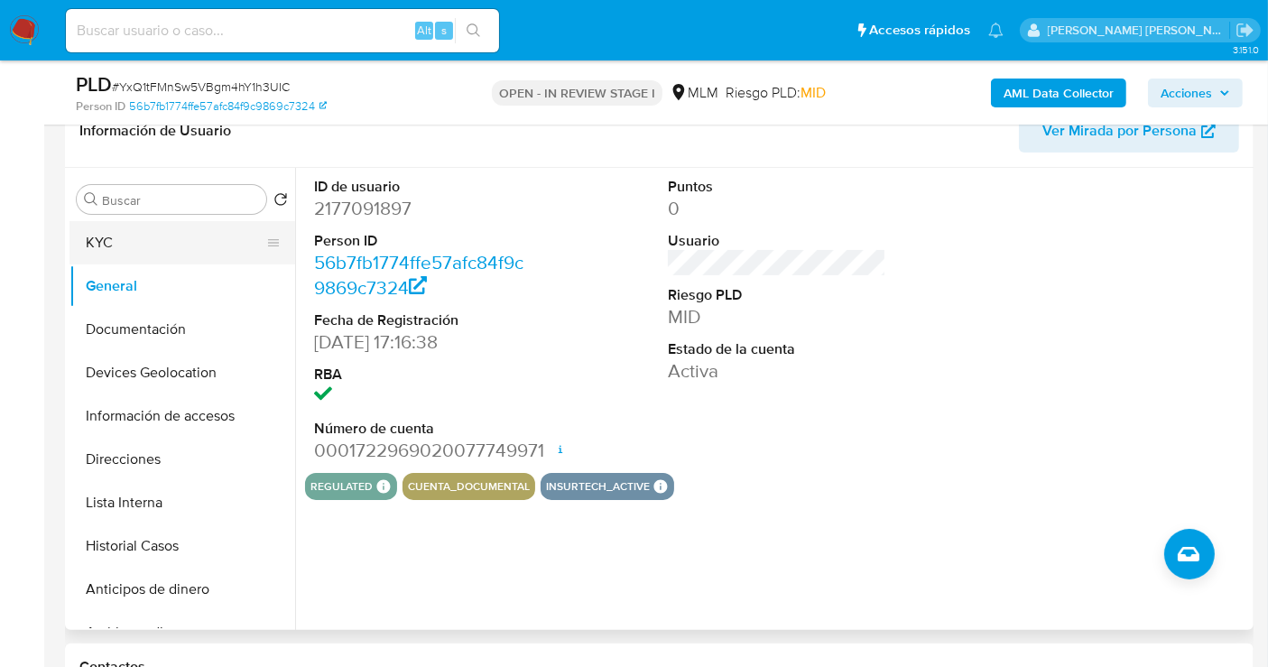
click at [128, 251] on button "KYC" at bounding box center [174, 242] width 211 height 43
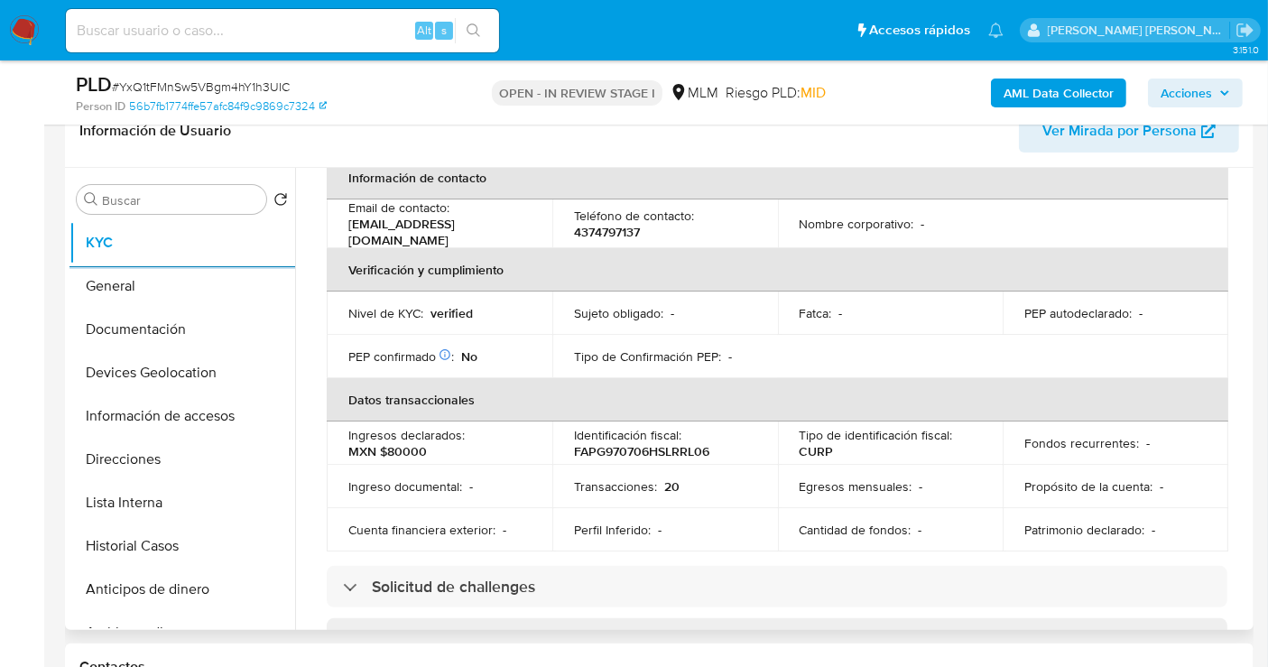
scroll to position [401, 0]
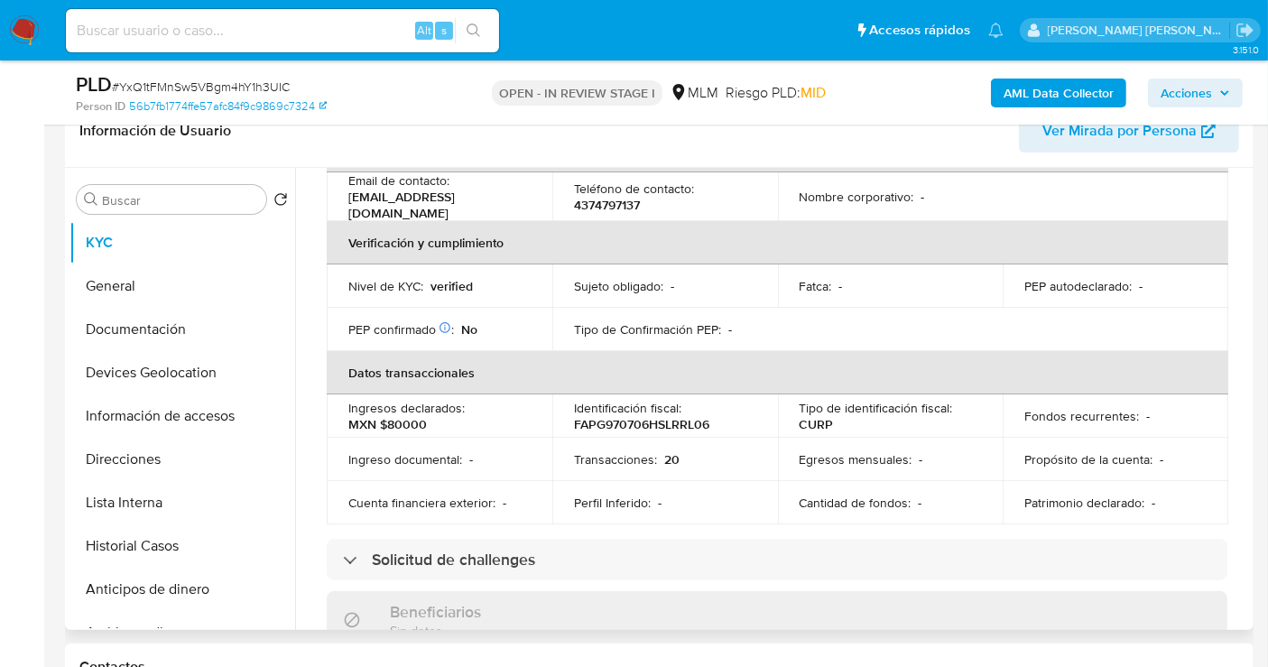
drag, startPoint x: 1250, startPoint y: 301, endPoint x: 1251, endPoint y: 324, distance: 22.6
click at [1251, 324] on div "Buscar Volver al orden por defecto KYC General Documentación Devices Geolocatio…" at bounding box center [659, 399] width 1188 height 462
drag, startPoint x: 1249, startPoint y: 322, endPoint x: 1245, endPoint y: 338, distance: 16.6
click at [1245, 338] on div "Buscar Volver al orden por defecto KYC General Documentación Devices Geolocatio…" at bounding box center [659, 399] width 1188 height 462
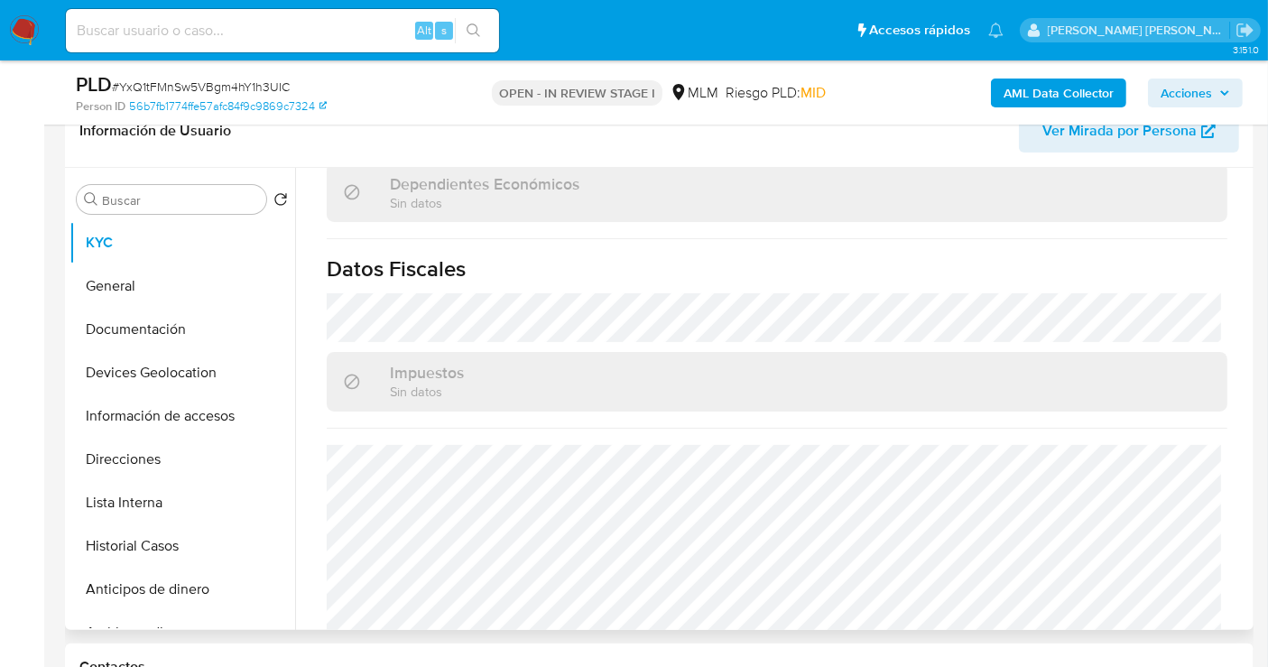
scroll to position [1121, 0]
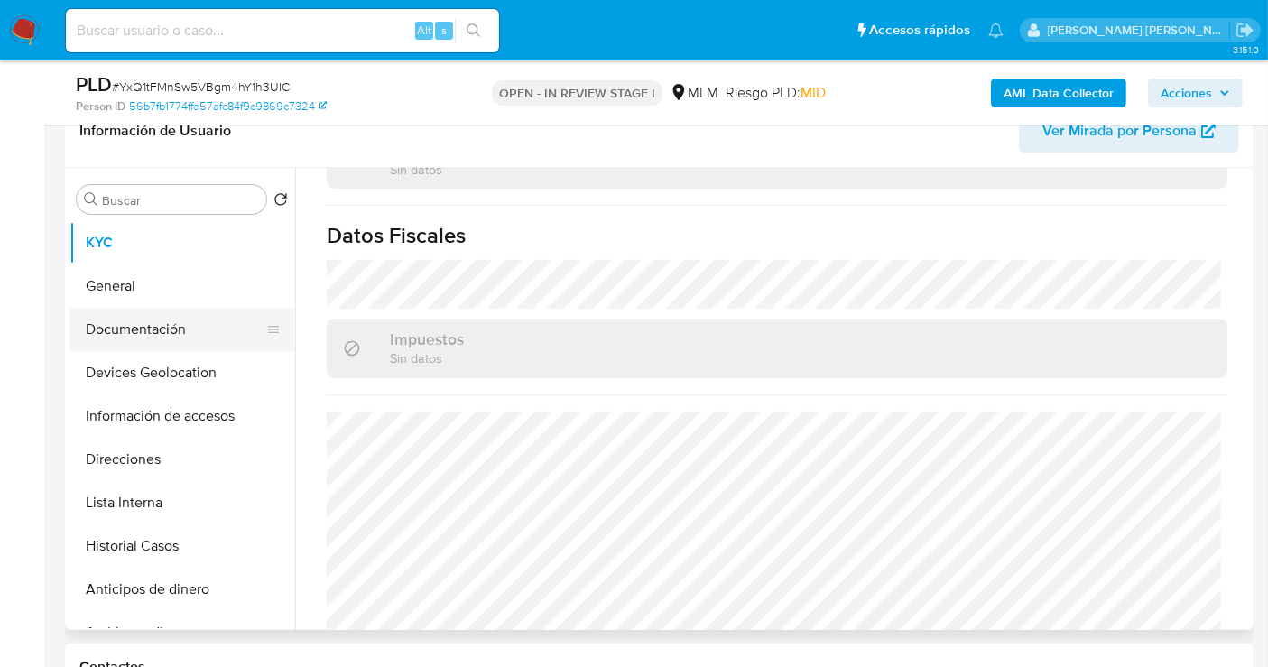
click at [144, 328] on button "Documentación" at bounding box center [174, 329] width 211 height 43
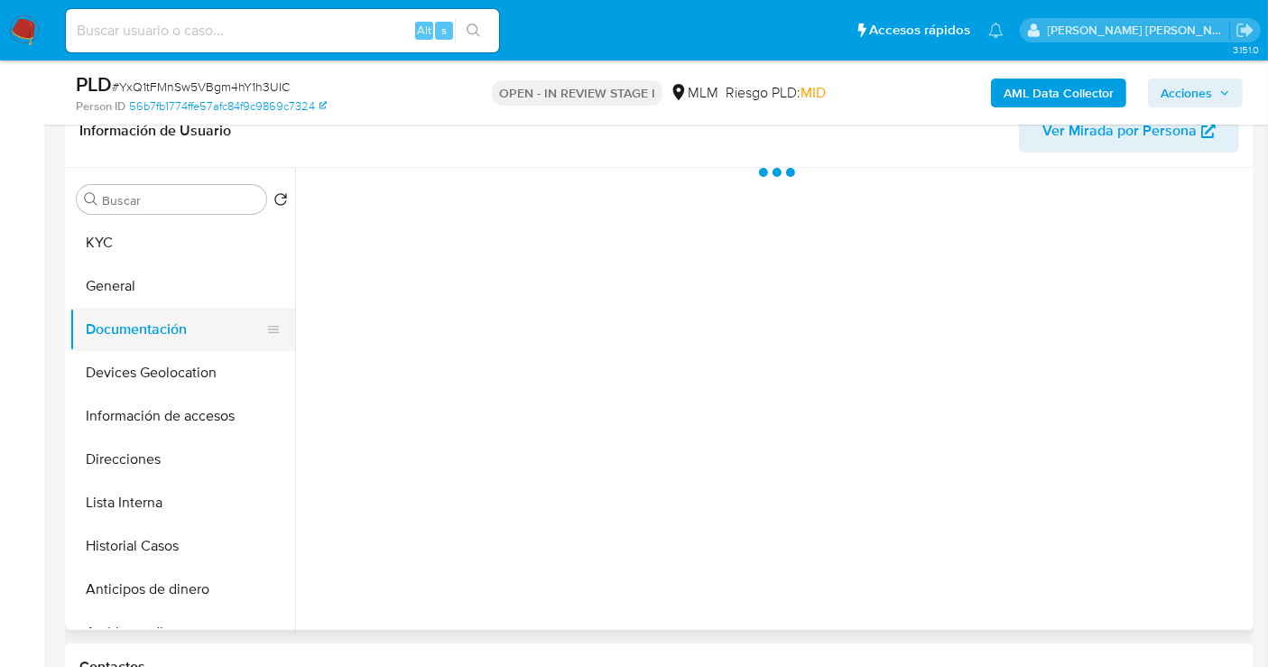
scroll to position [0, 0]
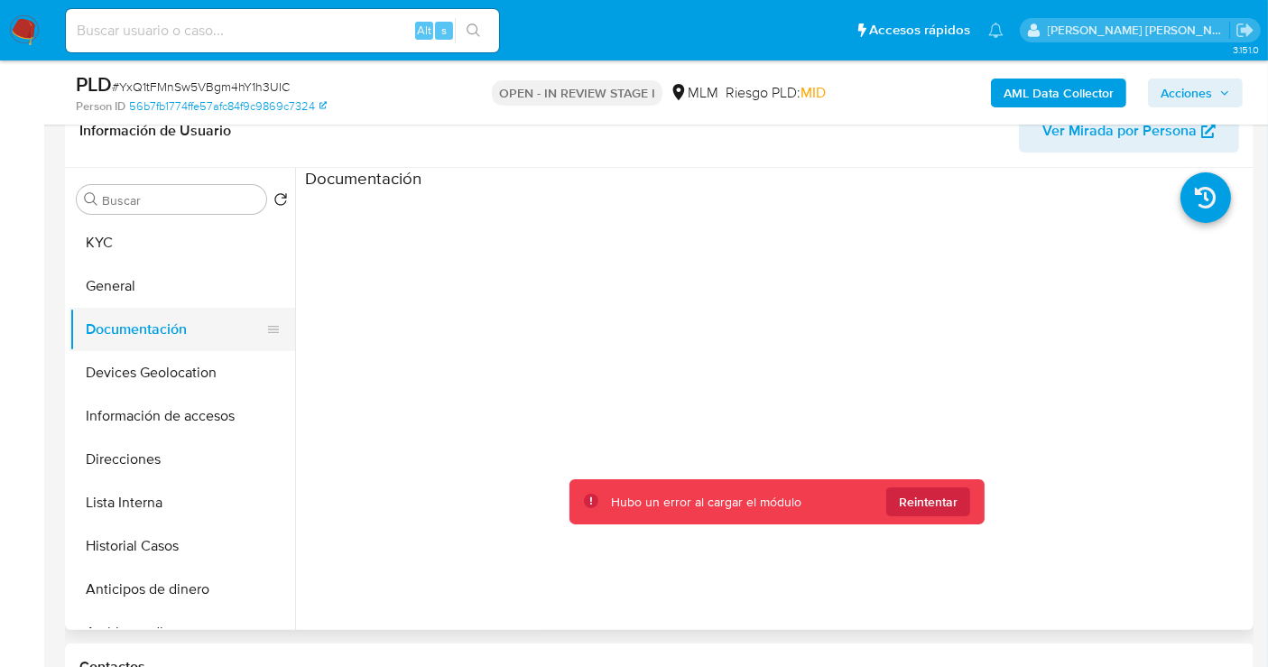
click at [165, 347] on button "Documentación" at bounding box center [174, 329] width 211 height 43
click at [936, 511] on span "Reintentar" at bounding box center [928, 501] width 59 height 29
click at [116, 332] on button "Documentación" at bounding box center [174, 329] width 211 height 43
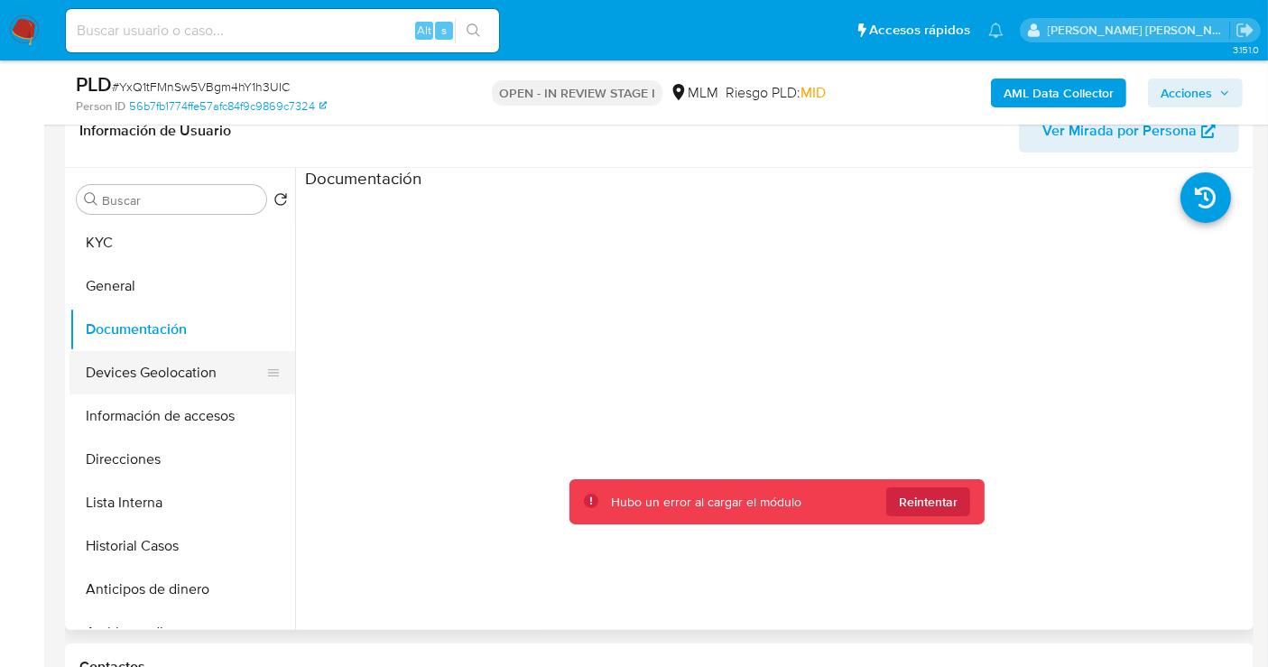
click at [133, 377] on button "Devices Geolocation" at bounding box center [174, 372] width 211 height 43
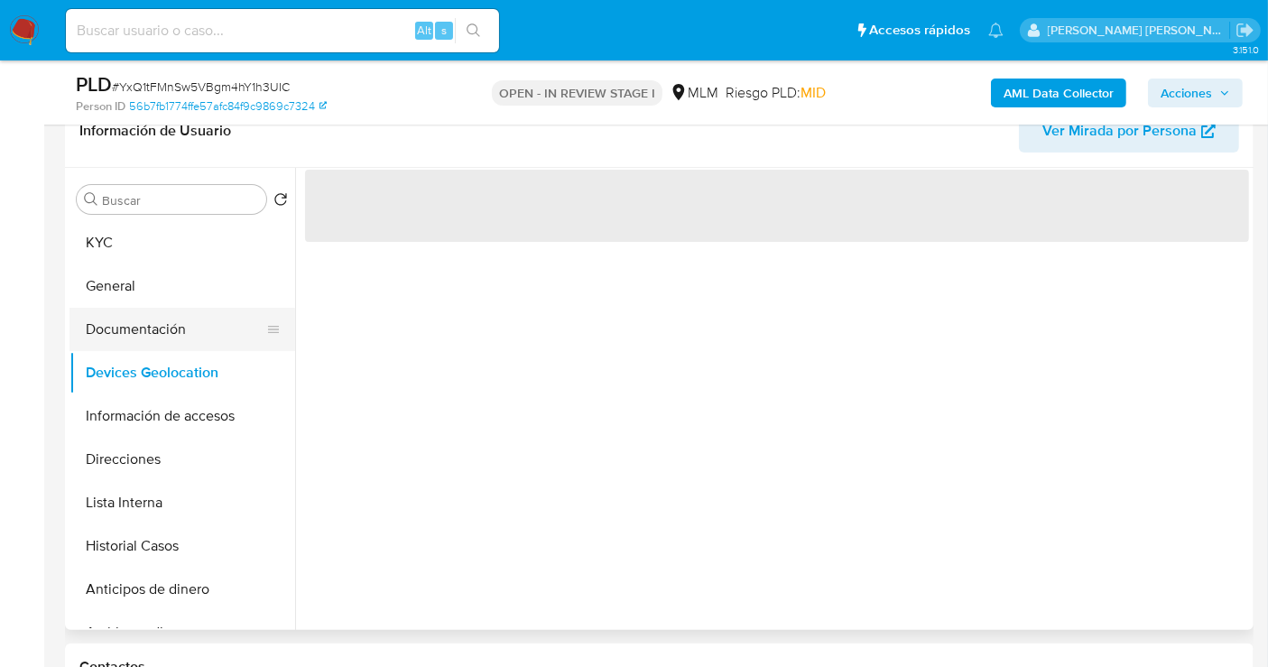
click at [117, 327] on button "Documentación" at bounding box center [174, 329] width 211 height 43
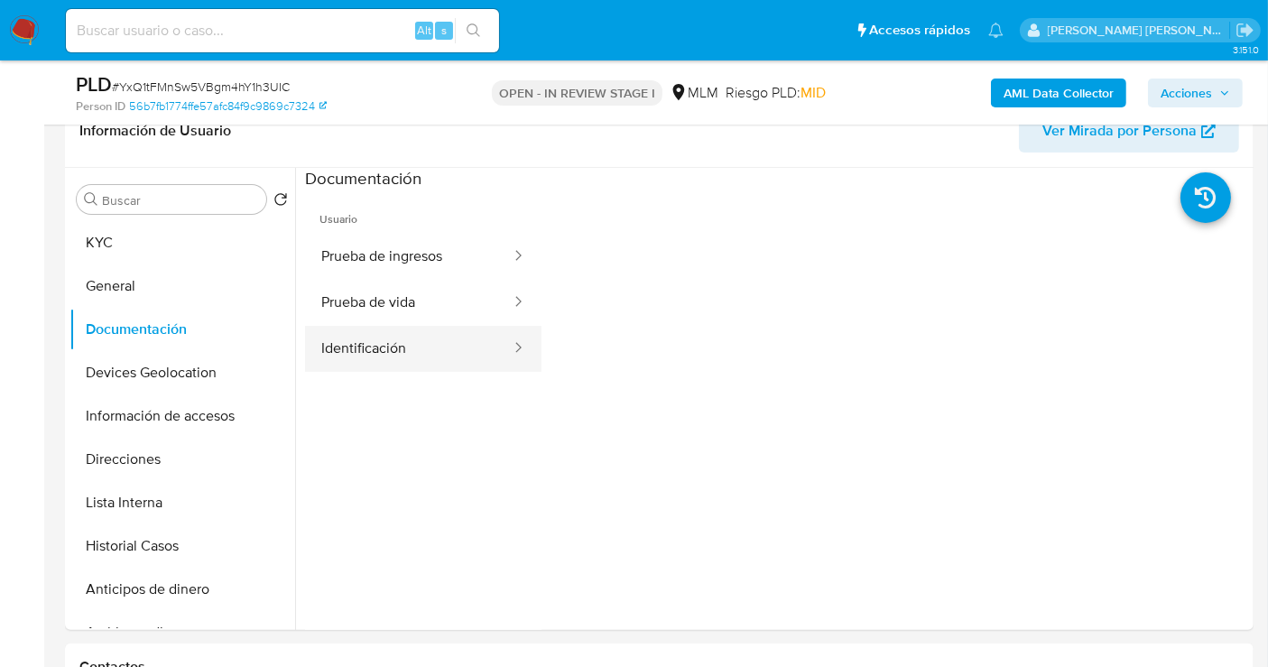
click at [383, 357] on button "Identificación" at bounding box center [409, 349] width 208 height 46
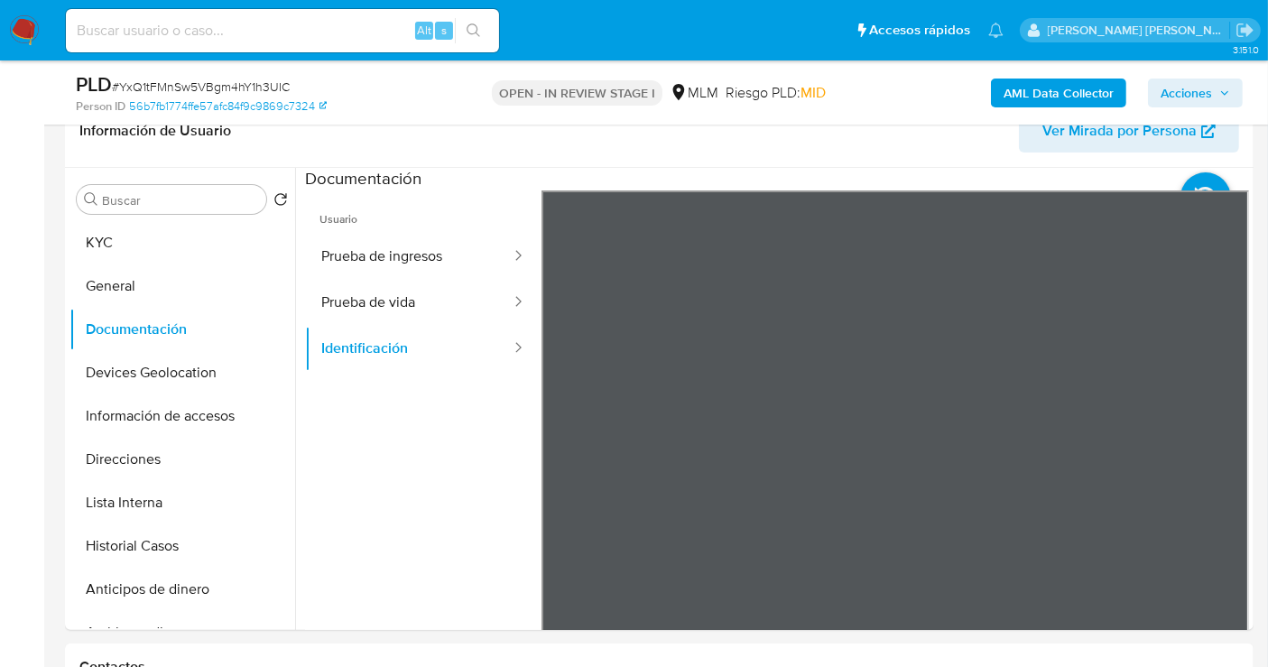
click at [397, 292] on button "Prueba de vida" at bounding box center [409, 303] width 208 height 46
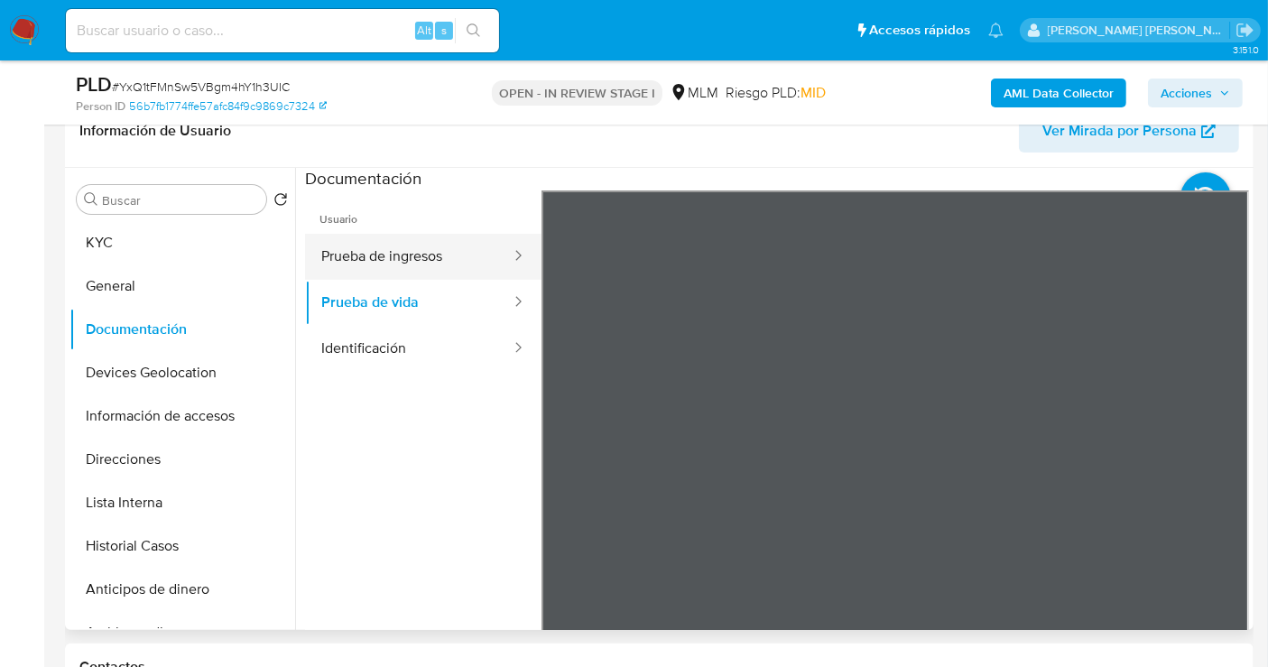
click at [387, 259] on button "Prueba de ingresos" at bounding box center [409, 257] width 208 height 46
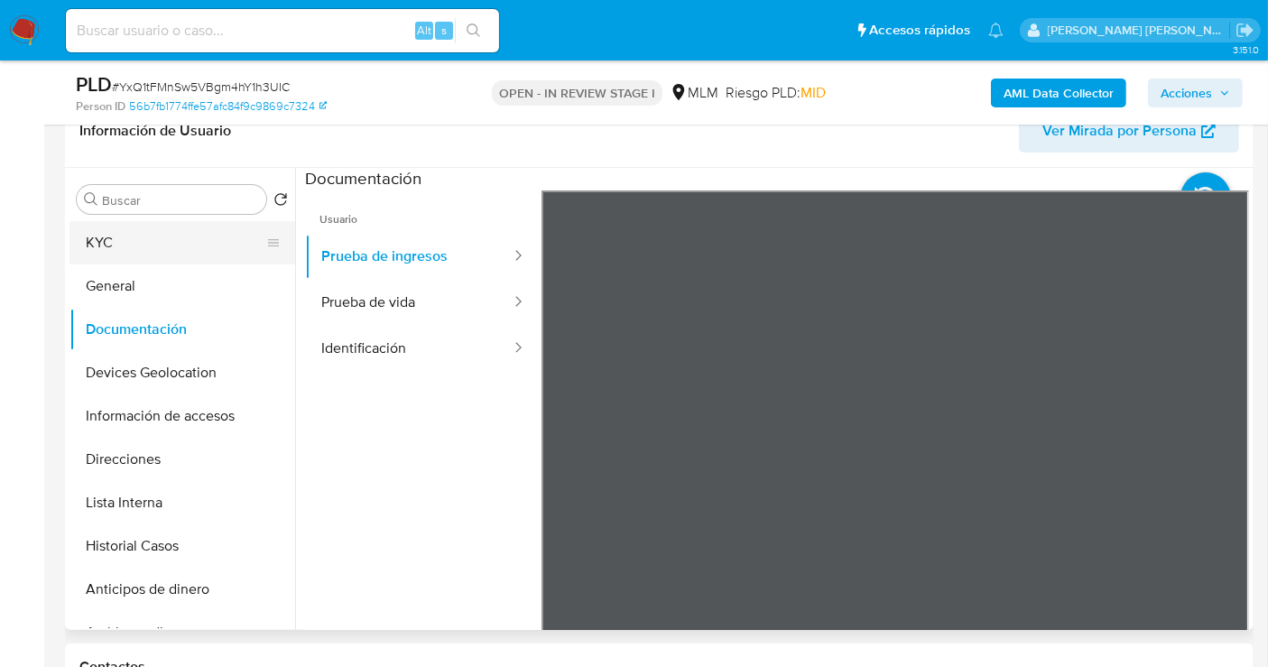
click at [144, 241] on button "KYC" at bounding box center [174, 242] width 211 height 43
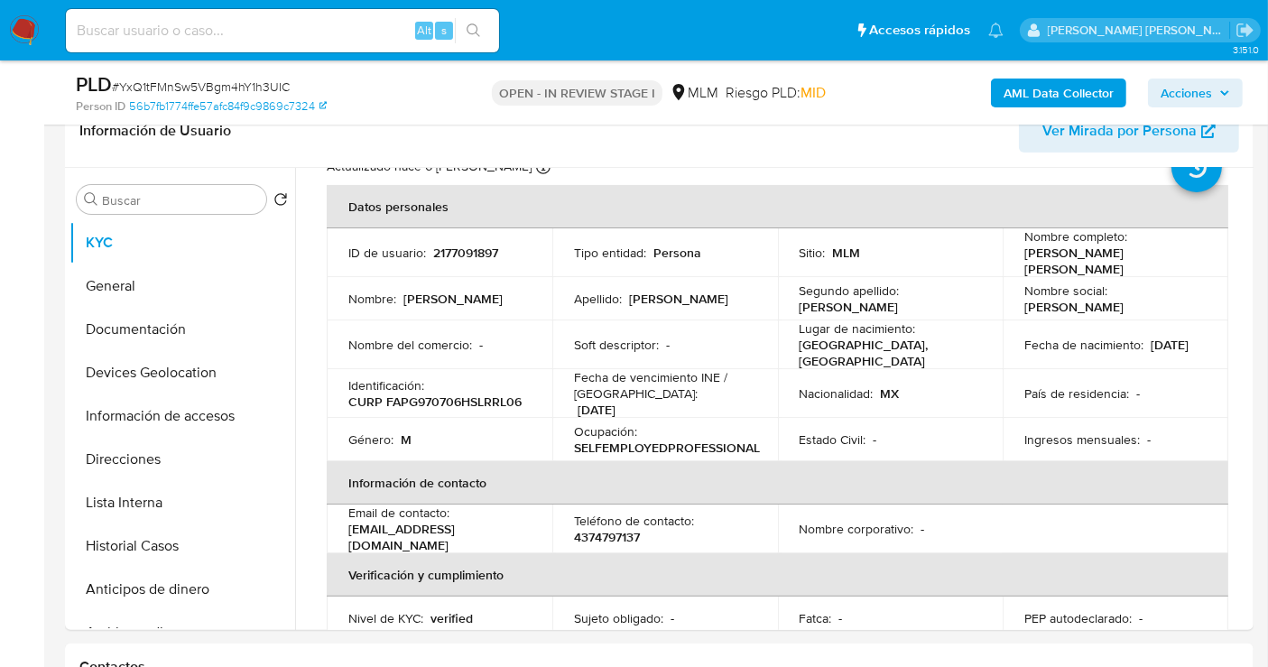
scroll to position [100, 0]
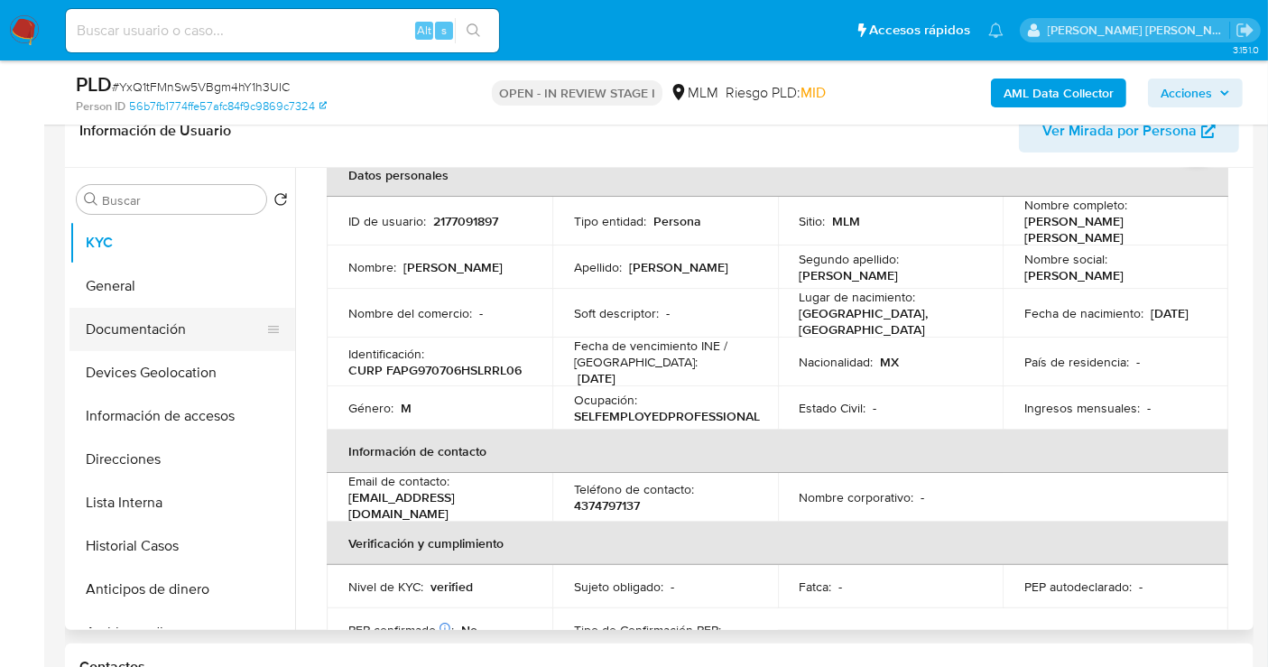
click at [154, 339] on button "Documentación" at bounding box center [174, 329] width 211 height 43
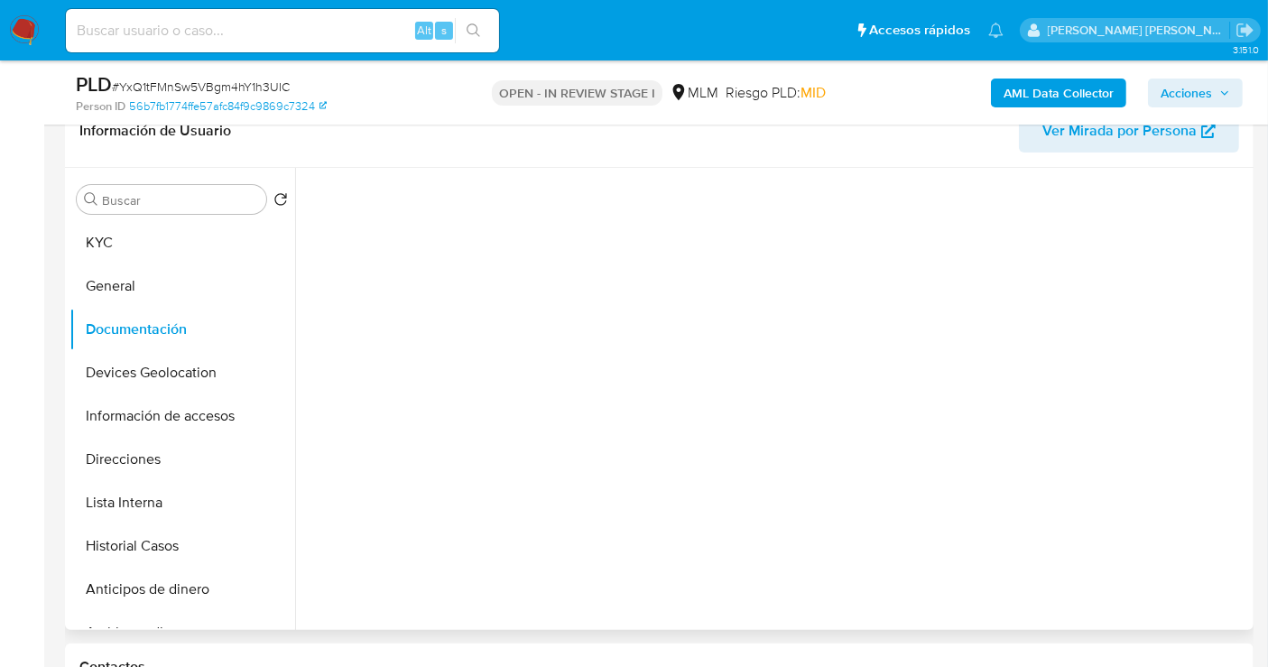
scroll to position [0, 0]
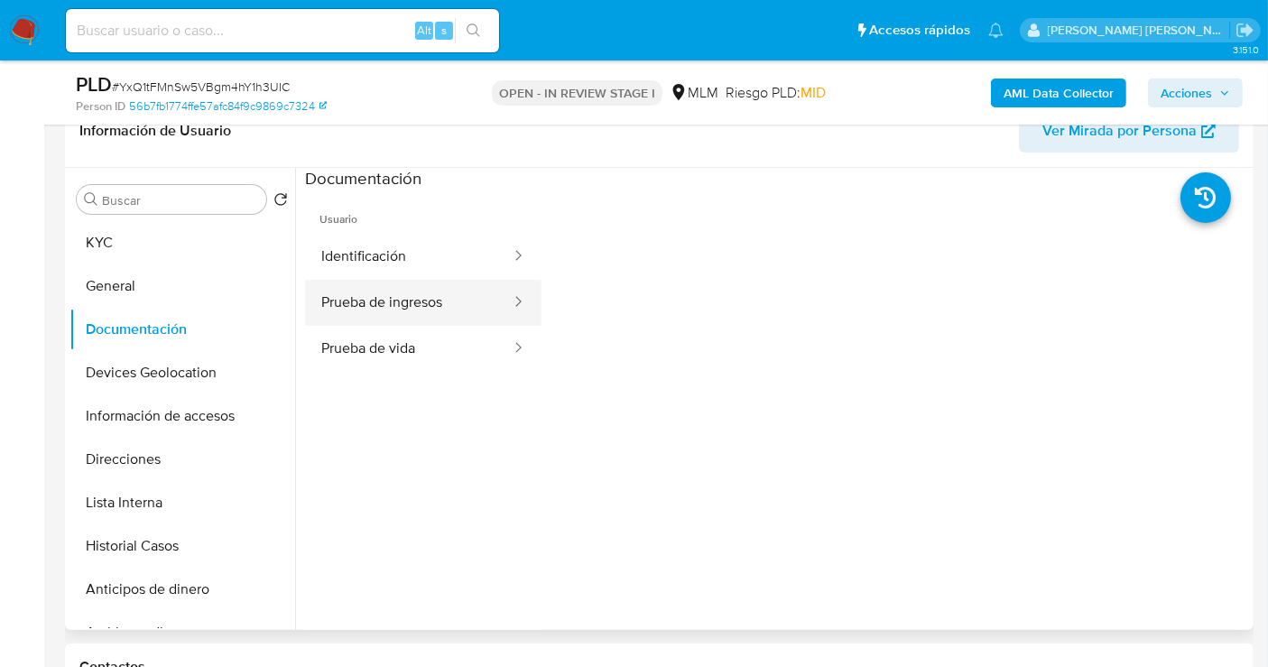
click at [415, 310] on button "Prueba de ingresos" at bounding box center [409, 303] width 208 height 46
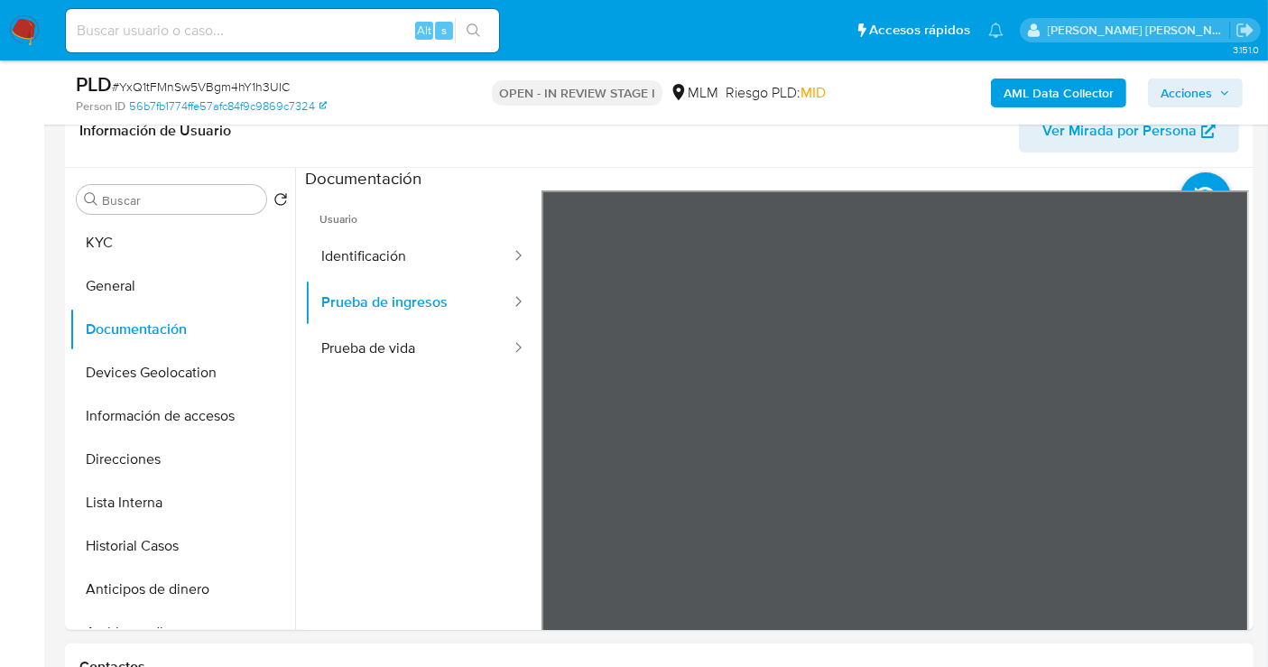
click at [134, 463] on button "Direcciones" at bounding box center [174, 459] width 211 height 43
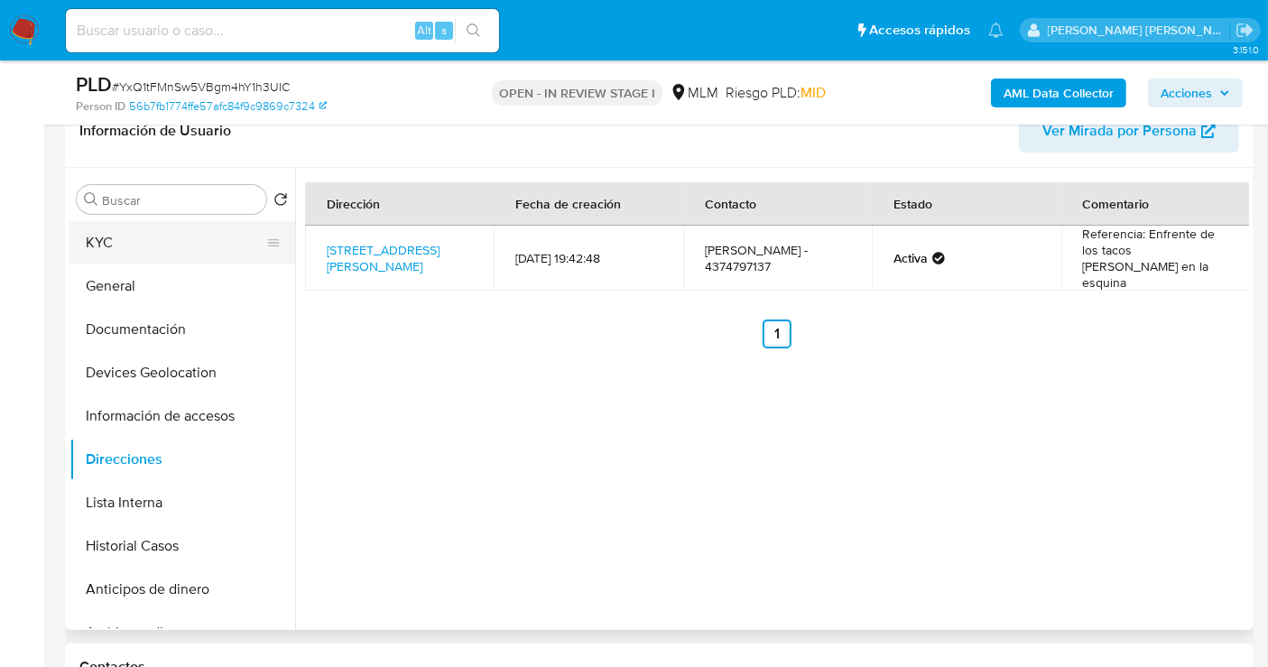
click at [116, 245] on button "KYC" at bounding box center [174, 242] width 211 height 43
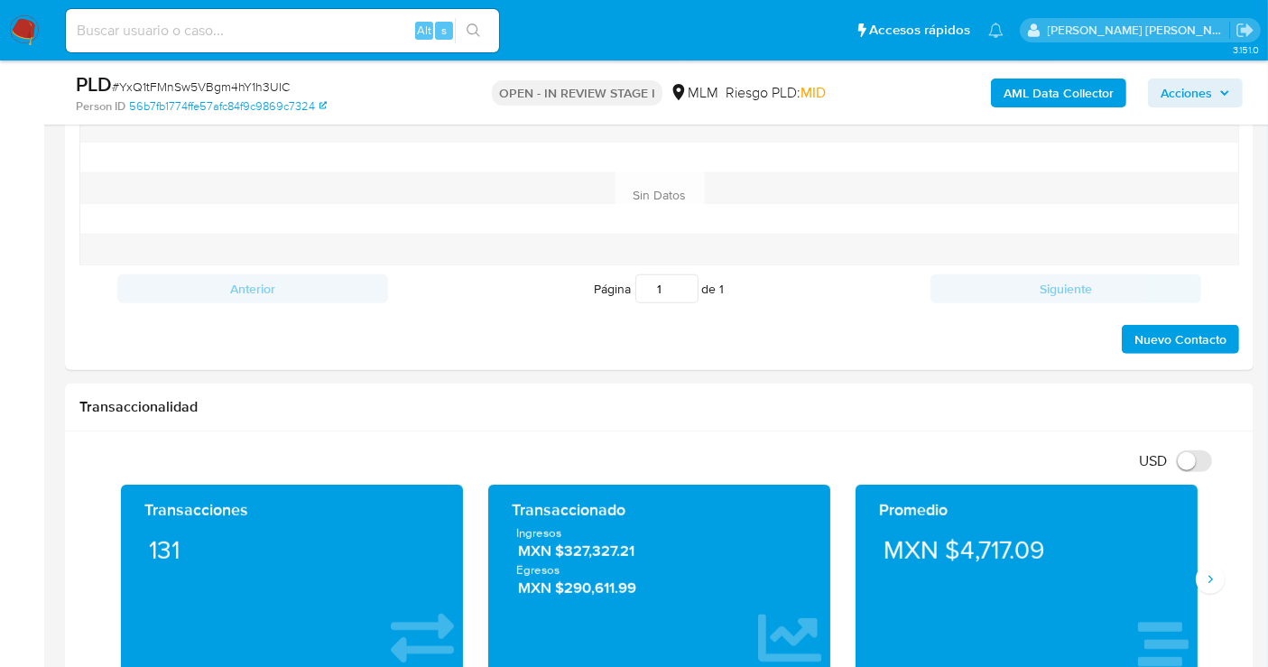
scroll to position [1203, 0]
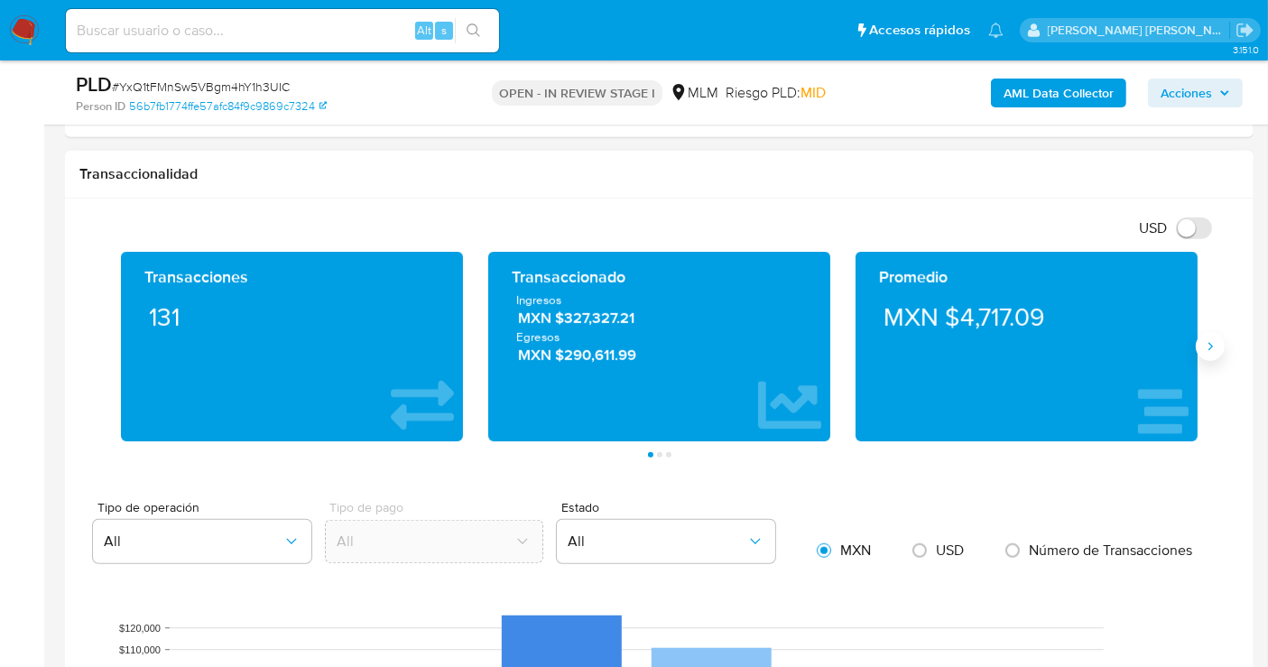
click at [1201, 335] on button "Siguiente" at bounding box center [1210, 346] width 29 height 29
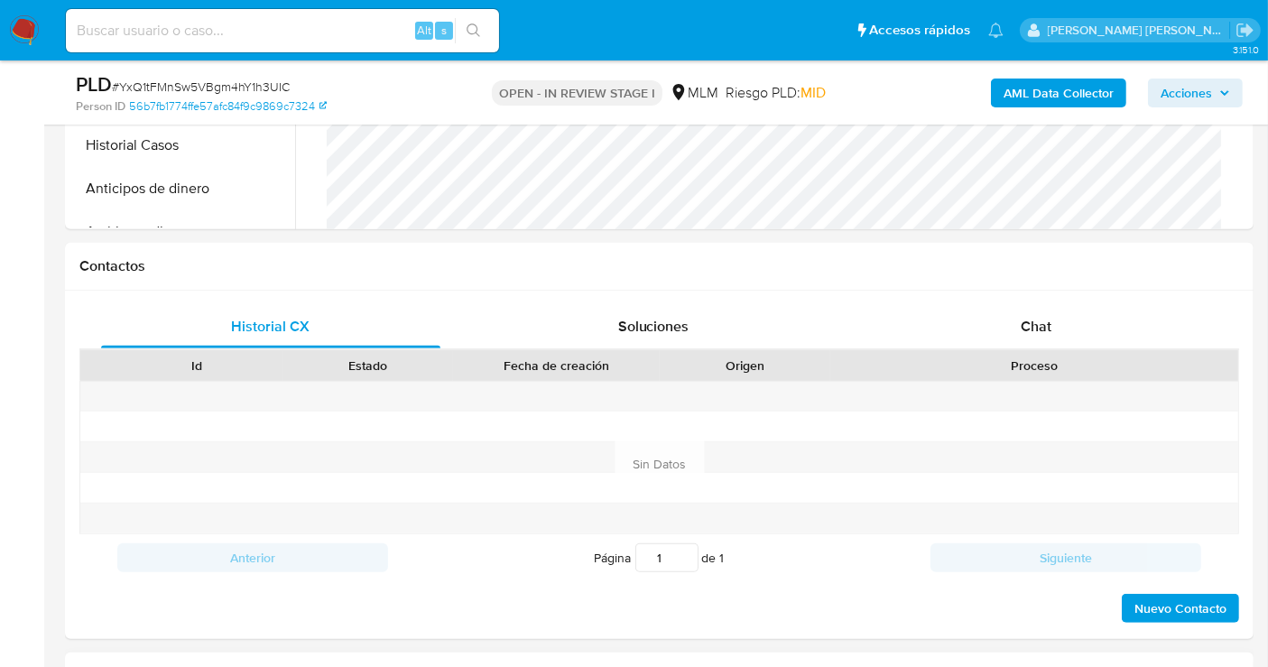
scroll to position [300, 0]
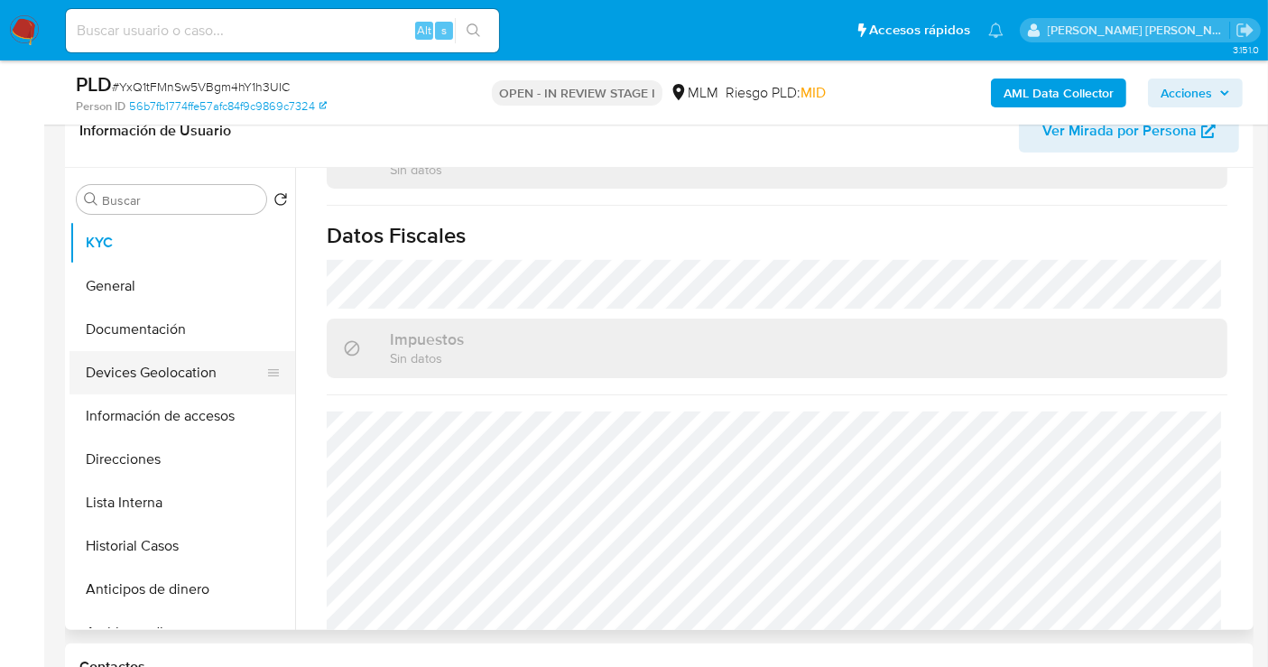
click at [137, 378] on button "Devices Geolocation" at bounding box center [174, 372] width 211 height 43
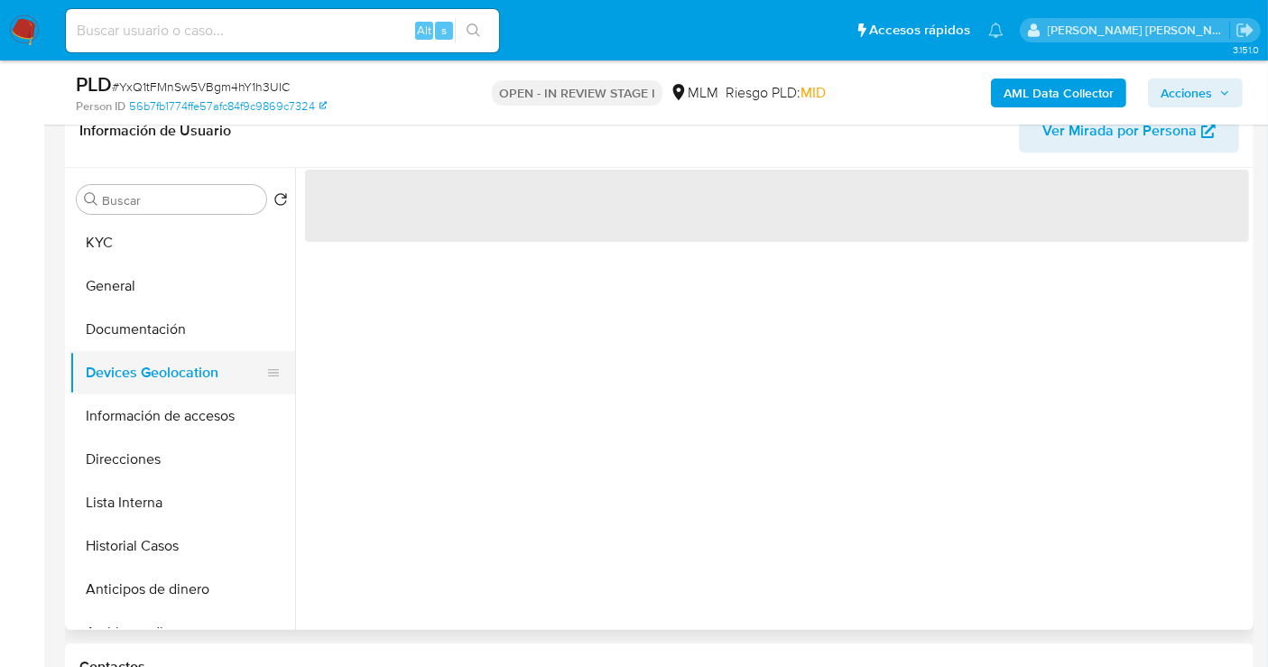
scroll to position [0, 0]
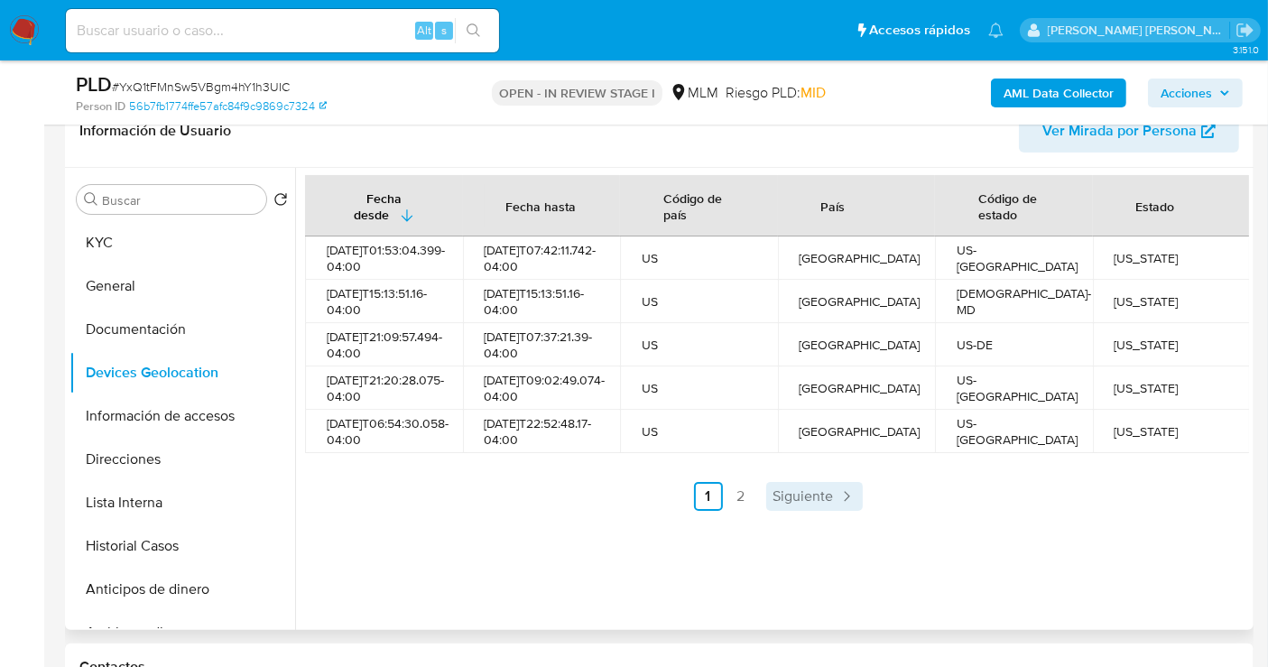
click at [801, 504] on span "Siguiente" at bounding box center [803, 496] width 60 height 14
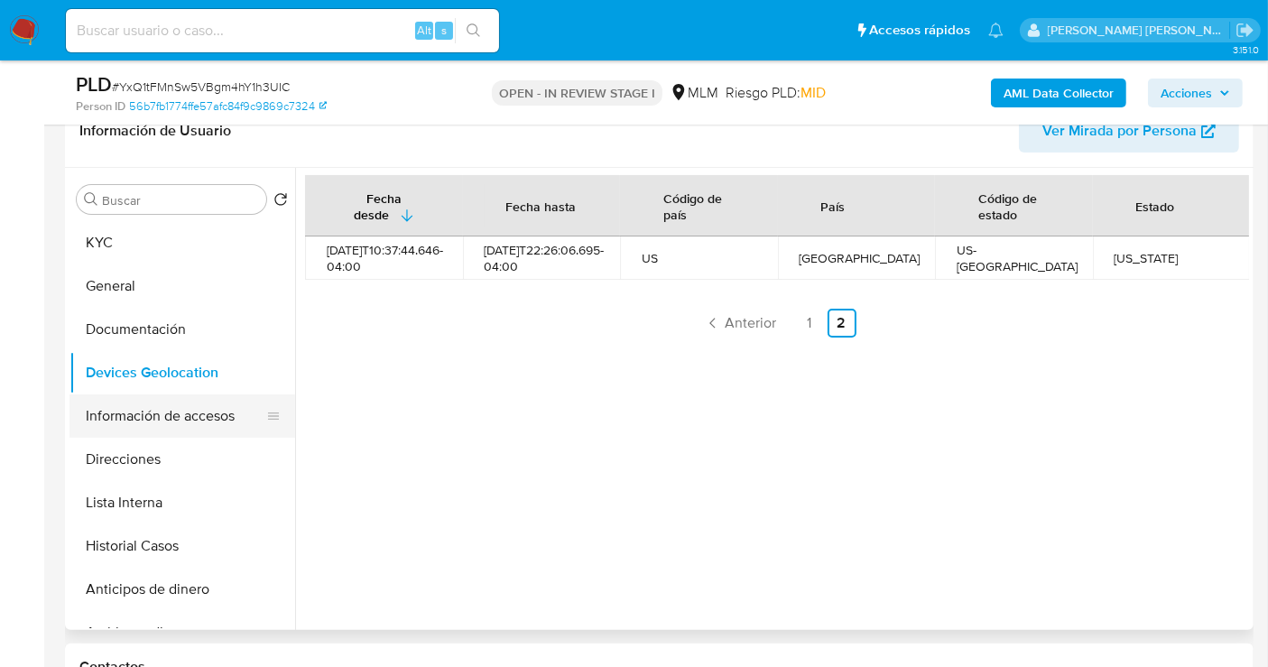
click at [158, 420] on button "Información de accesos" at bounding box center [174, 415] width 211 height 43
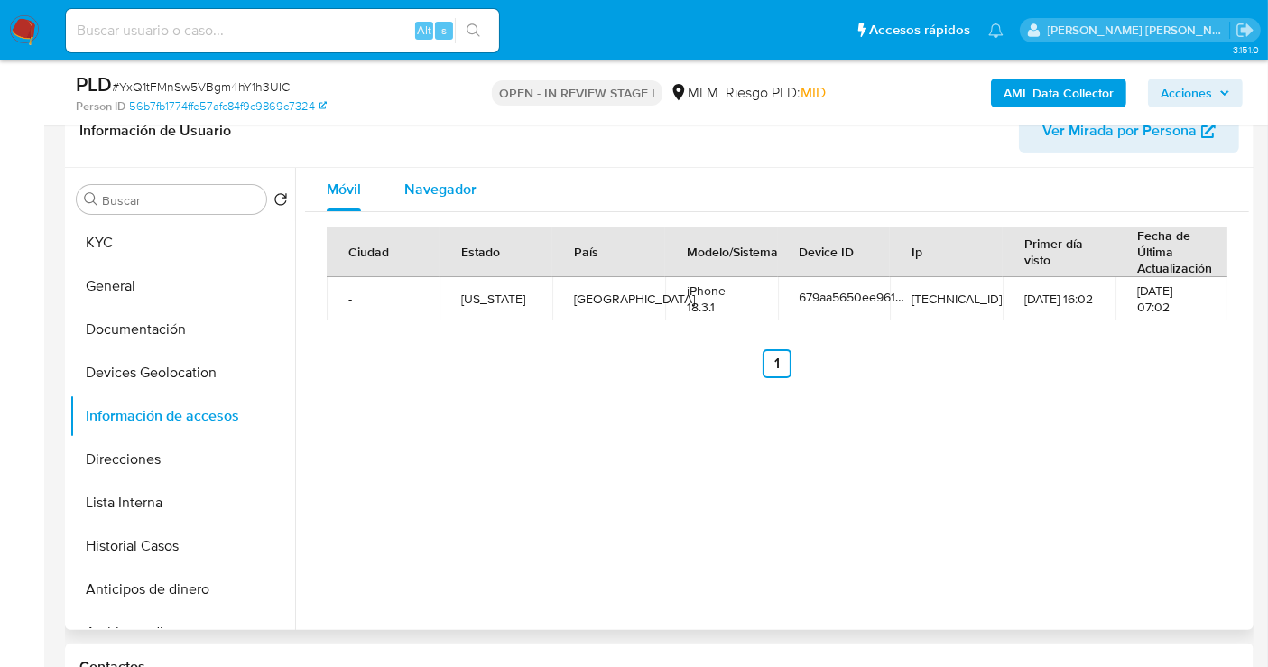
click at [429, 184] on span "Navegador" at bounding box center [440, 189] width 72 height 21
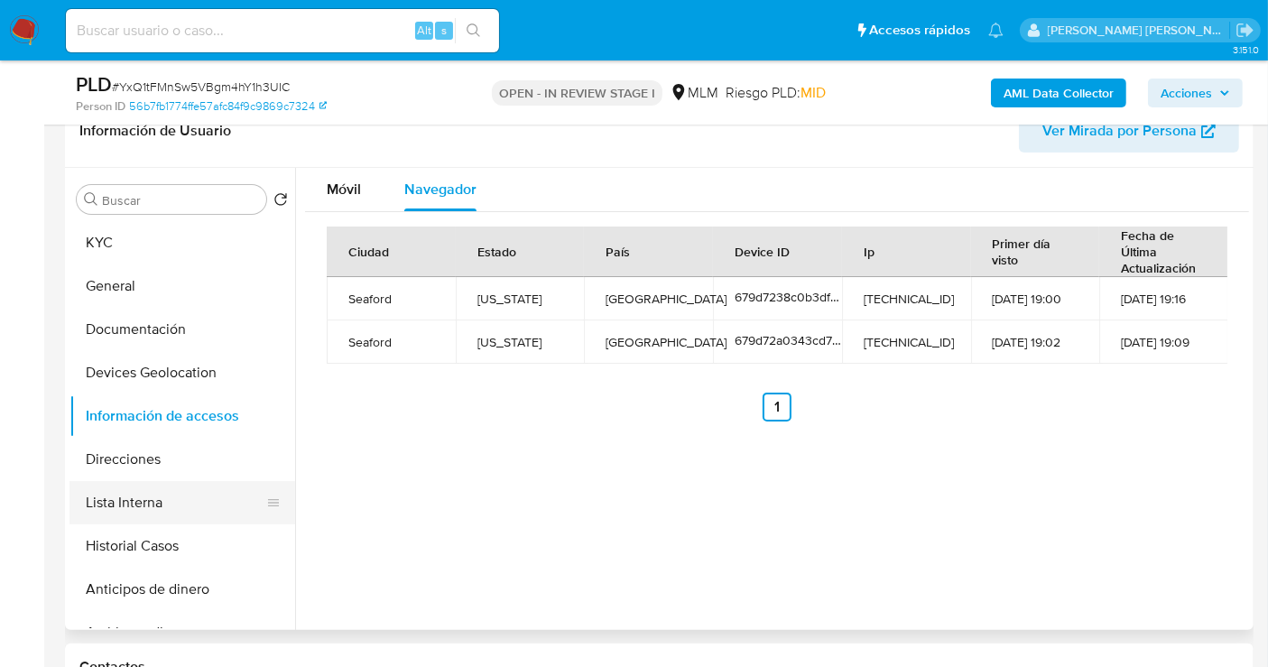
click at [162, 498] on button "Lista Interna" at bounding box center [174, 502] width 211 height 43
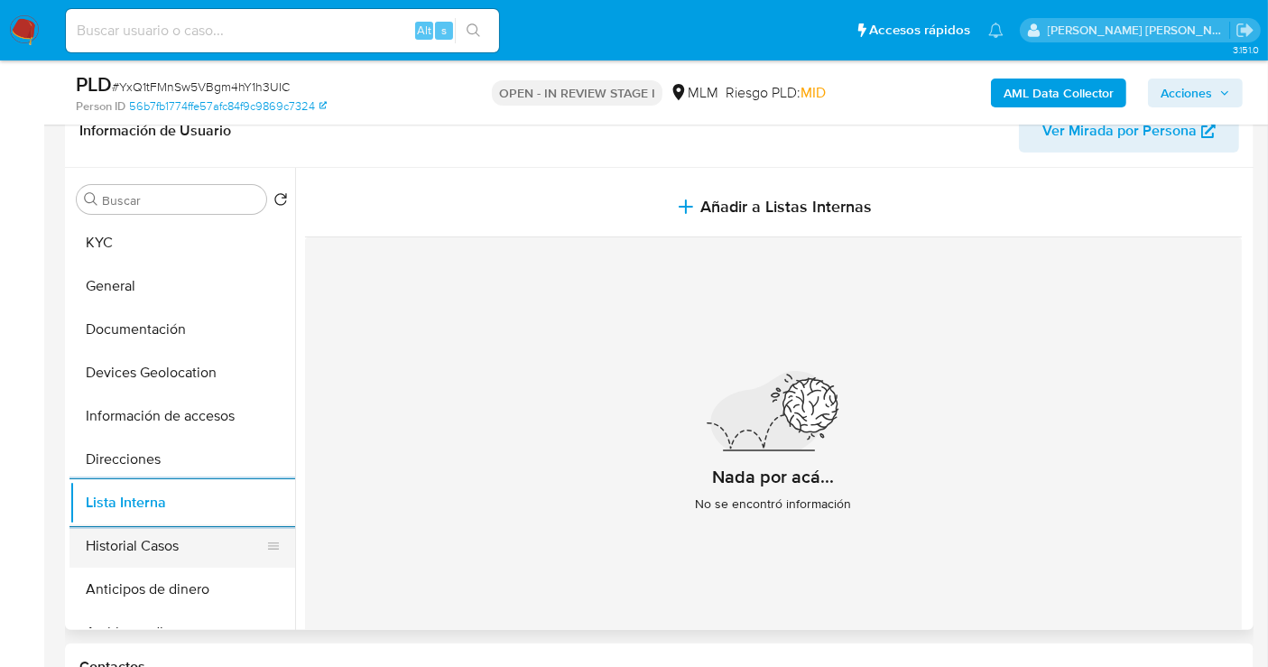
click at [149, 545] on button "Historial Casos" at bounding box center [174, 545] width 211 height 43
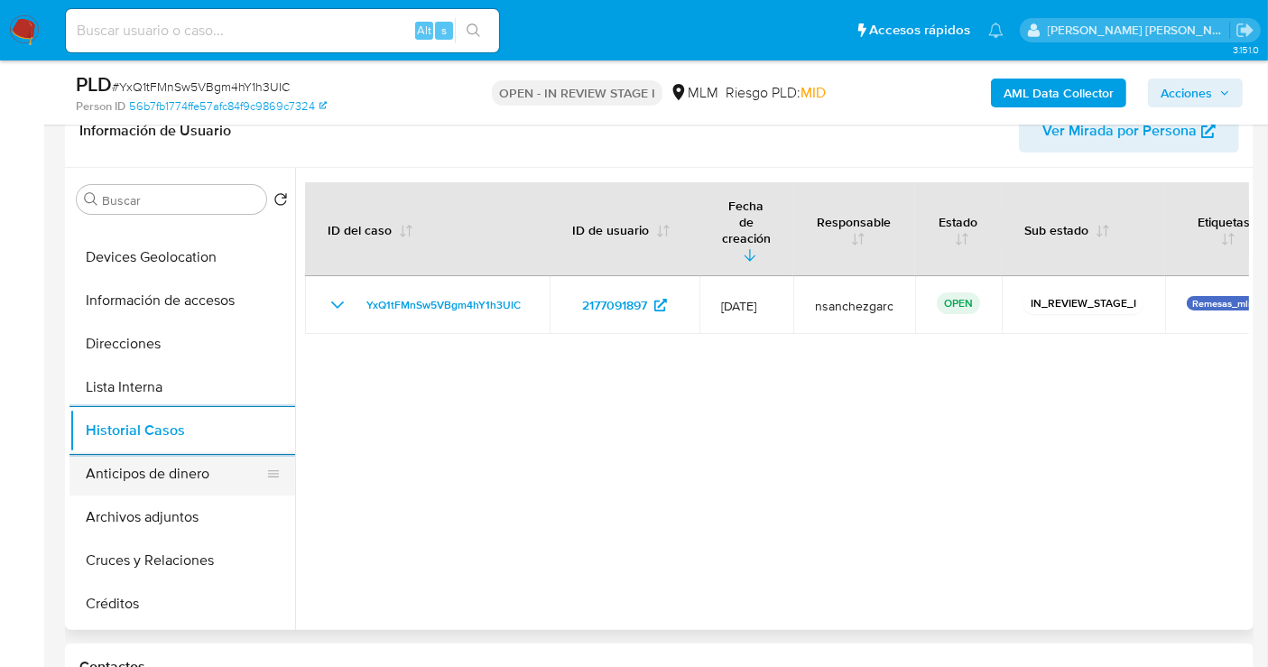
scroll to position [200, 0]
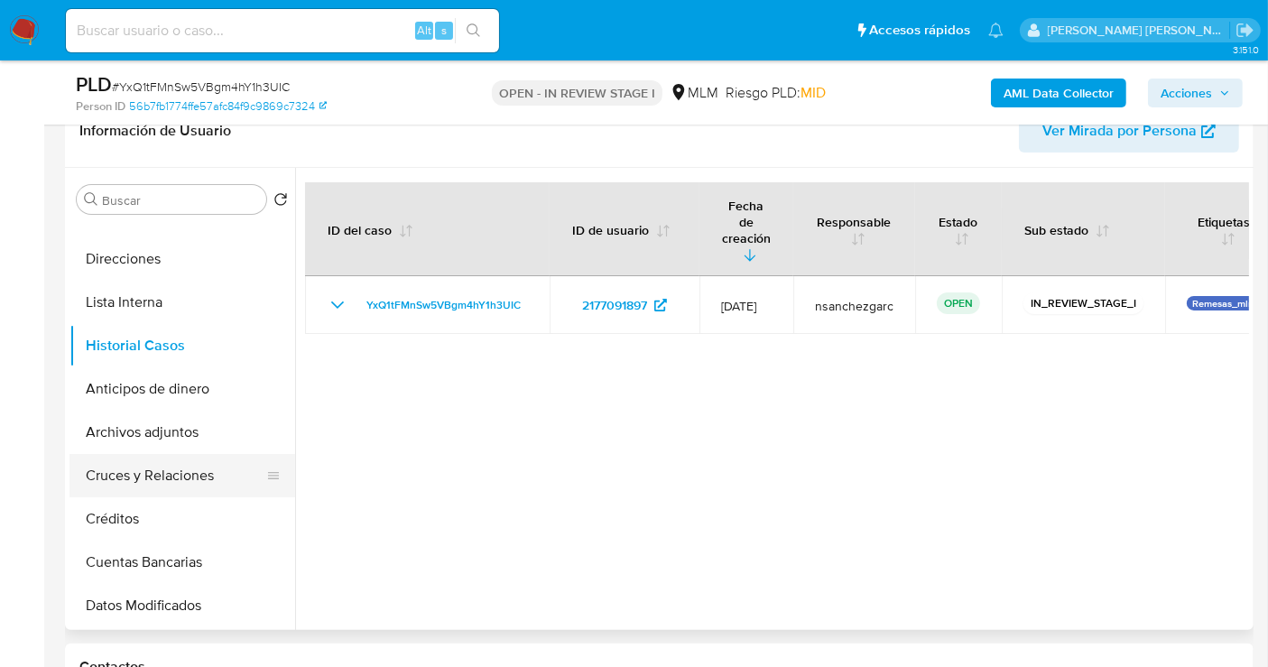
click at [136, 476] on button "Cruces y Relaciones" at bounding box center [174, 475] width 211 height 43
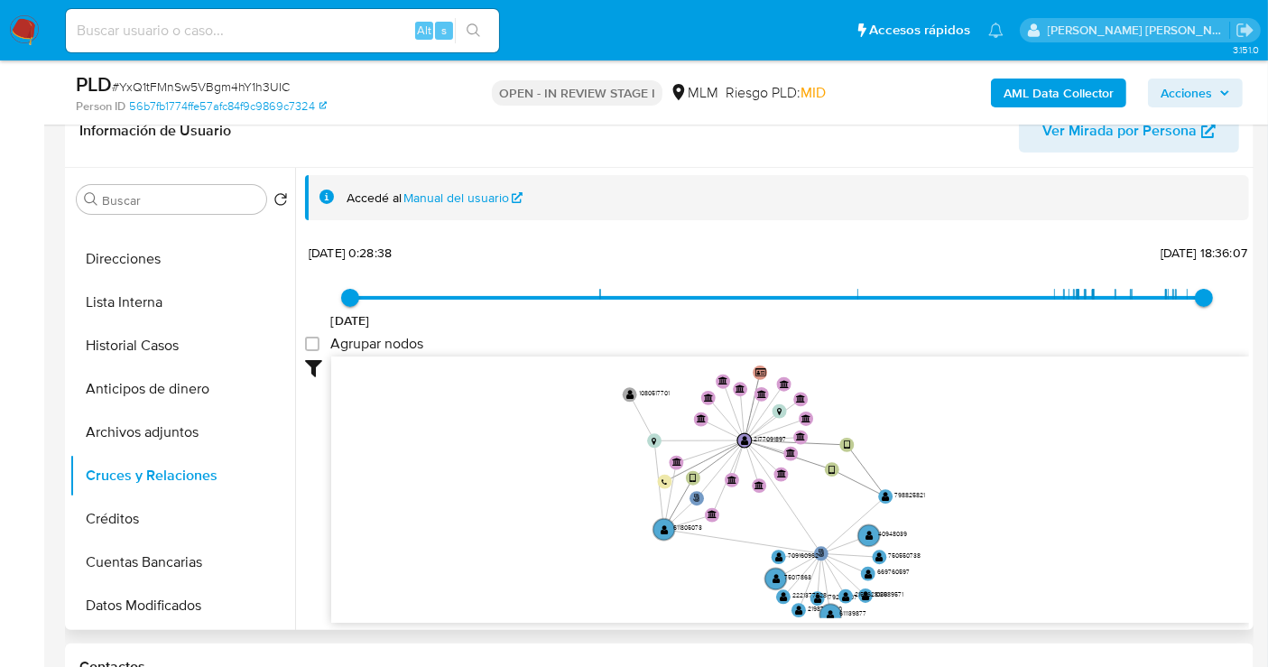
click at [554, 512] on icon "user-2177091897  2177091897 phone-0744f0d3d0470b83094ae1bad5205af1  person-56…" at bounding box center [790, 487] width 918 height 262
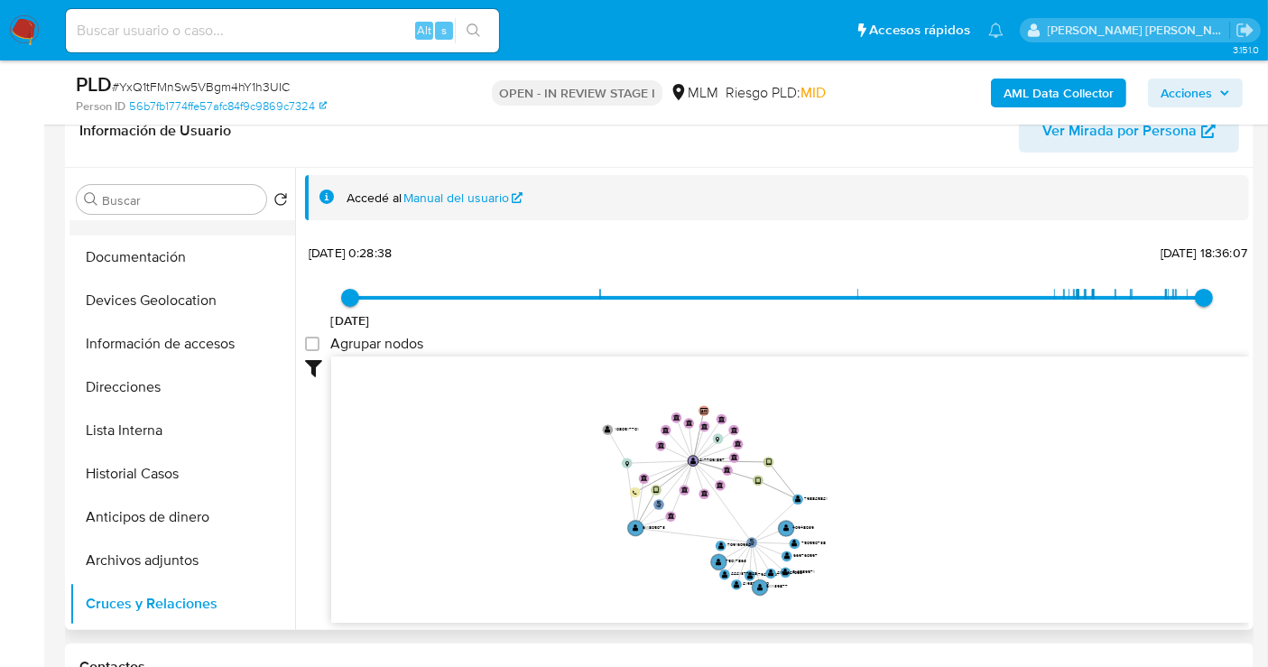
scroll to position [0, 0]
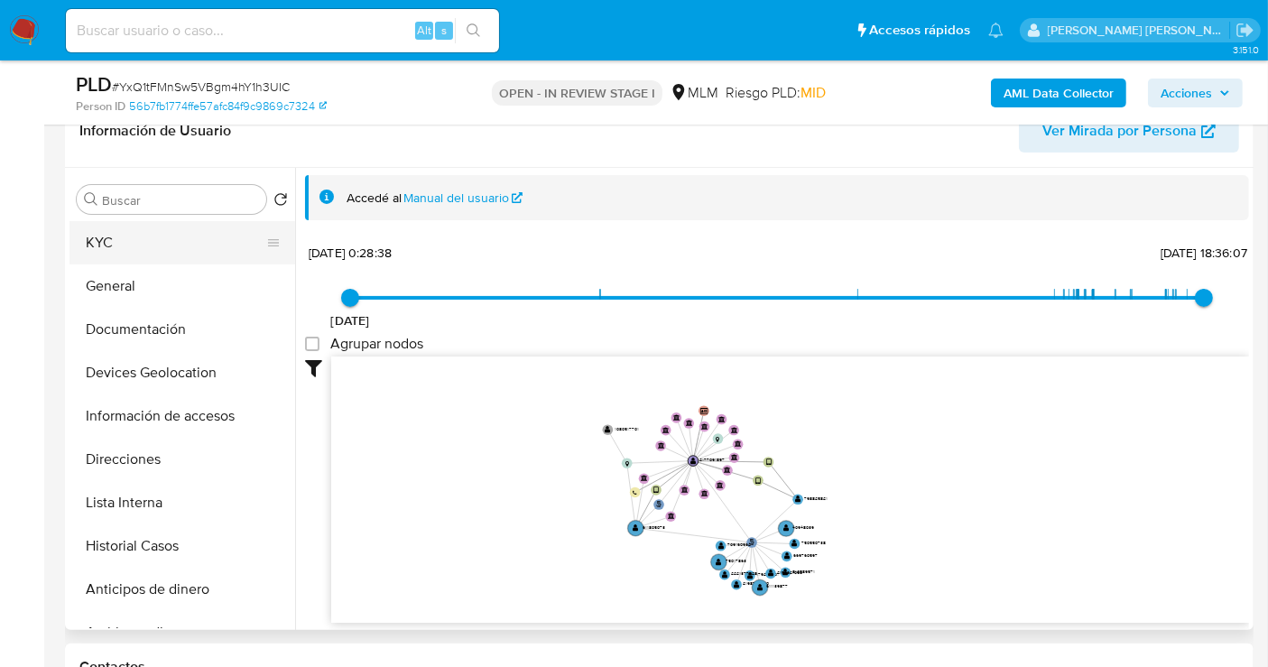
click at [124, 245] on button "KYC" at bounding box center [174, 242] width 211 height 43
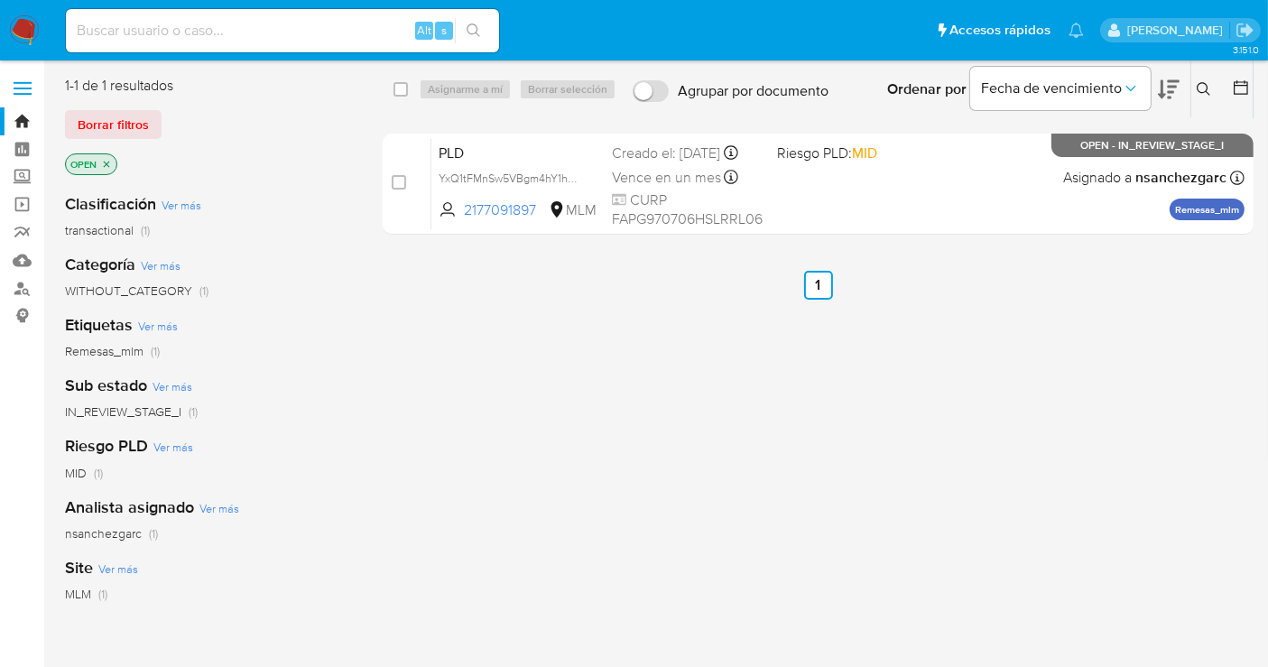
click at [25, 24] on img at bounding box center [24, 30] width 31 height 31
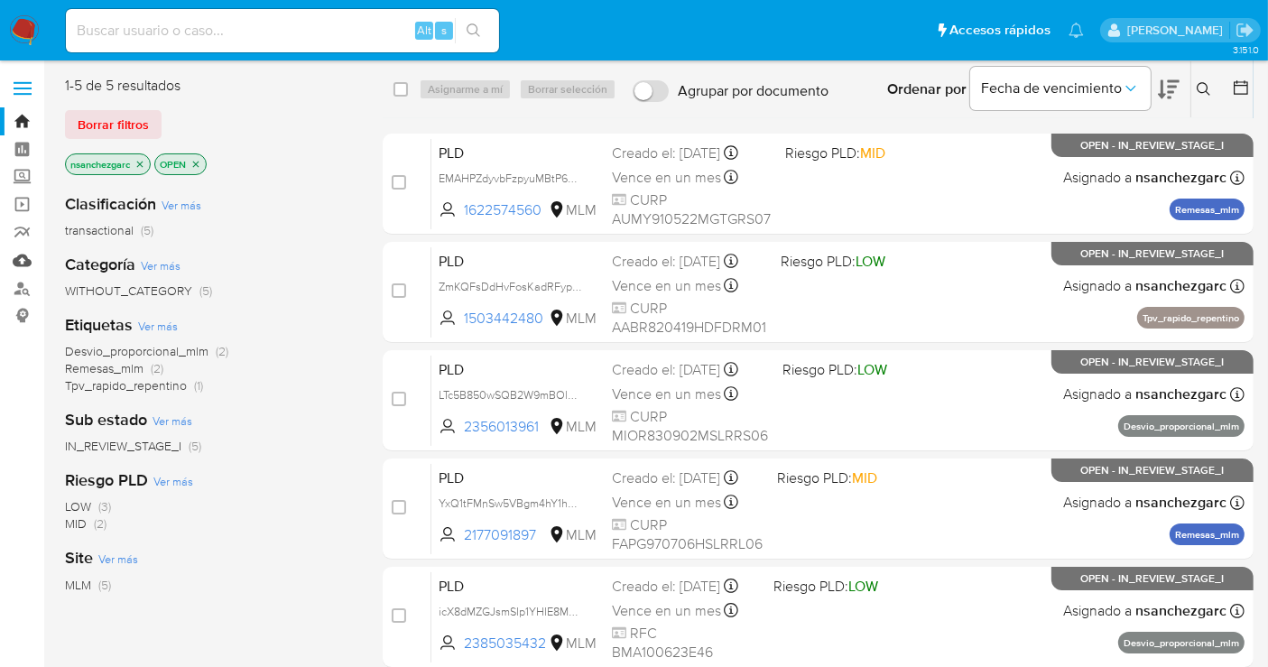
click at [22, 259] on link "Mulan" at bounding box center [107, 260] width 215 height 28
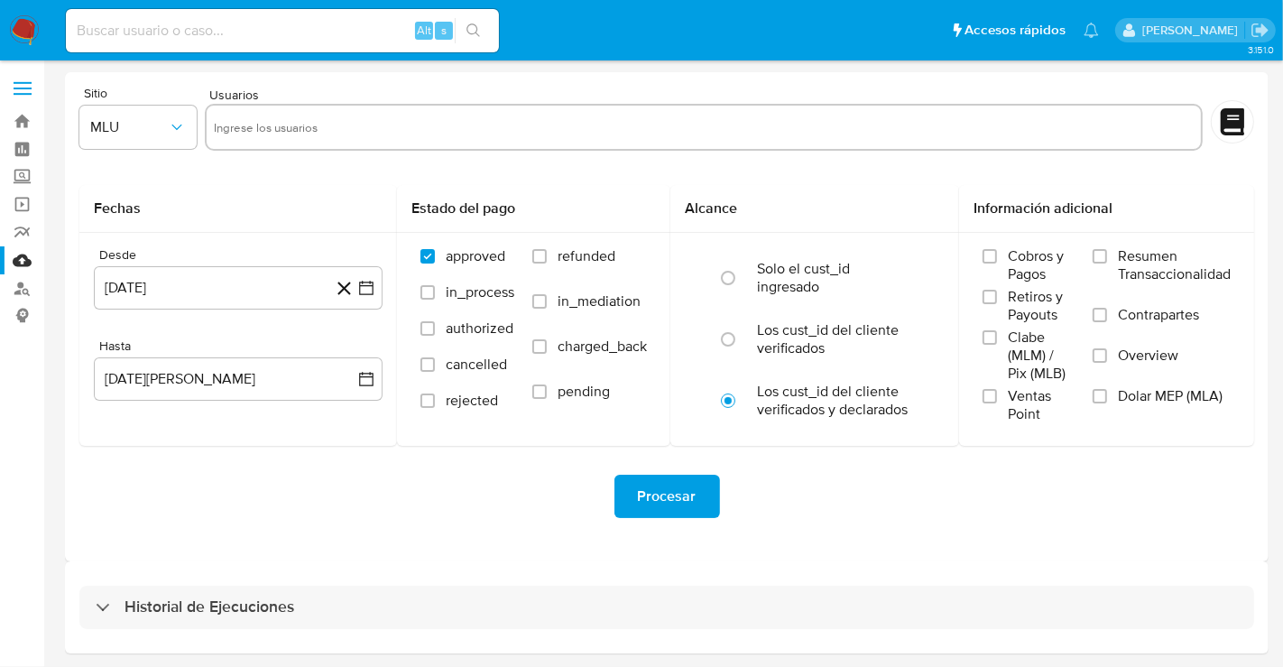
click at [276, 125] on input "text" at bounding box center [704, 127] width 981 height 29
paste input "2177091897 1474732249 1291453200"
type input "2177091897 1474732249 1291453200"
click at [309, 278] on button "11 de julio de 2024" at bounding box center [238, 287] width 289 height 43
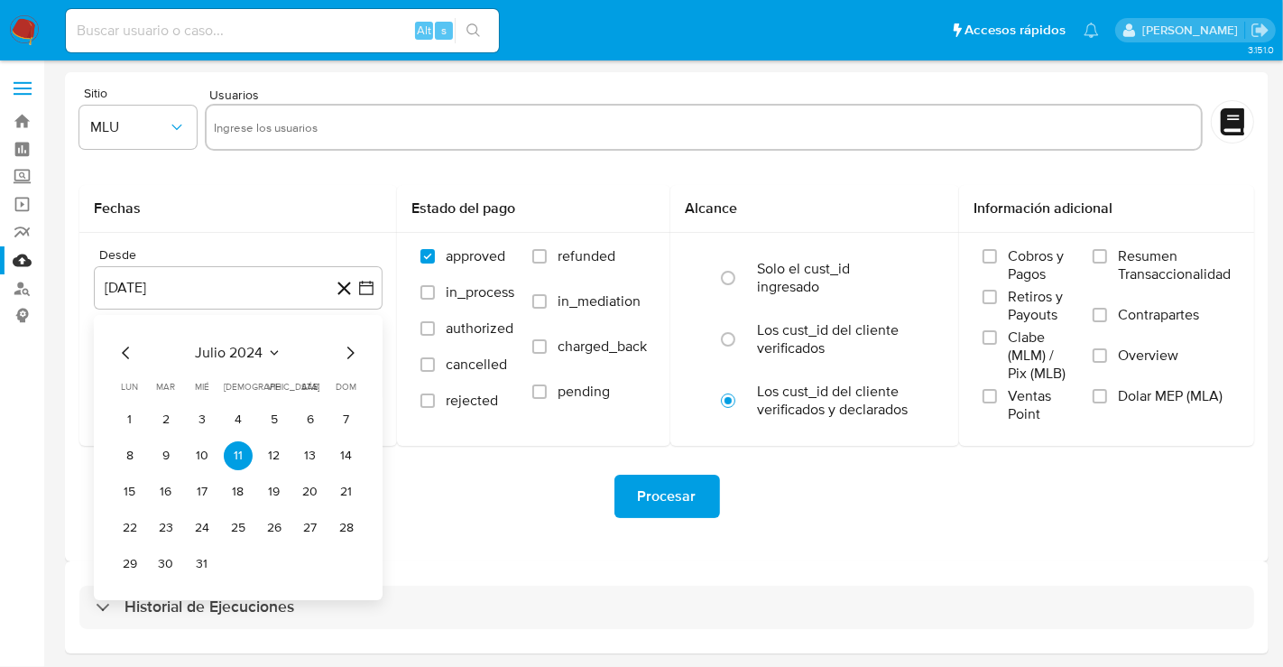
click at [297, 129] on input "text" at bounding box center [704, 127] width 981 height 29
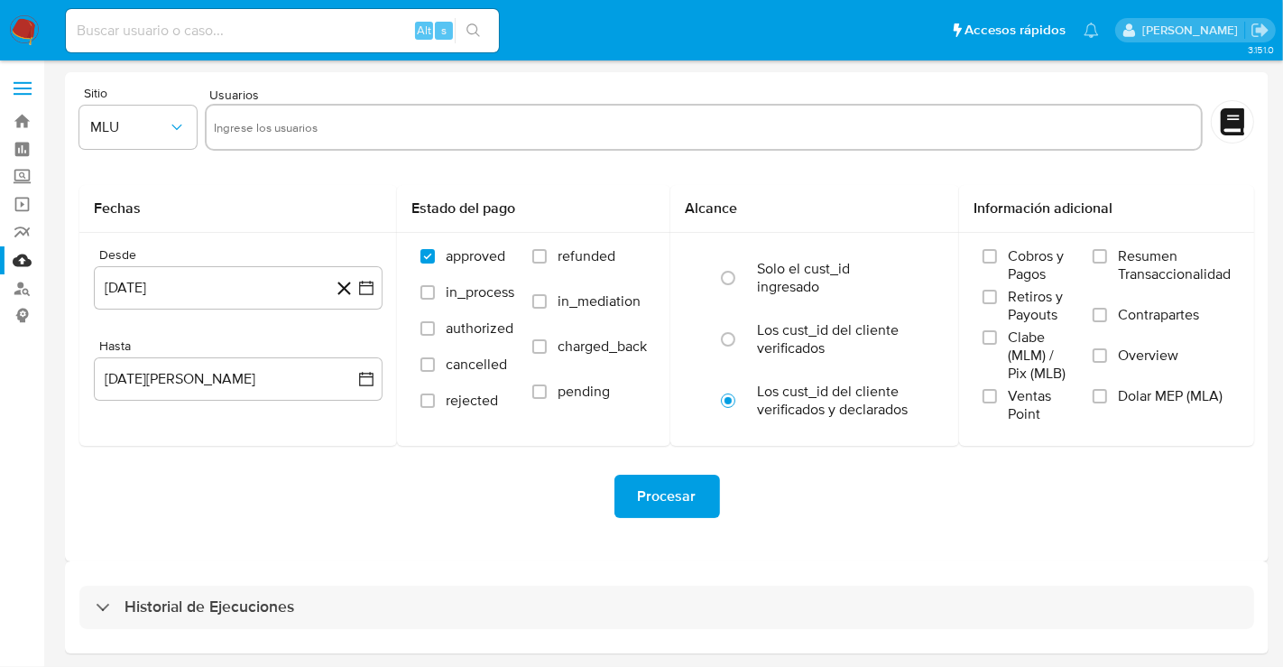
click at [304, 134] on input "text" at bounding box center [704, 127] width 981 height 29
paste input "2177091897"
type input "2177091897"
paste input "1474732249"
type input "1474732249"
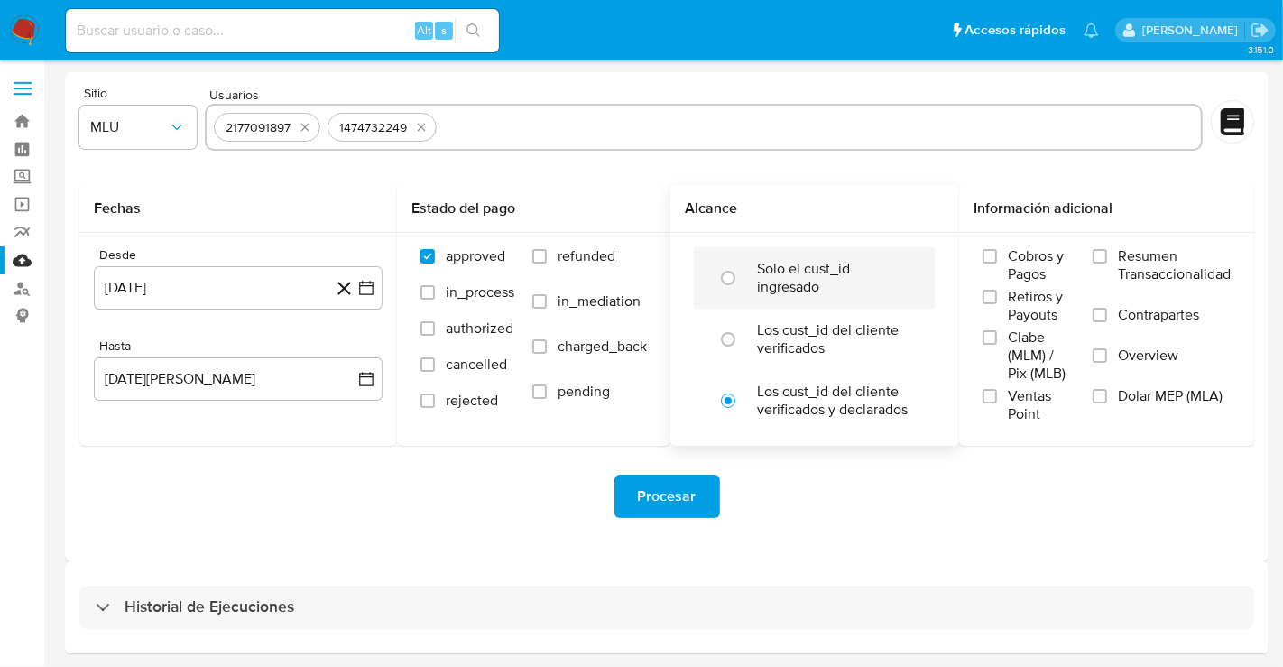
paste input "1291453200"
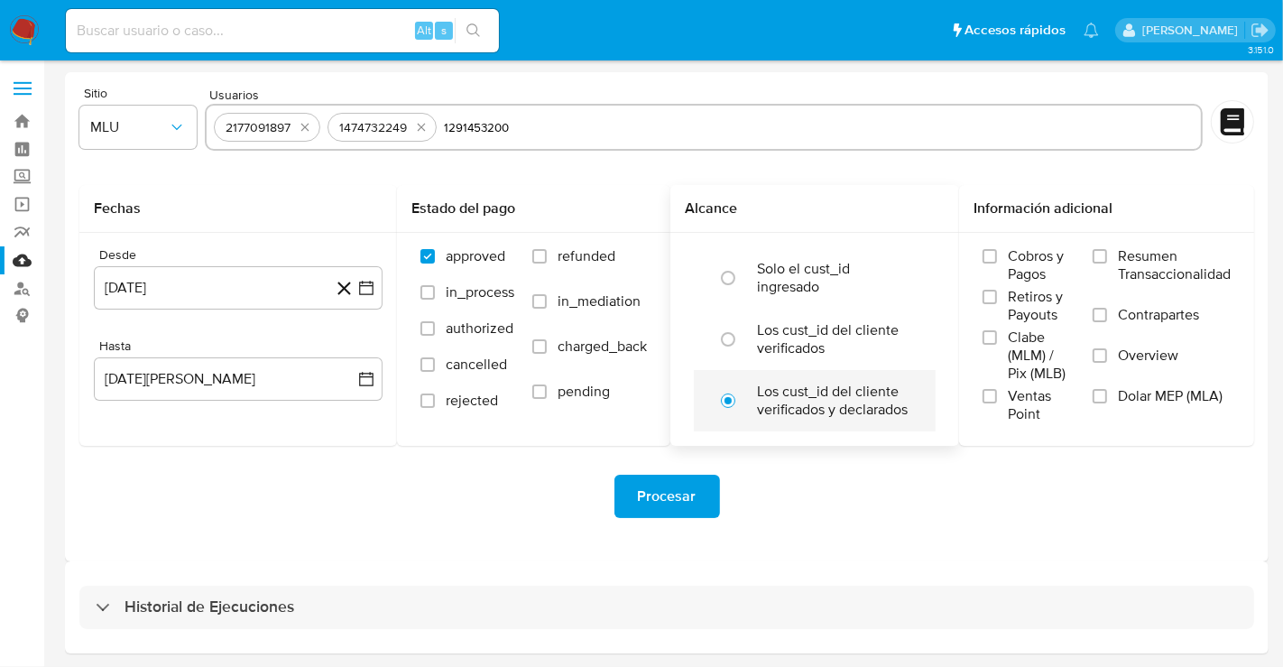
type input "1291453200"
paste input "148519418"
type input "148519418"
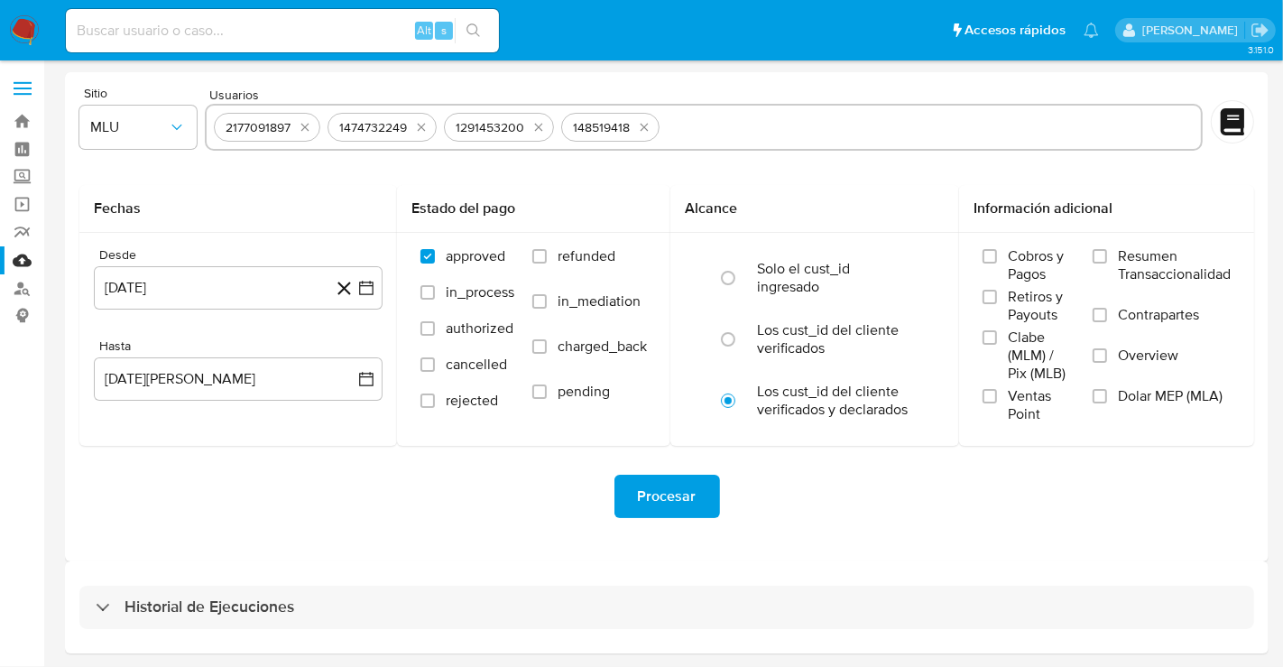
paste input "737074569"
type input "737074569"
paste input "1183674584"
type input "1183674584"
paste input "451681842"
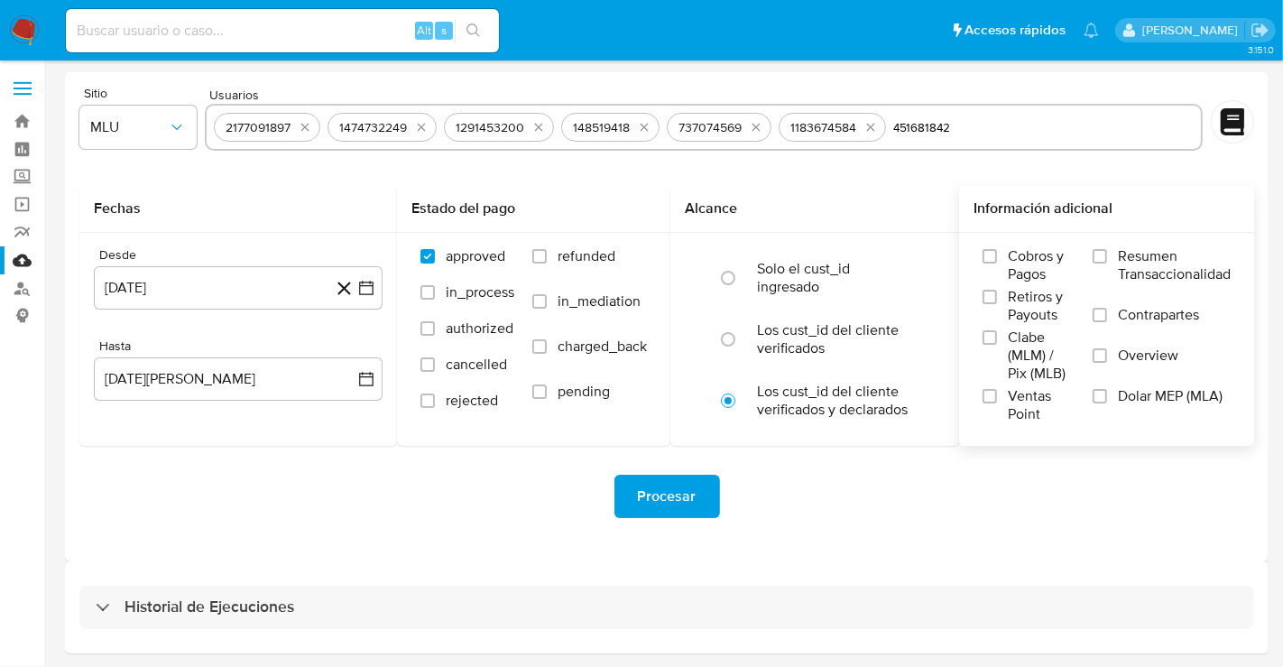
type input "451681842"
paste input "1669335544"
type input "1669335544"
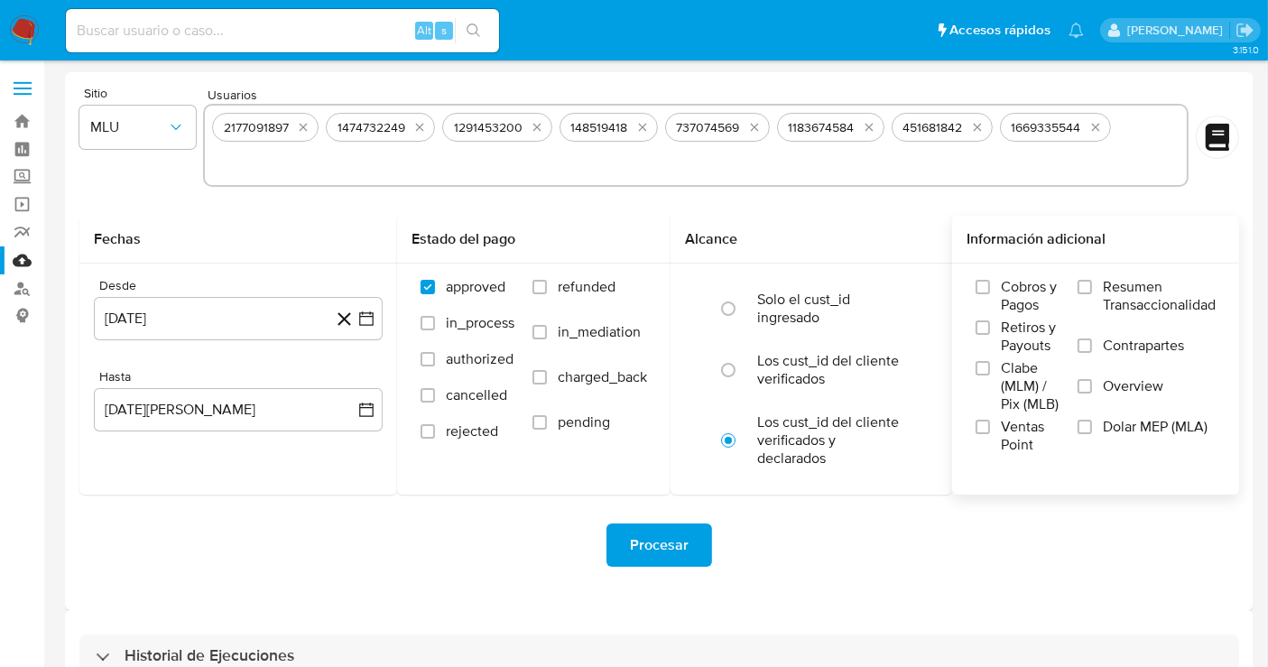
paste input "779086143"
type input "779086143"
paste input "1419933224"
type input "1419933224"
click at [222, 312] on button "11 de julio de 2024" at bounding box center [238, 318] width 289 height 43
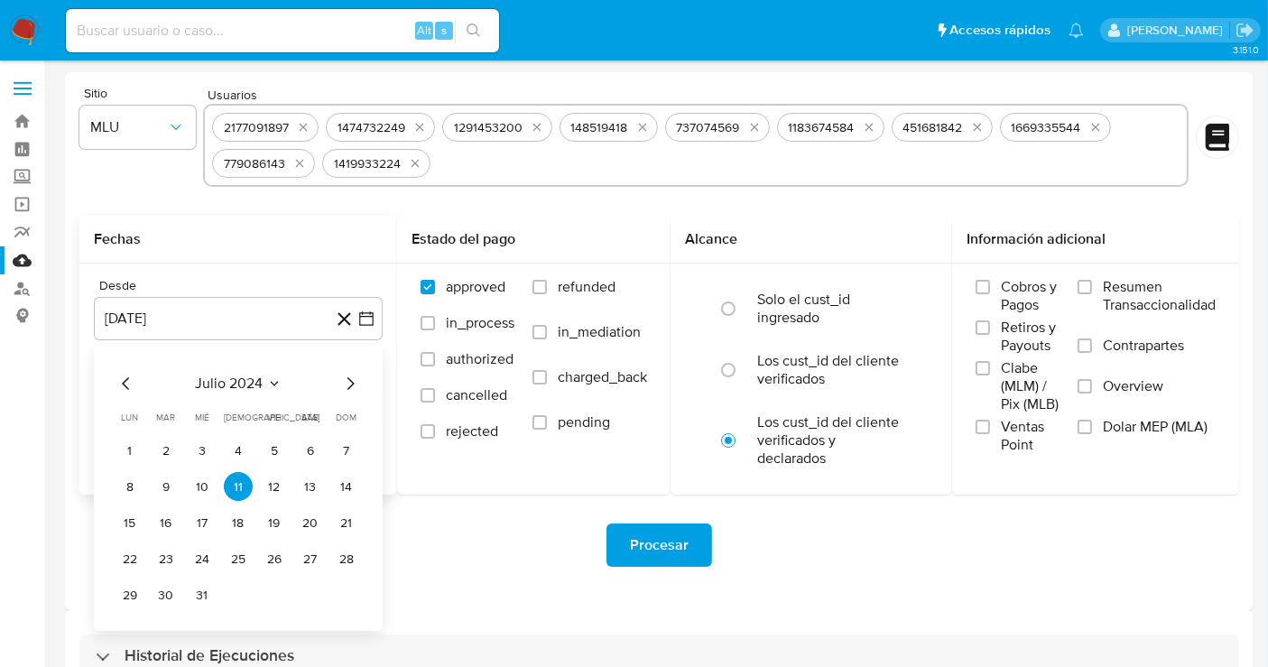
click at [352, 385] on icon "Mes siguiente" at bounding box center [350, 384] width 22 height 22
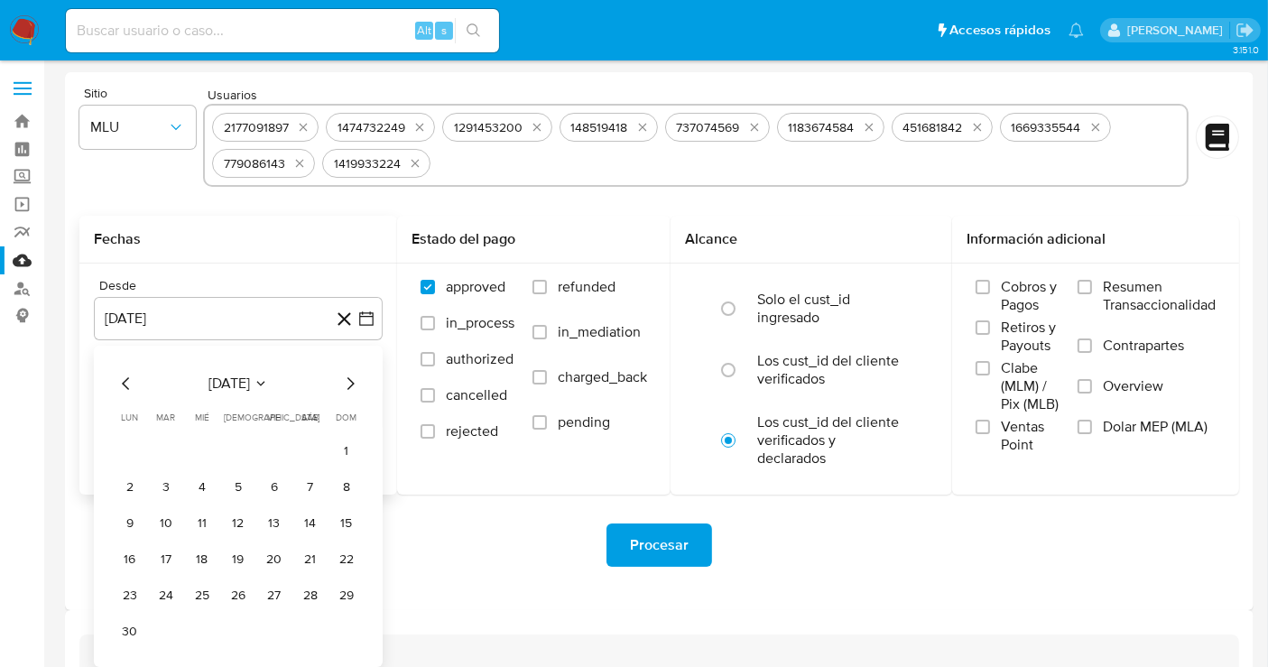
click at [352, 385] on icon "Mes siguiente" at bounding box center [350, 384] width 22 height 22
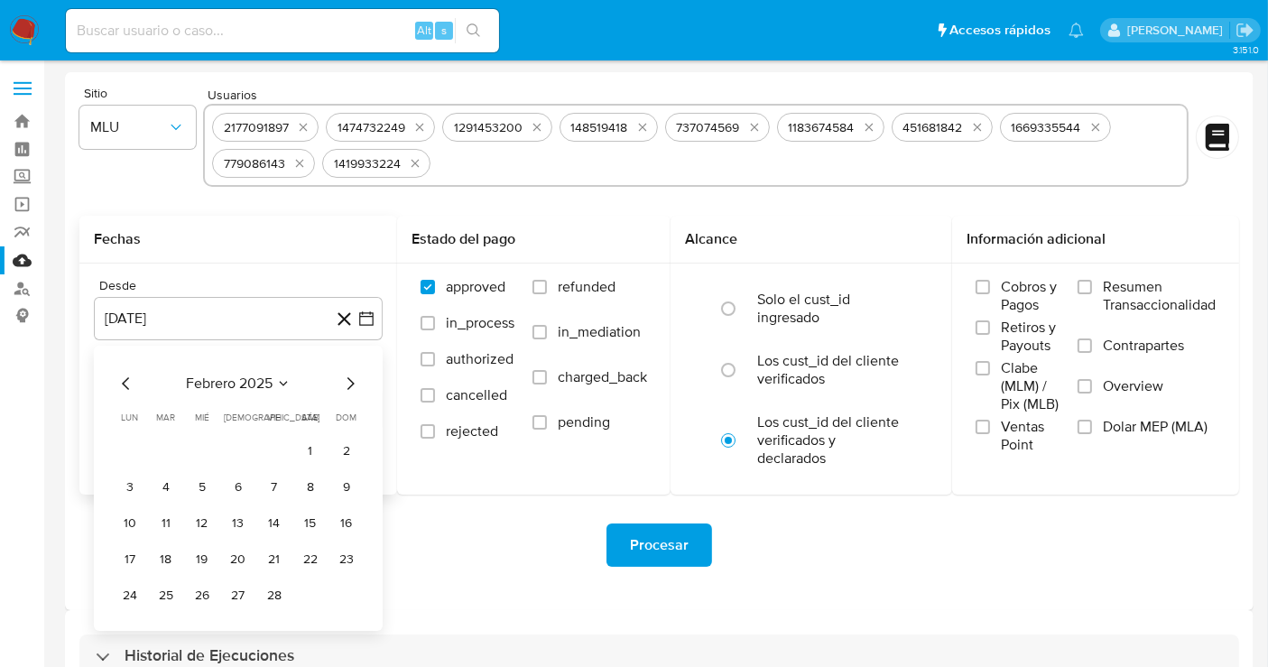
click at [352, 385] on icon "Mes siguiente" at bounding box center [350, 384] width 22 height 22
click at [312, 439] on button "1" at bounding box center [310, 450] width 29 height 29
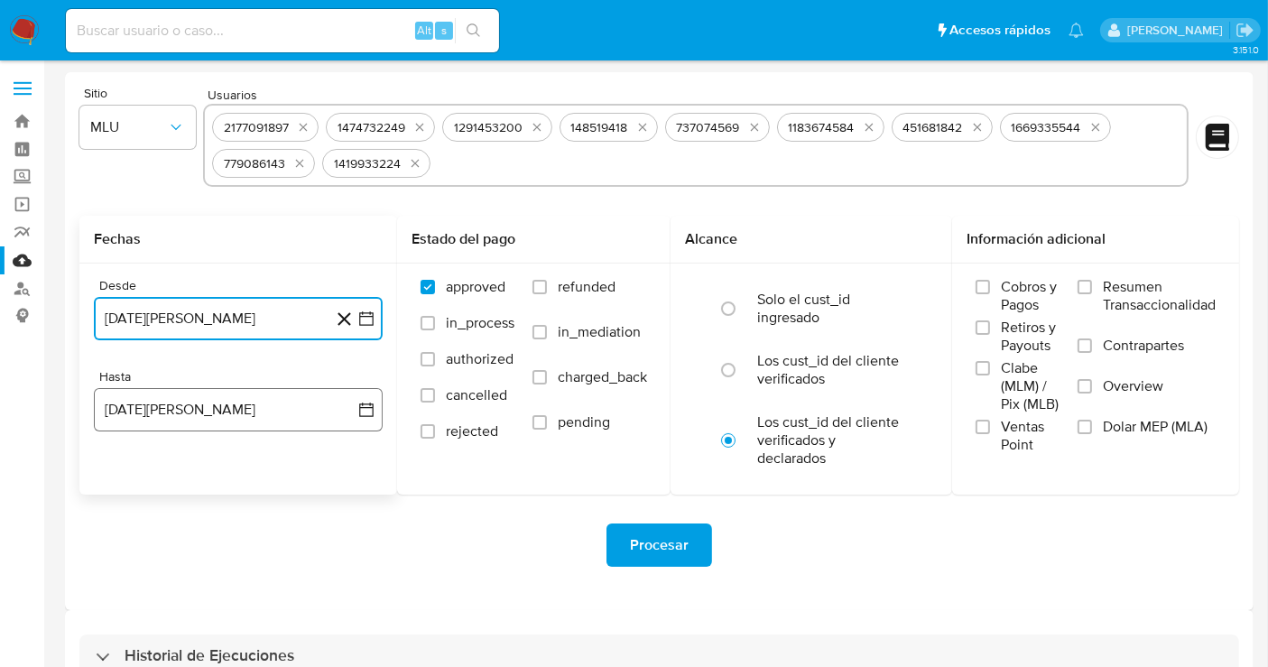
click at [235, 419] on button "11 de agosto de 2025" at bounding box center [238, 409] width 289 height 43
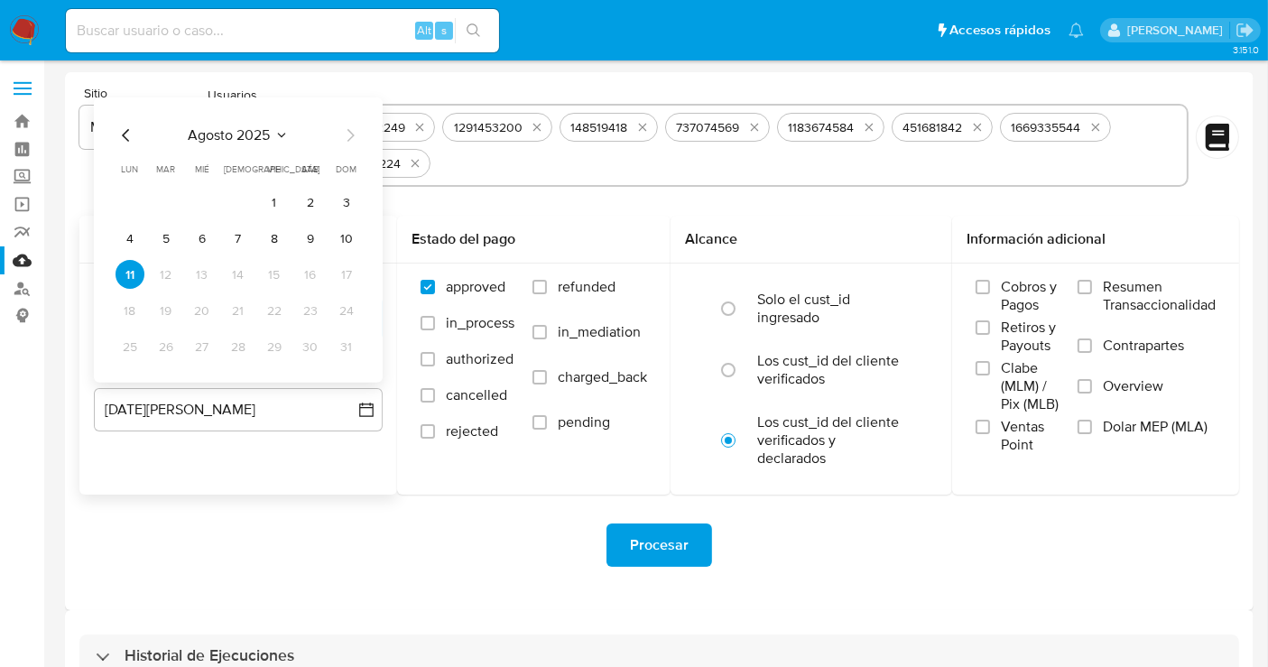
click at [118, 128] on icon "Mes anterior" at bounding box center [127, 136] width 22 height 22
click at [237, 338] on button "31" at bounding box center [238, 346] width 29 height 29
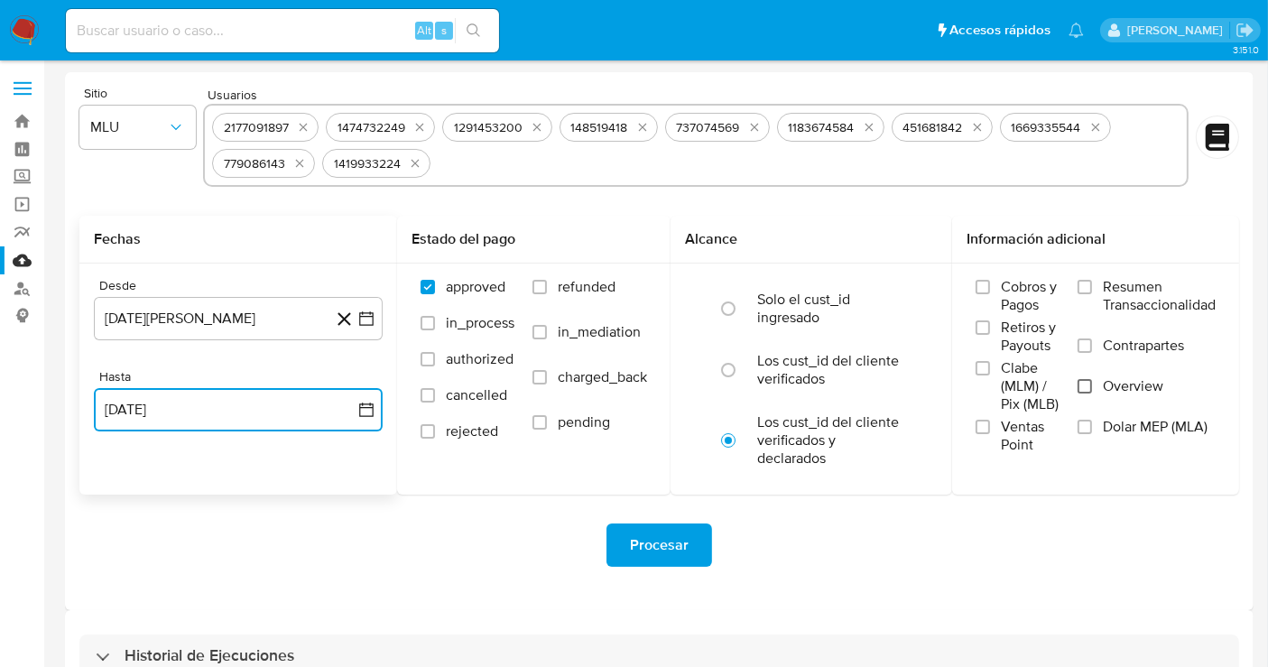
click at [1077, 382] on input "Overview" at bounding box center [1084, 386] width 14 height 14
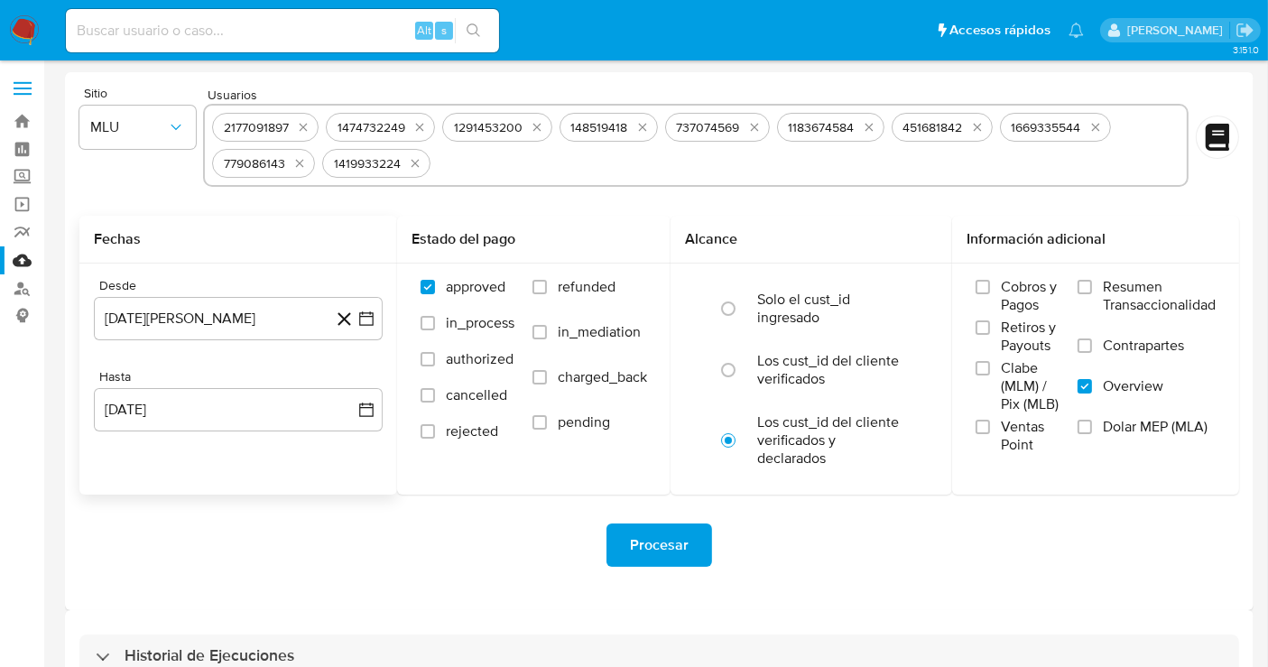
click at [673, 549] on span "Procesar" at bounding box center [659, 545] width 59 height 40
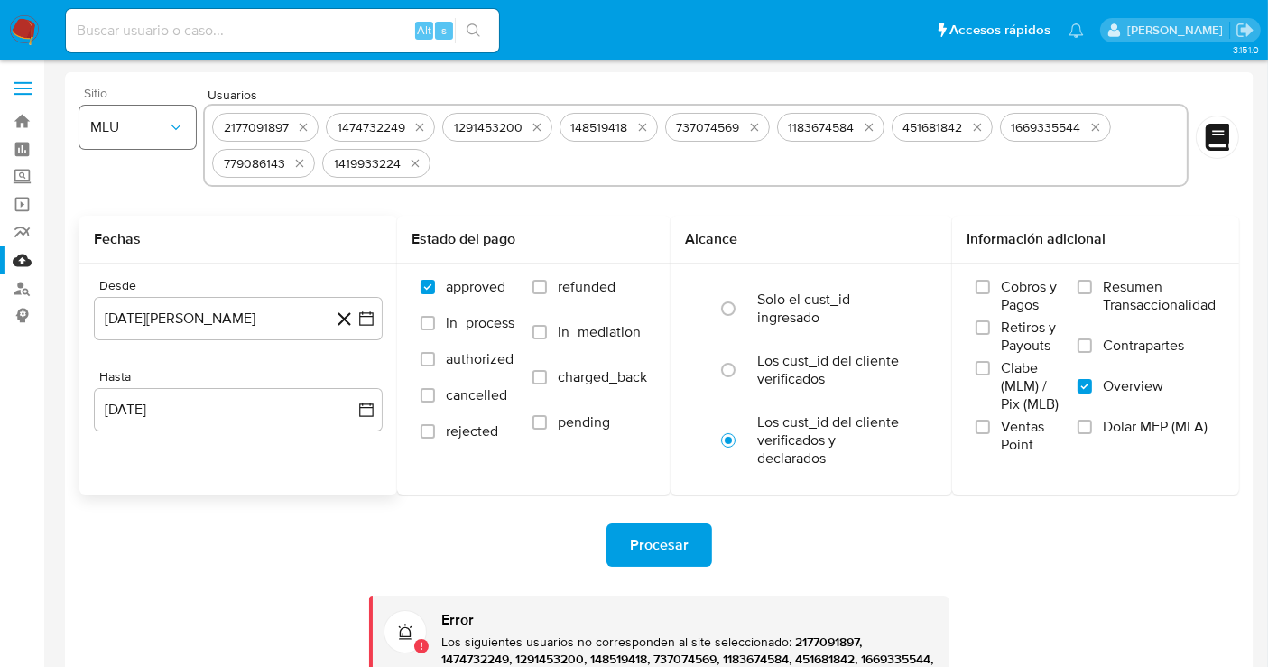
click at [103, 122] on span "MLU" at bounding box center [128, 127] width 77 height 18
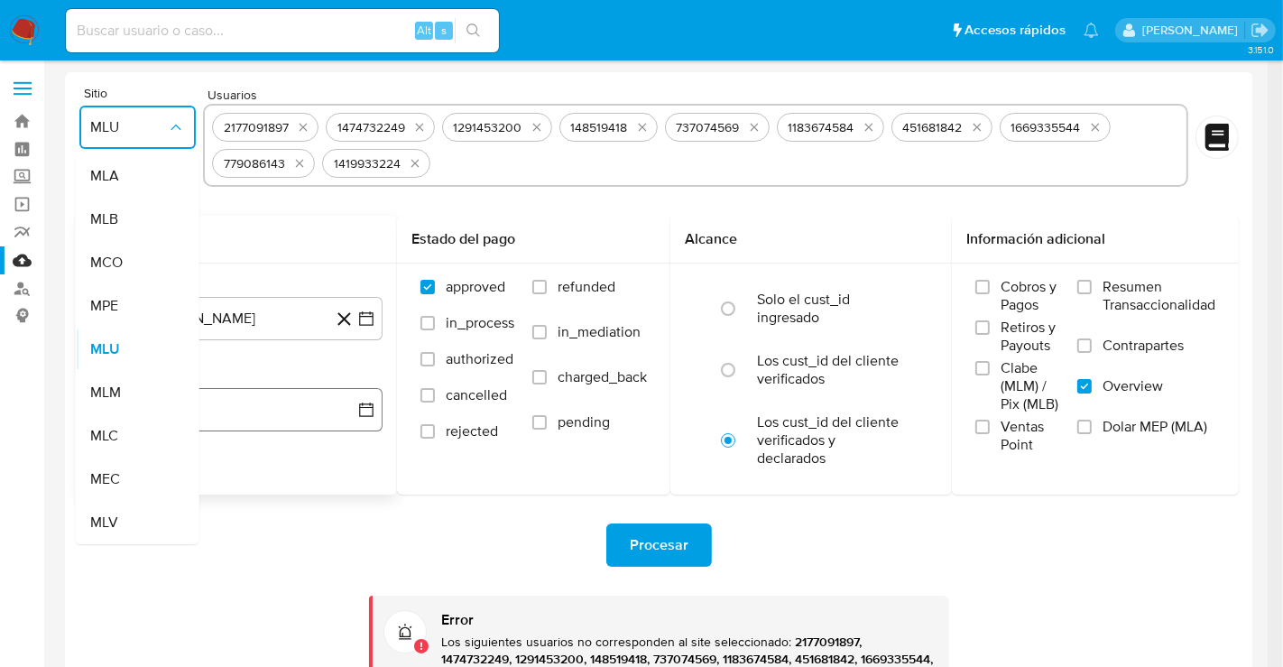
drag, startPoint x: 103, startPoint y: 387, endPoint x: 138, endPoint y: 420, distance: 47.9
click at [103, 388] on span "MLM" at bounding box center [105, 393] width 31 height 18
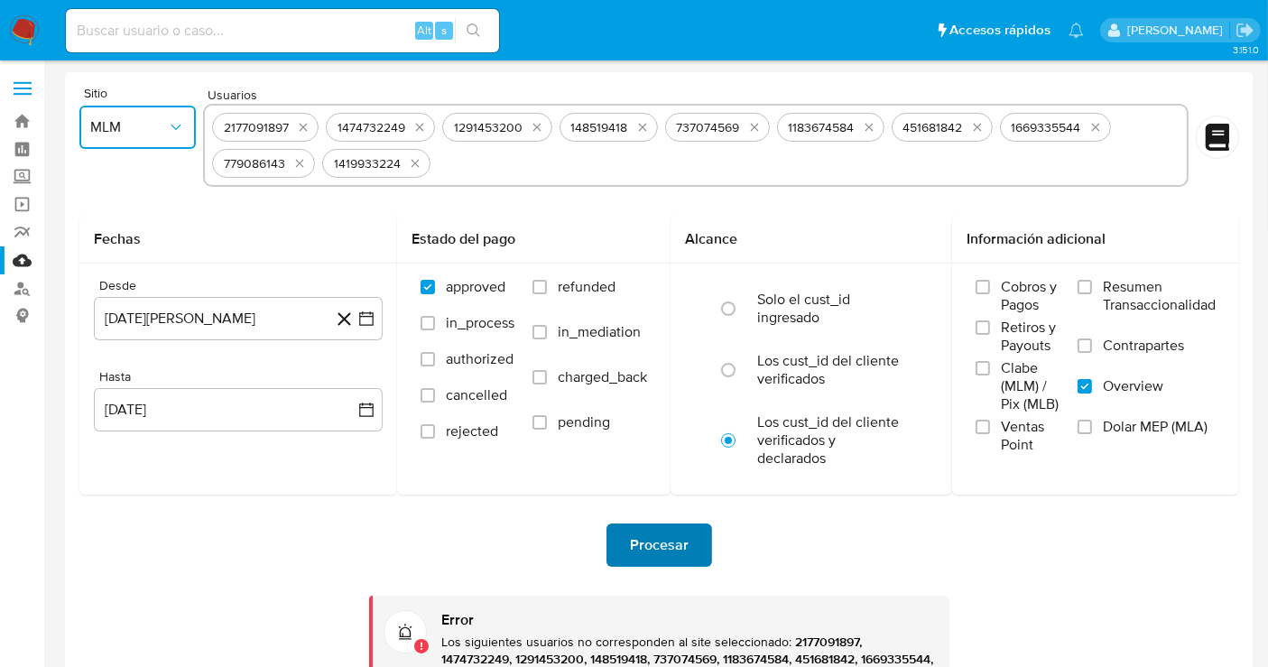
click at [639, 541] on span "Procesar" at bounding box center [659, 545] width 59 height 40
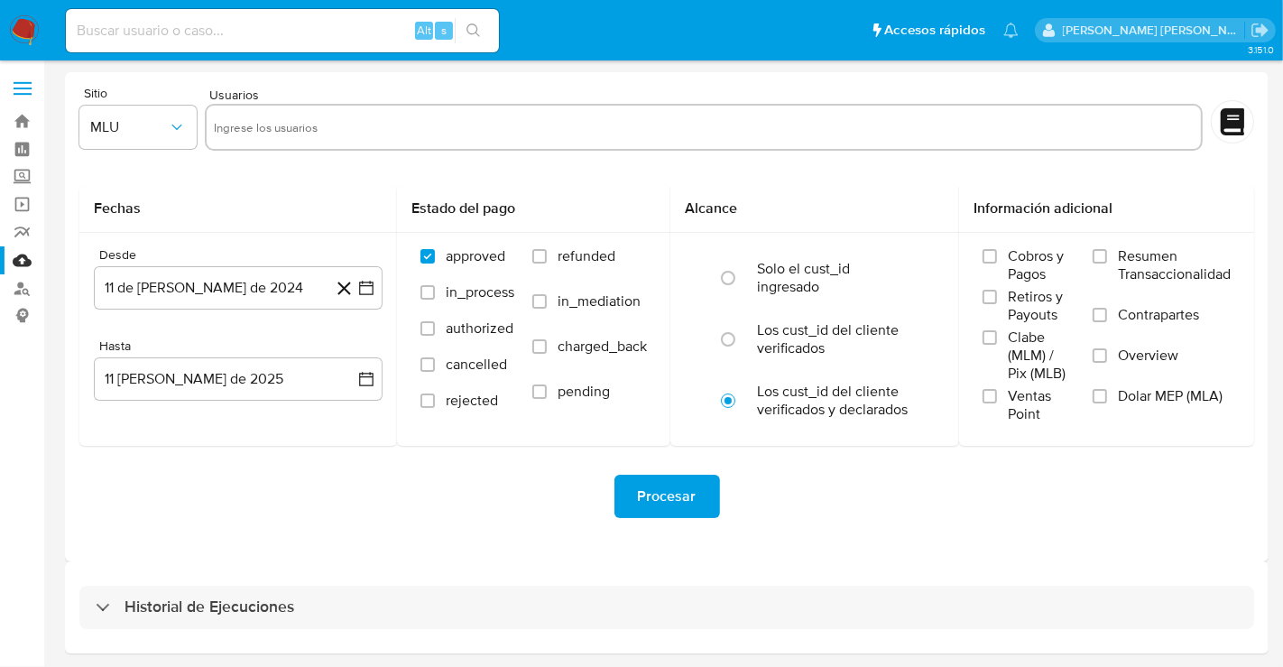
click at [21, 26] on img at bounding box center [24, 30] width 31 height 31
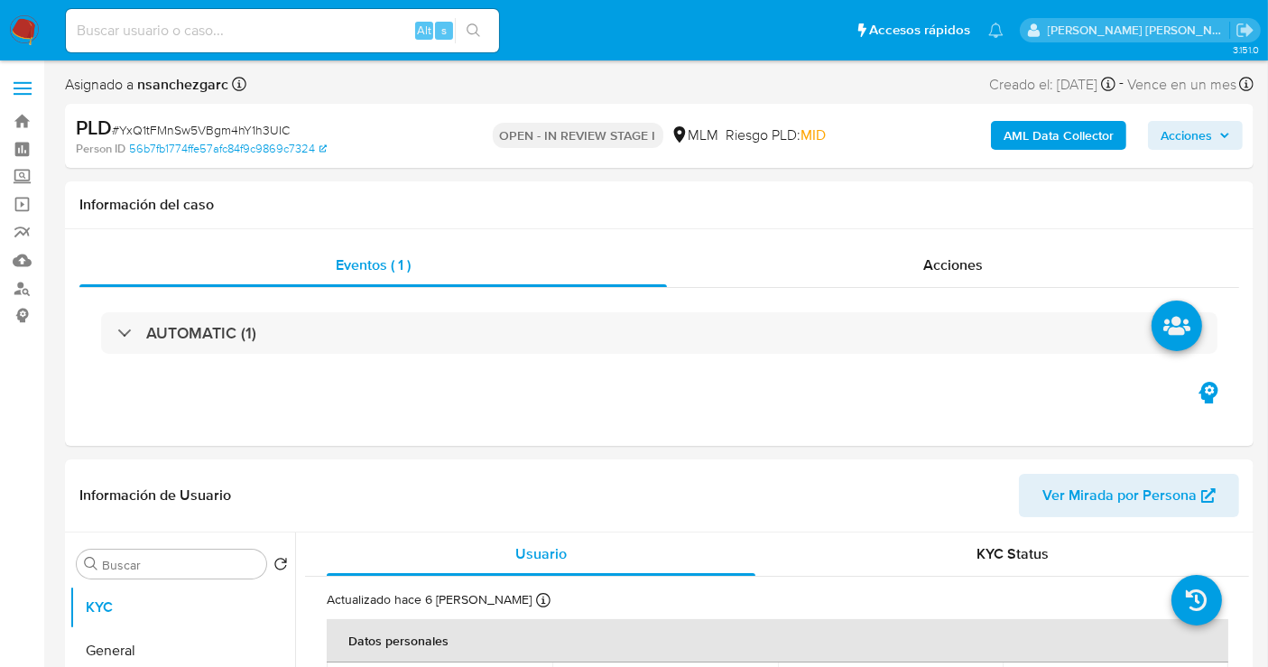
select select "10"
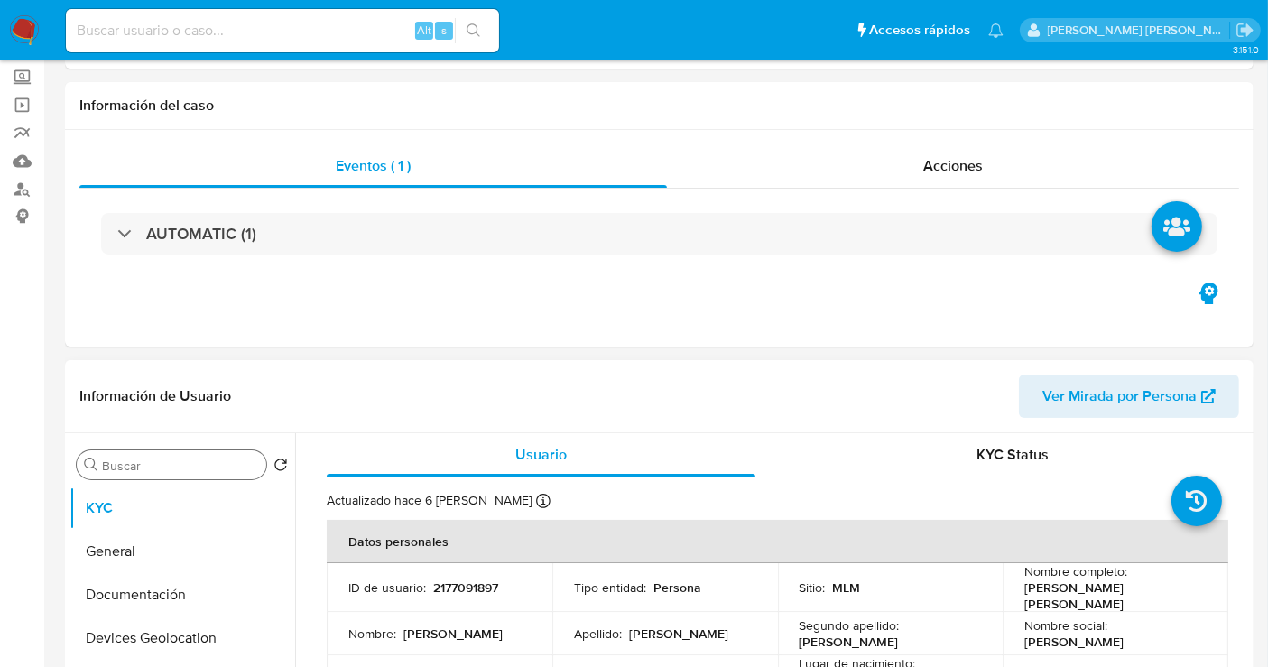
scroll to position [200, 0]
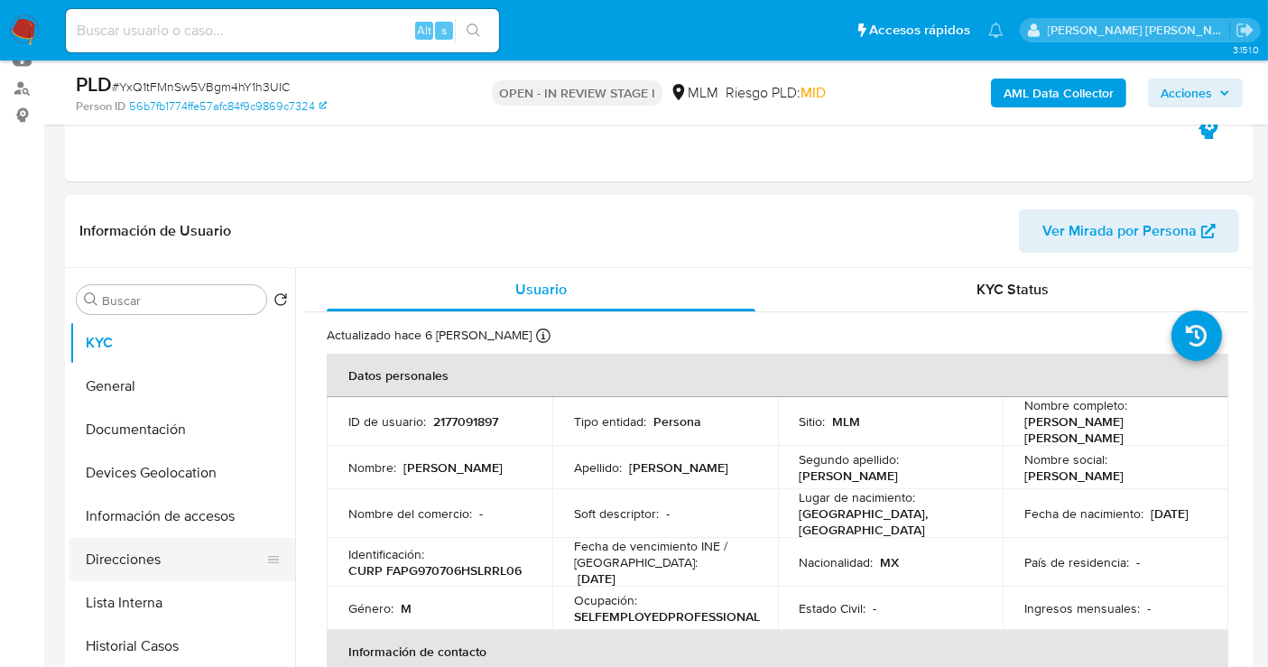
click at [130, 559] on button "Direcciones" at bounding box center [174, 559] width 211 height 43
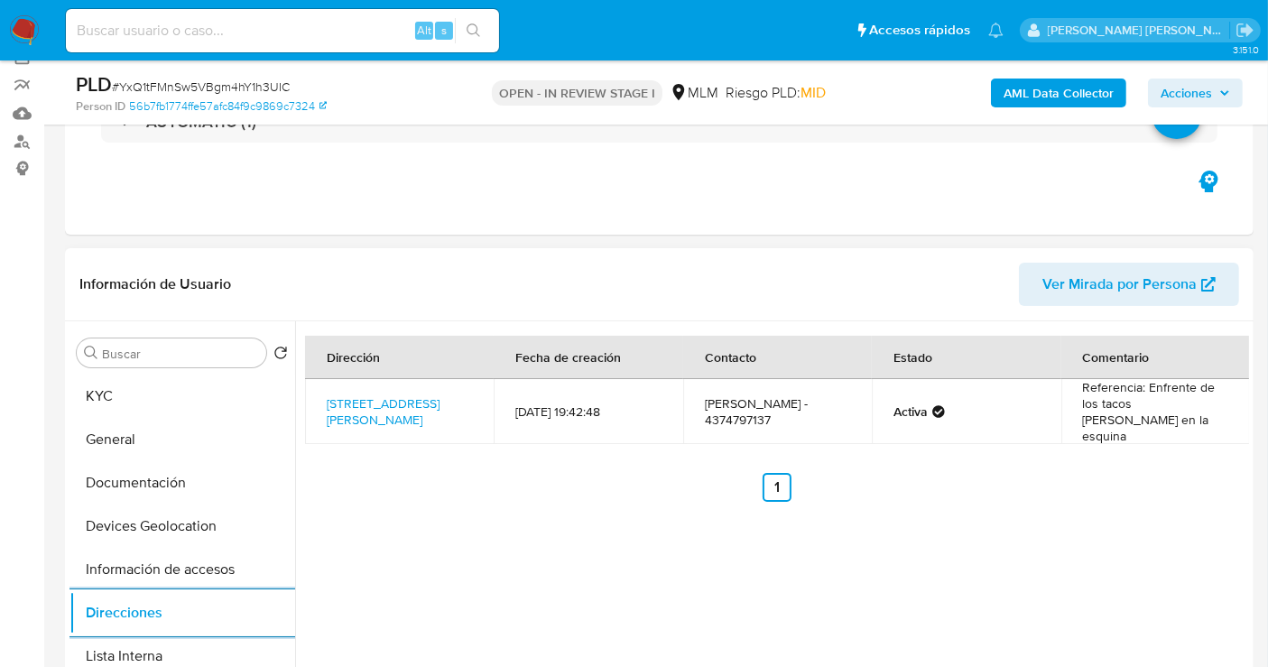
scroll to position [300, 0]
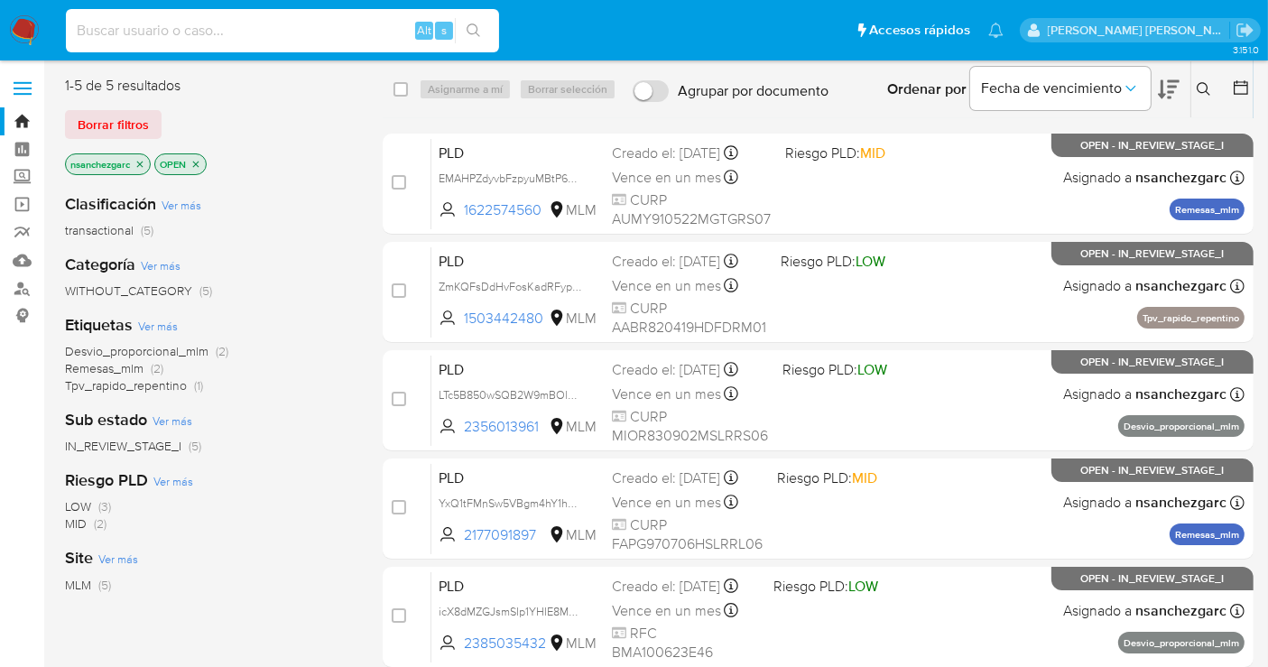
click at [143, 27] on input at bounding box center [282, 30] width 433 height 23
paste input "611805073"
type input "611805073"
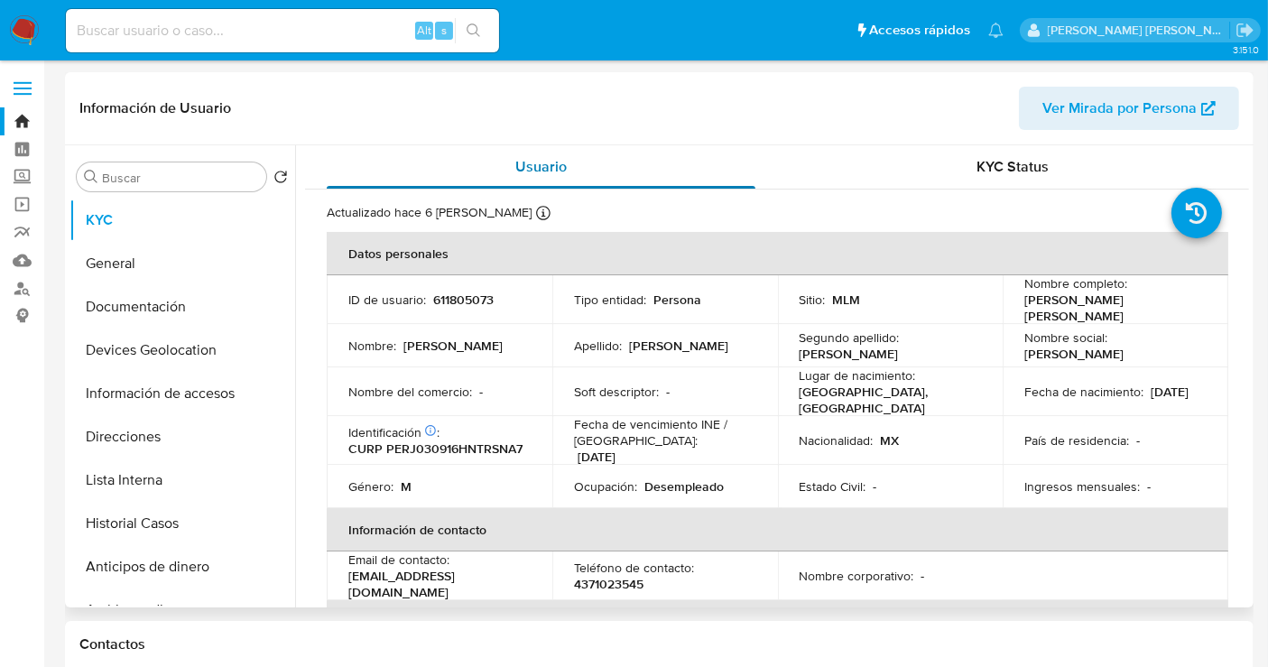
select select "10"
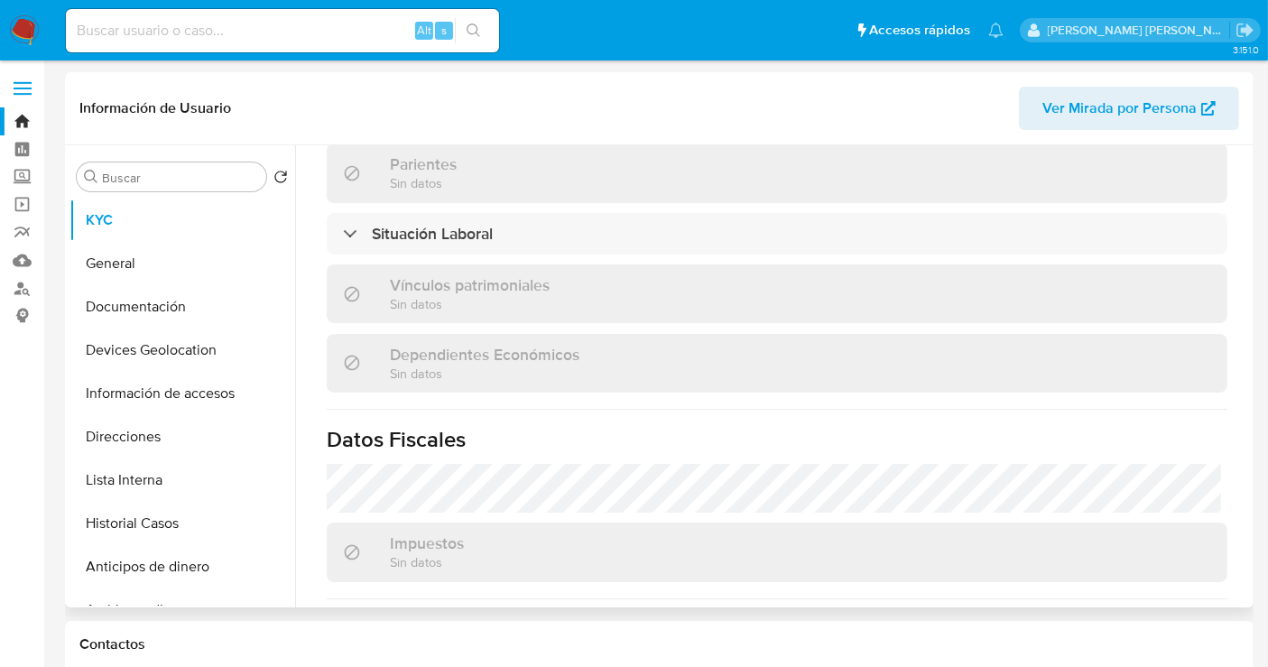
scroll to position [914, 0]
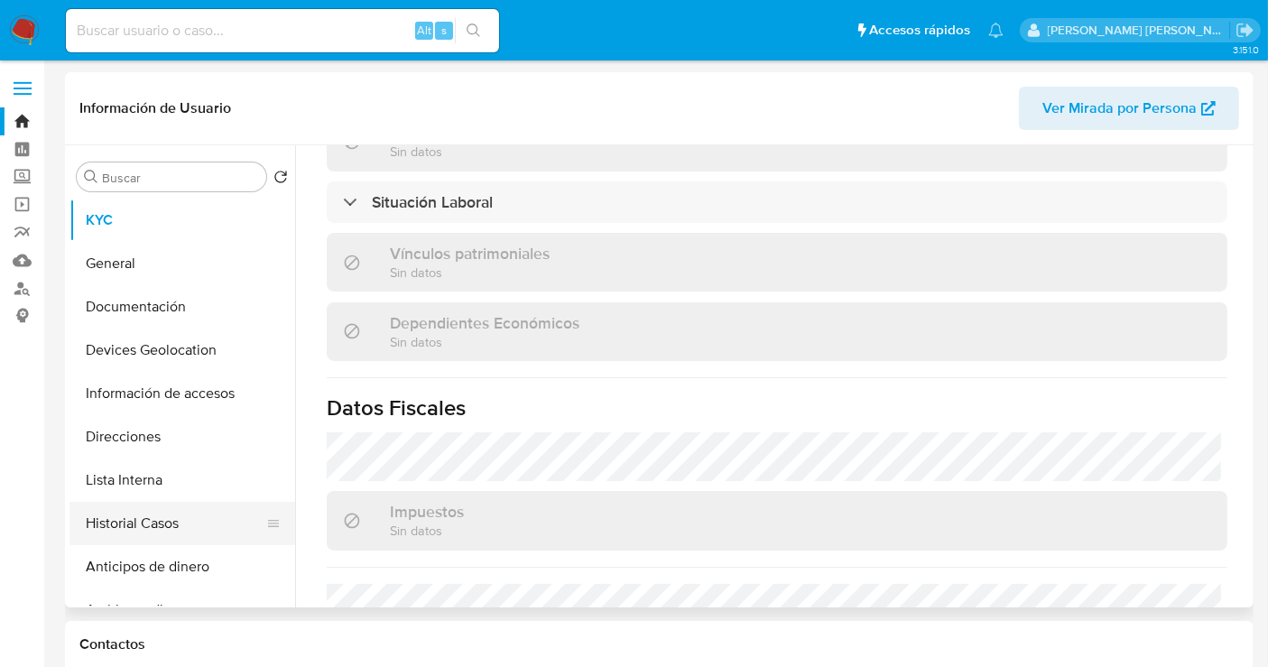
click at [139, 517] on button "Historial Casos" at bounding box center [174, 523] width 211 height 43
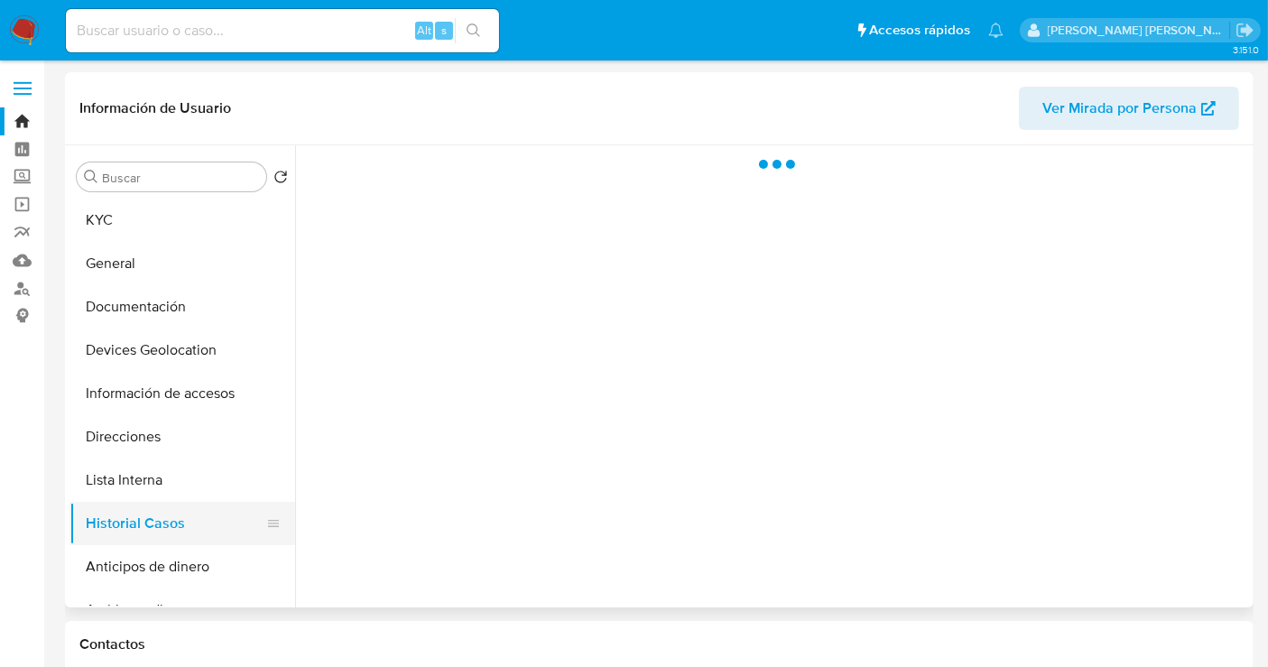
scroll to position [0, 0]
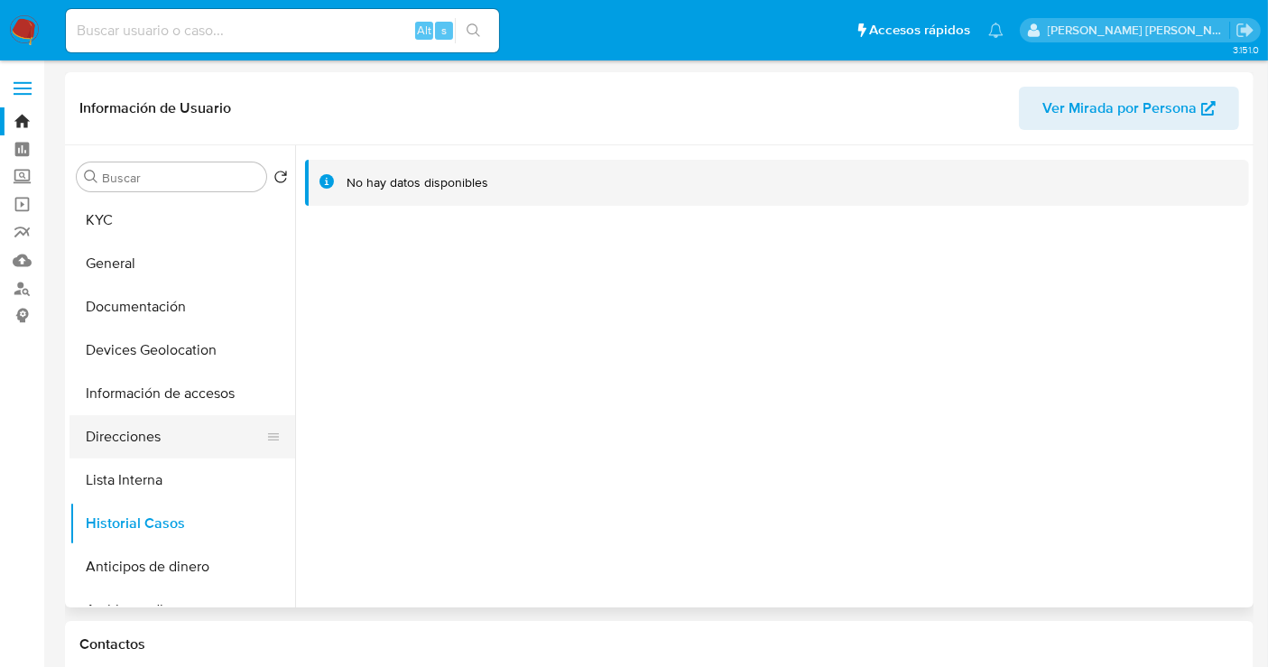
click at [110, 431] on button "Direcciones" at bounding box center [174, 436] width 211 height 43
